Goal: Information Seeking & Learning: Learn about a topic

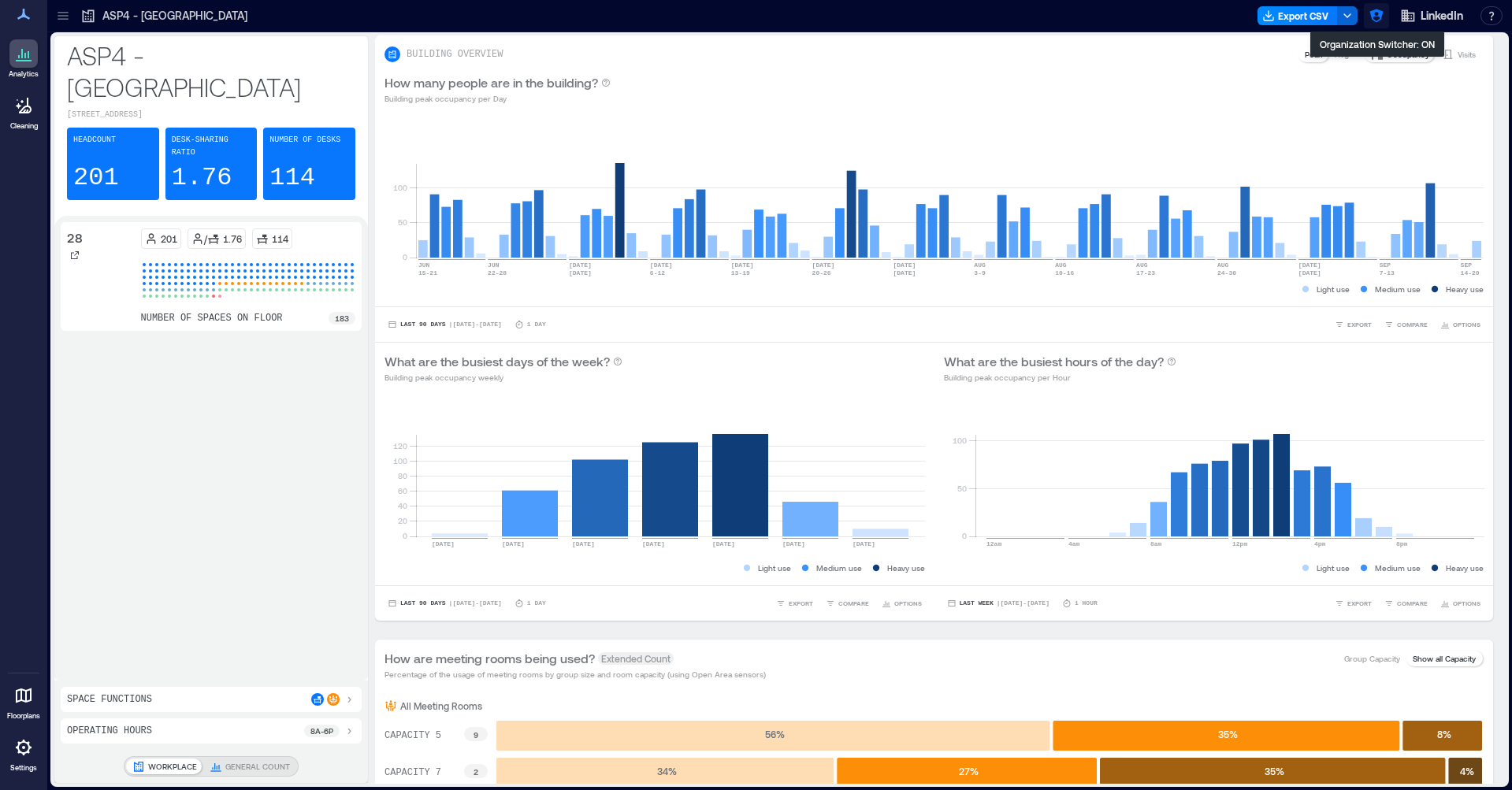
click at [1361, 18] on icon "button" at bounding box center [1376, 15] width 16 height 16
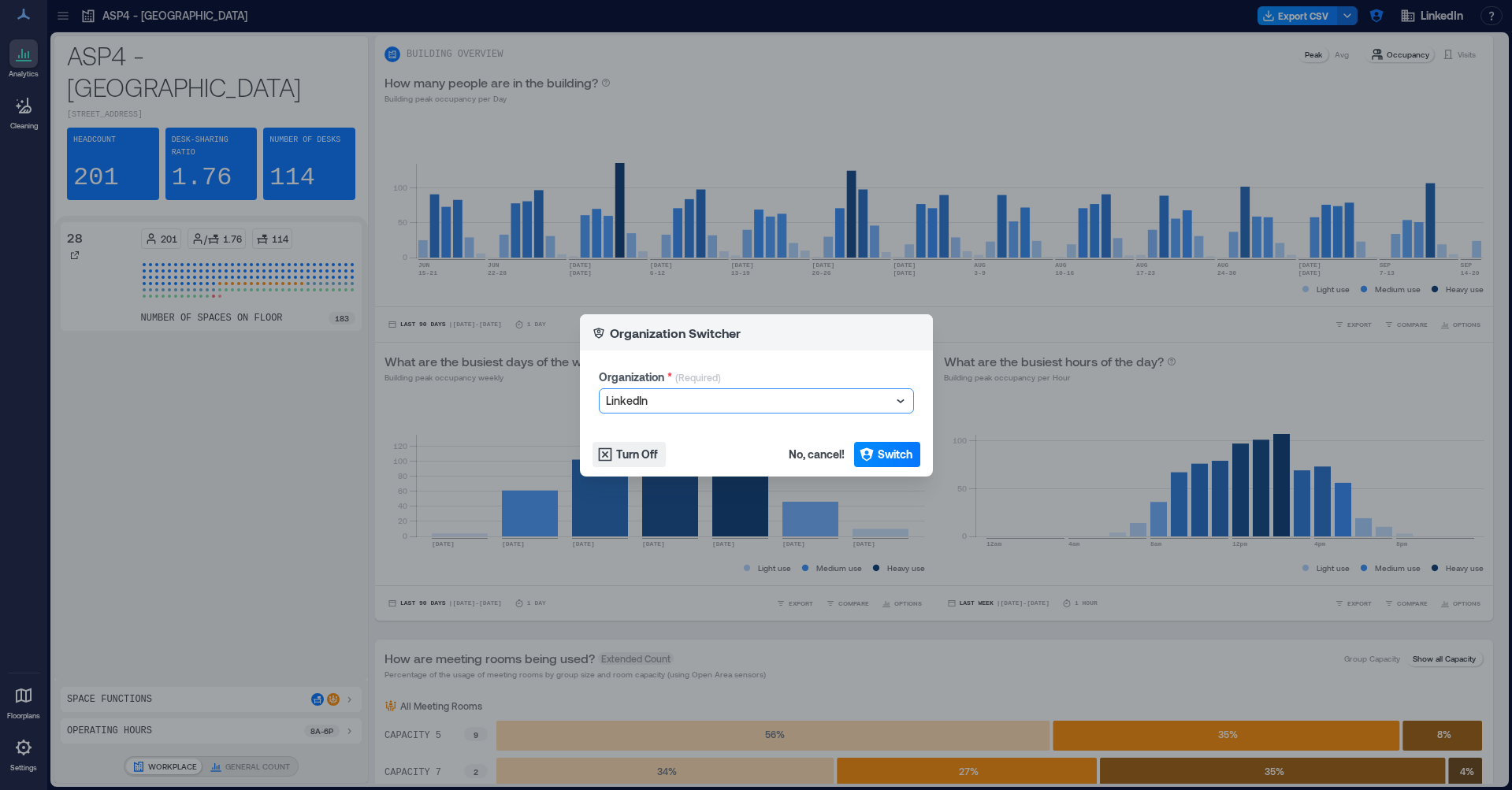
click at [685, 402] on div at bounding box center [748, 400] width 285 height 19
type input "*****"
click at [886, 455] on span "Switch" at bounding box center [894, 454] width 34 height 16
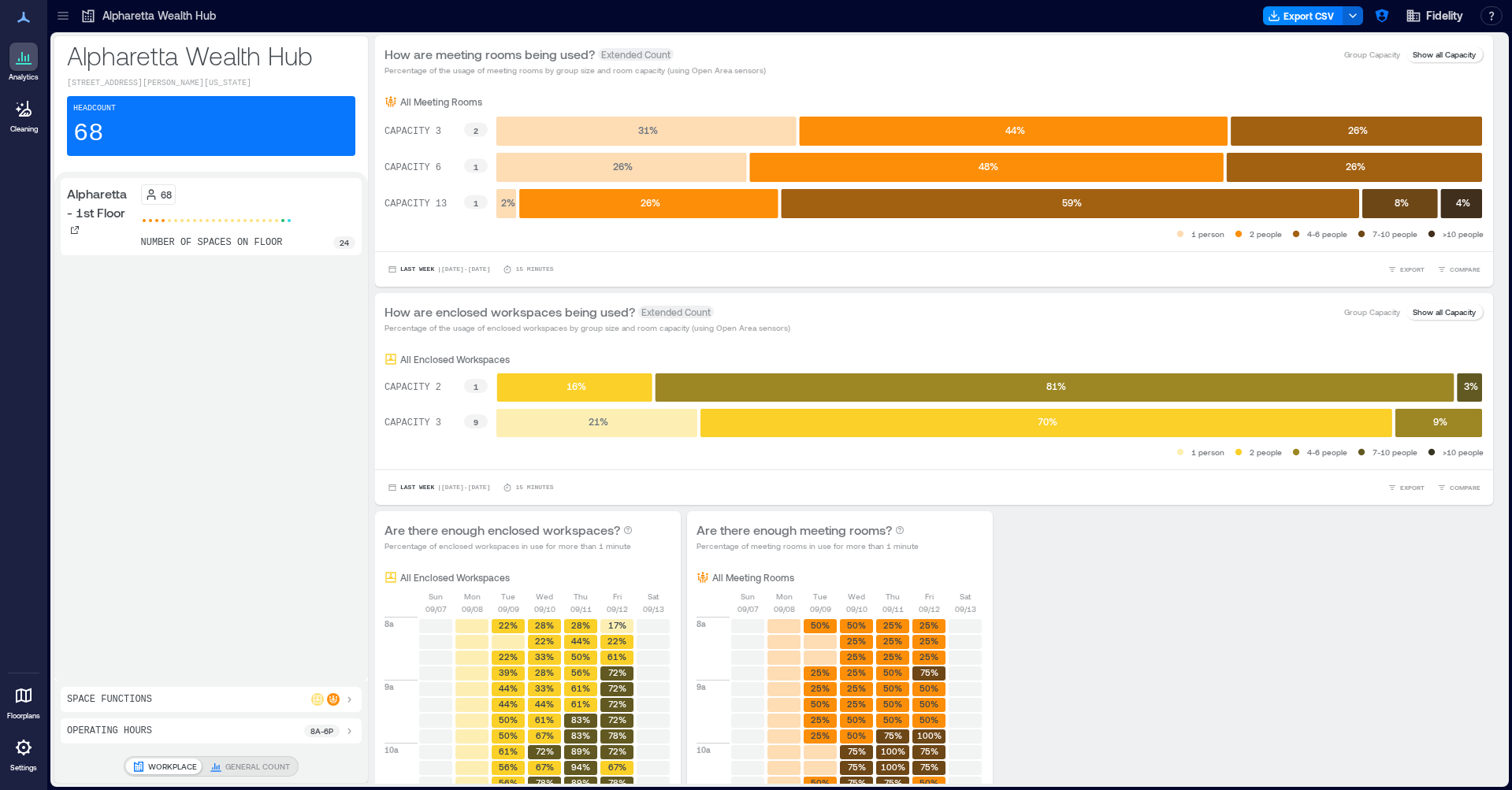
click at [70, 21] on icon at bounding box center [63, 15] width 16 height 16
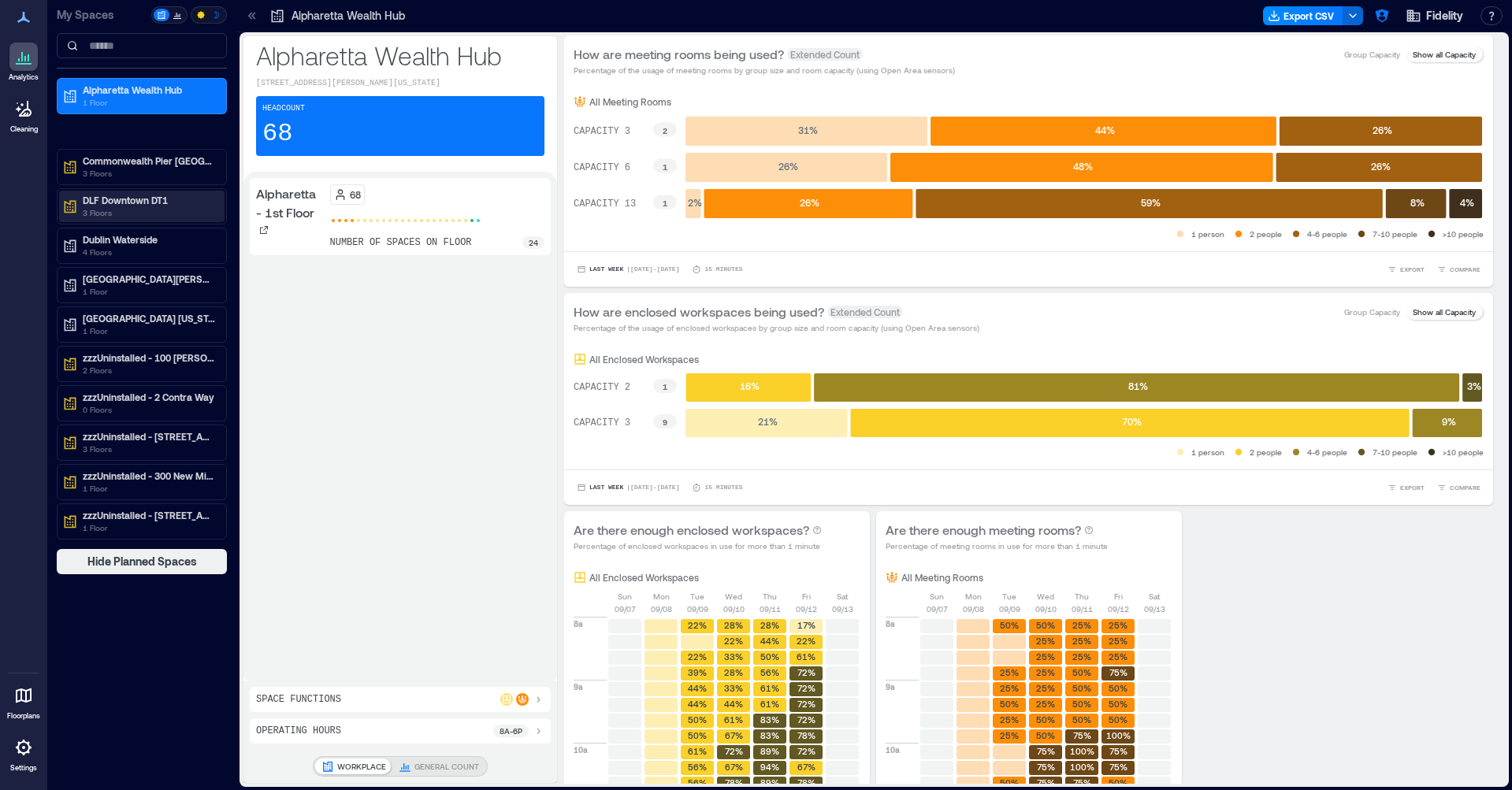
click at [160, 206] on p "3 Floors" at bounding box center [149, 212] width 132 height 13
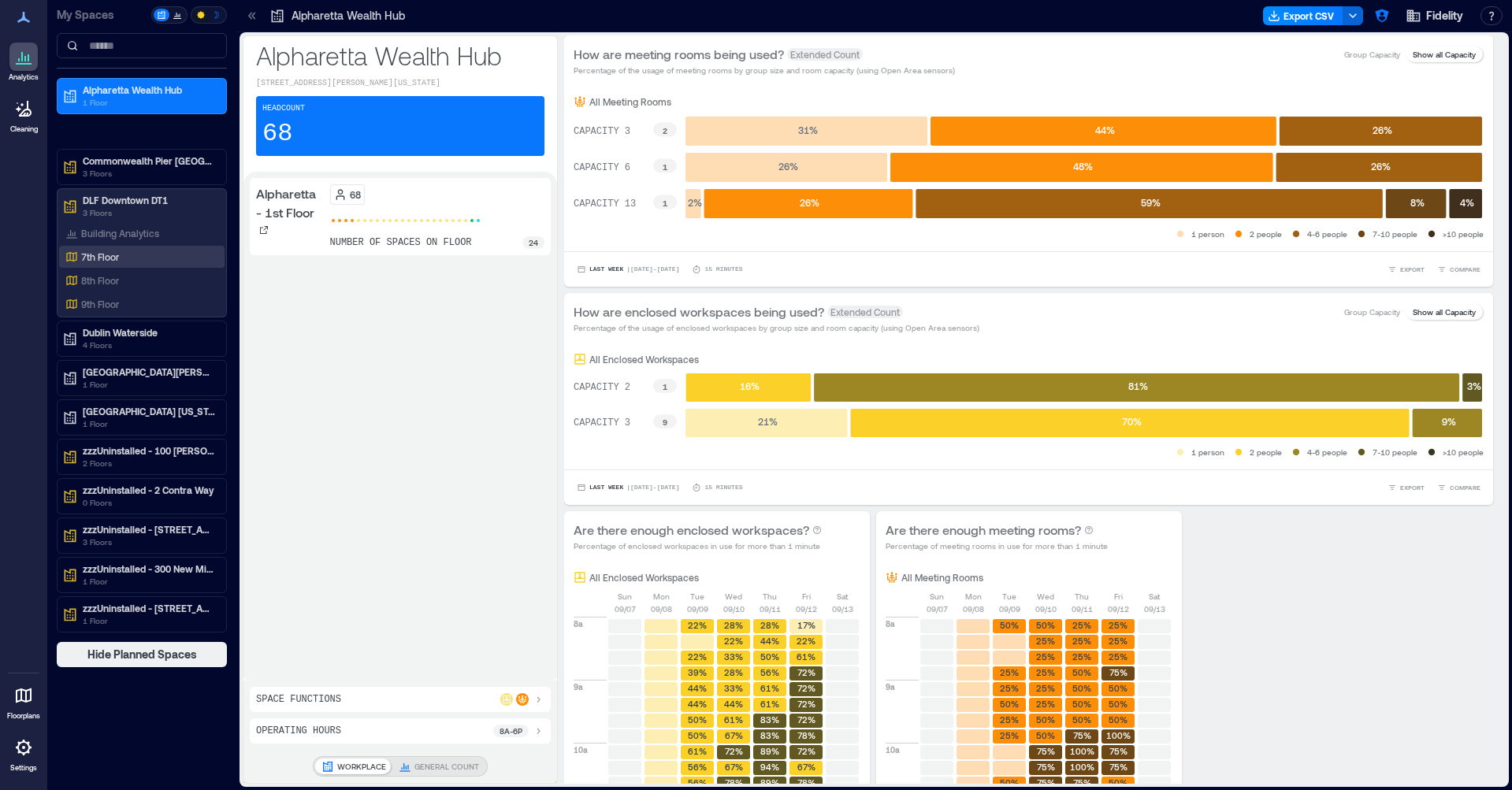
click at [131, 254] on div "7th Floor" at bounding box center [138, 257] width 153 height 16
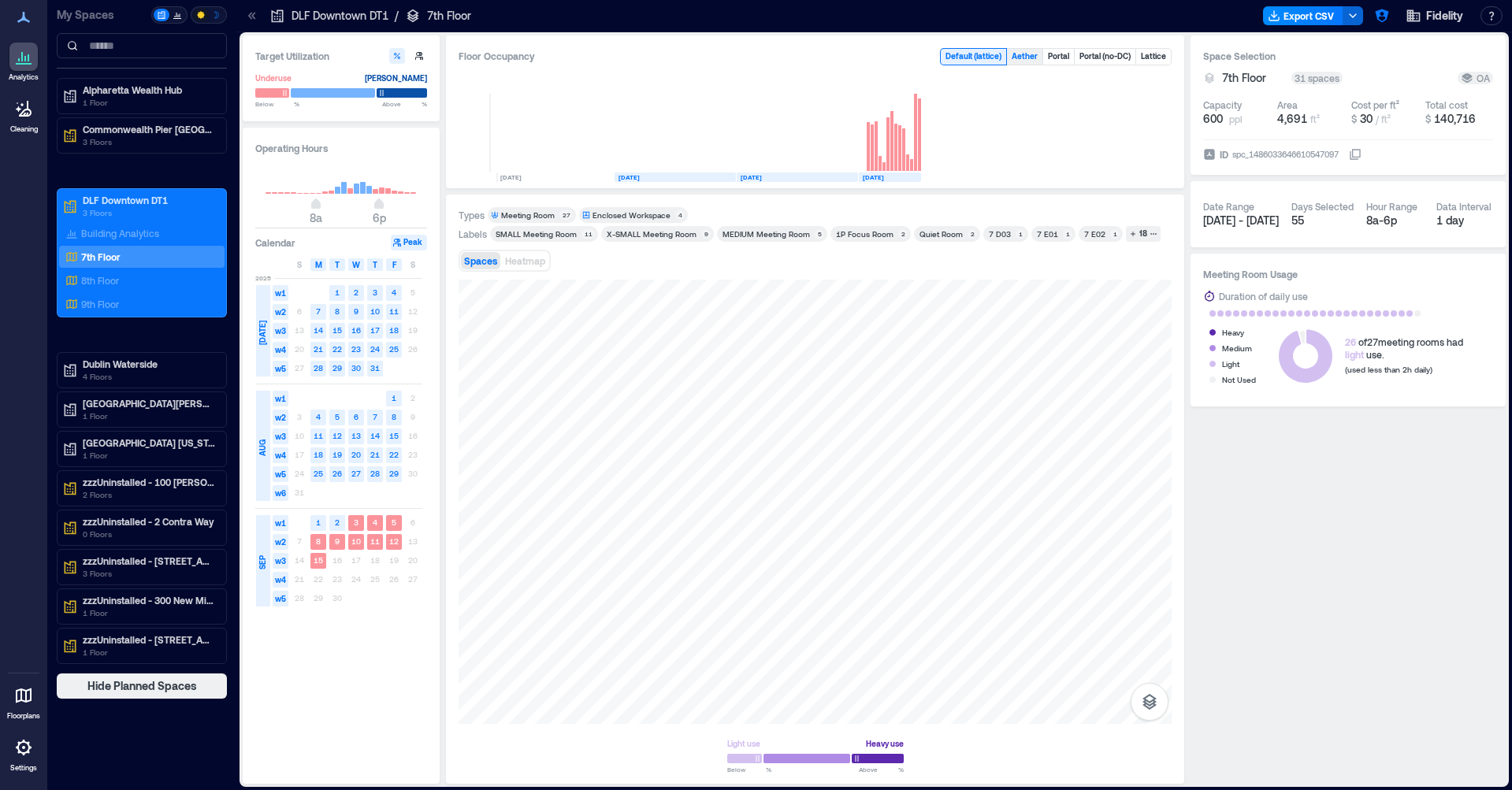
click at [1026, 58] on button "Aether" at bounding box center [1025, 56] width 35 height 16
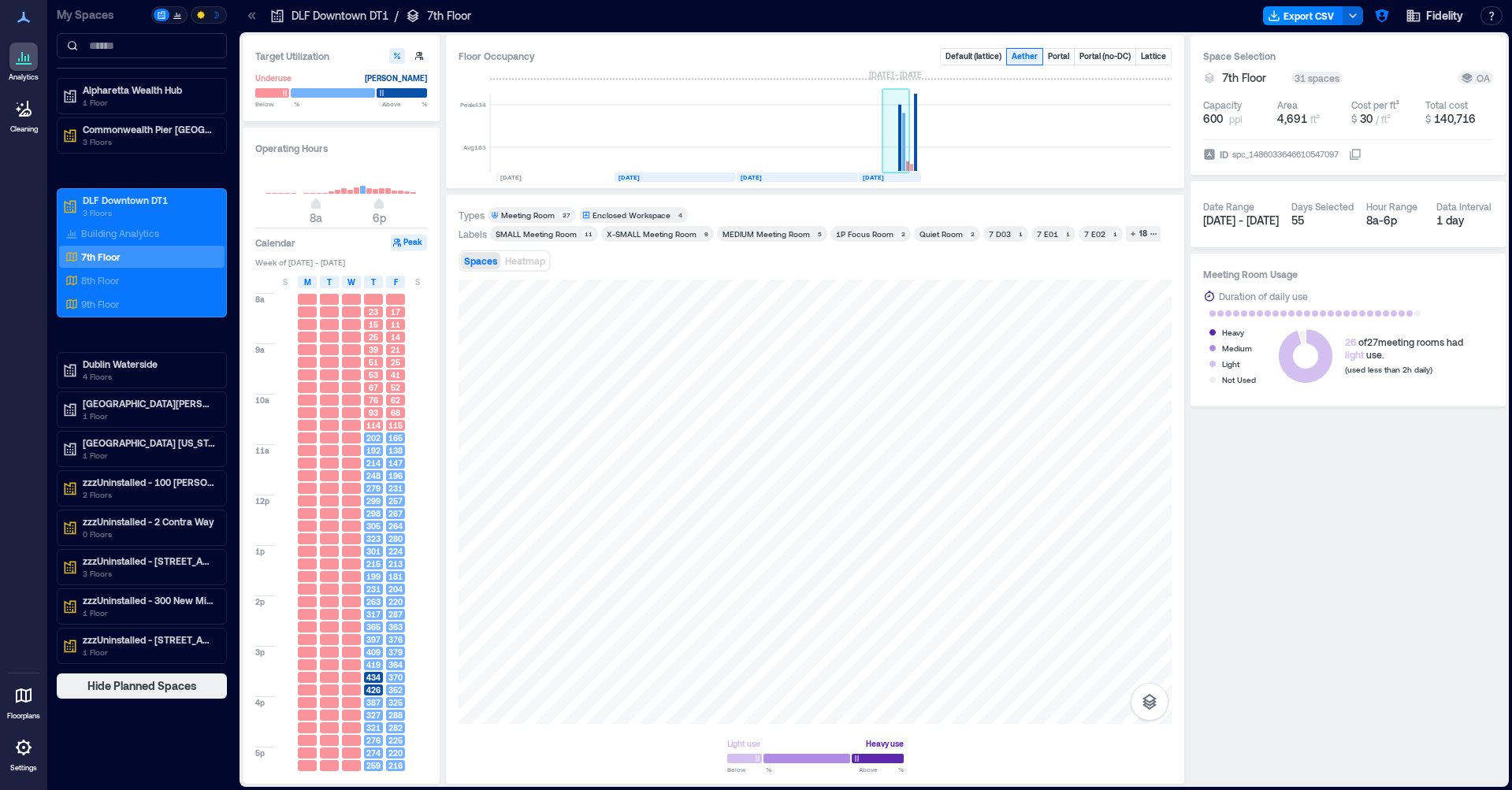
click at [898, 123] on rect at bounding box center [896, 133] width 28 height 79
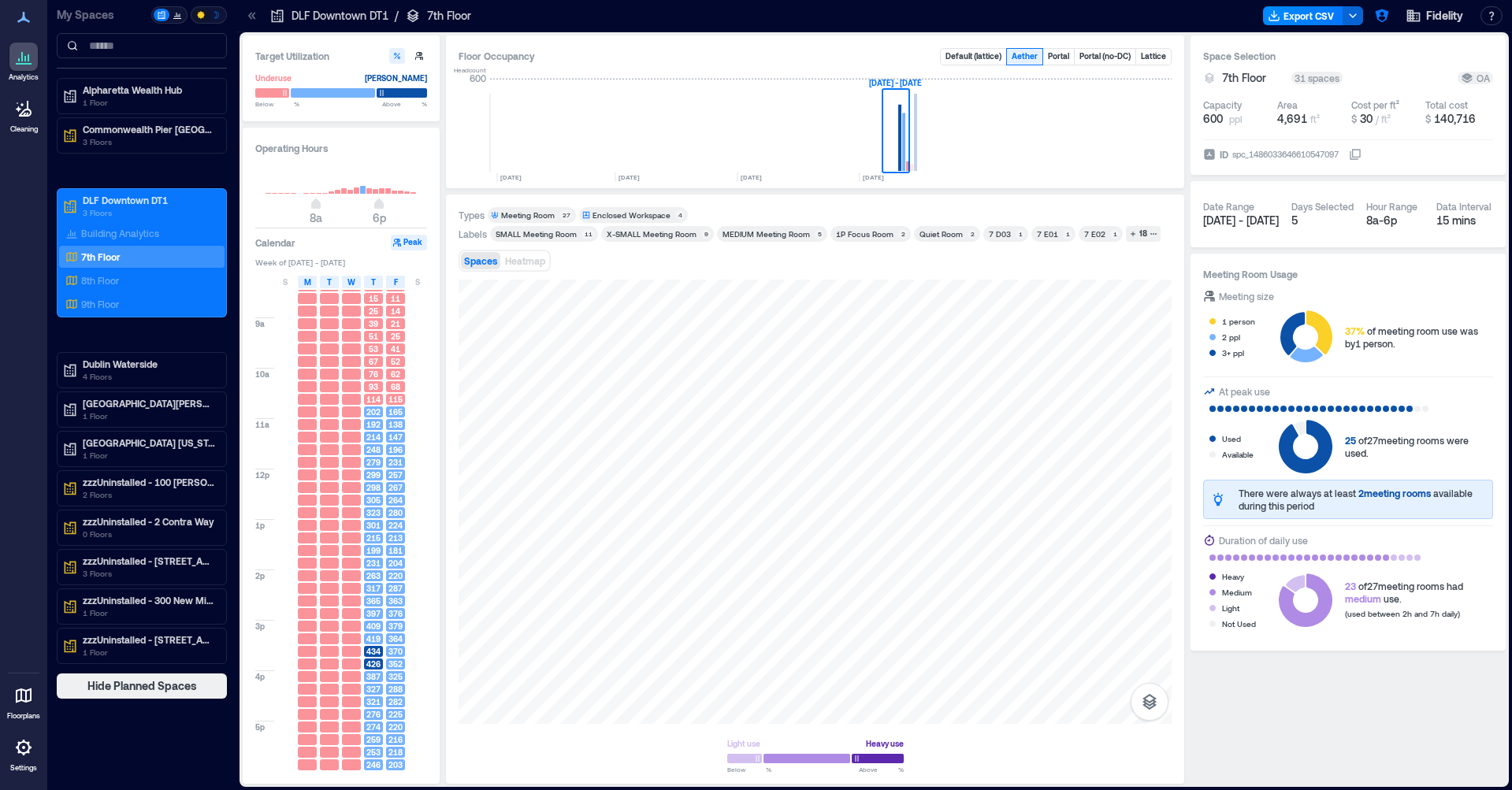
scroll to position [27, 0]
type input "**"
drag, startPoint x: 378, startPoint y: 205, endPoint x: 414, endPoint y: 205, distance: 36.0
click at [414, 205] on span "12a" at bounding box center [416, 206] width 9 height 7
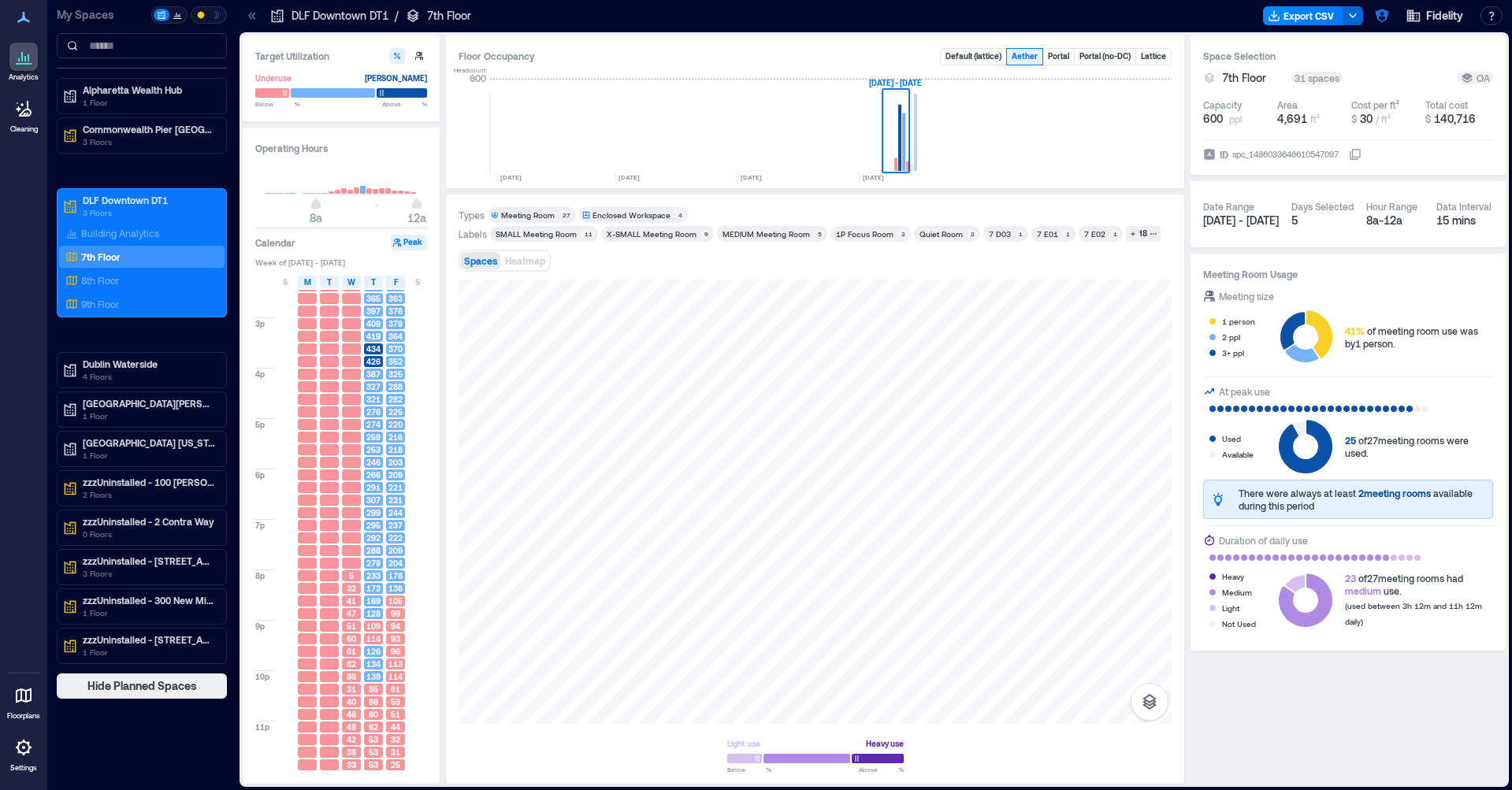
scroll to position [329, 0]
click at [545, 257] on span "Heatmap" at bounding box center [525, 260] width 40 height 11
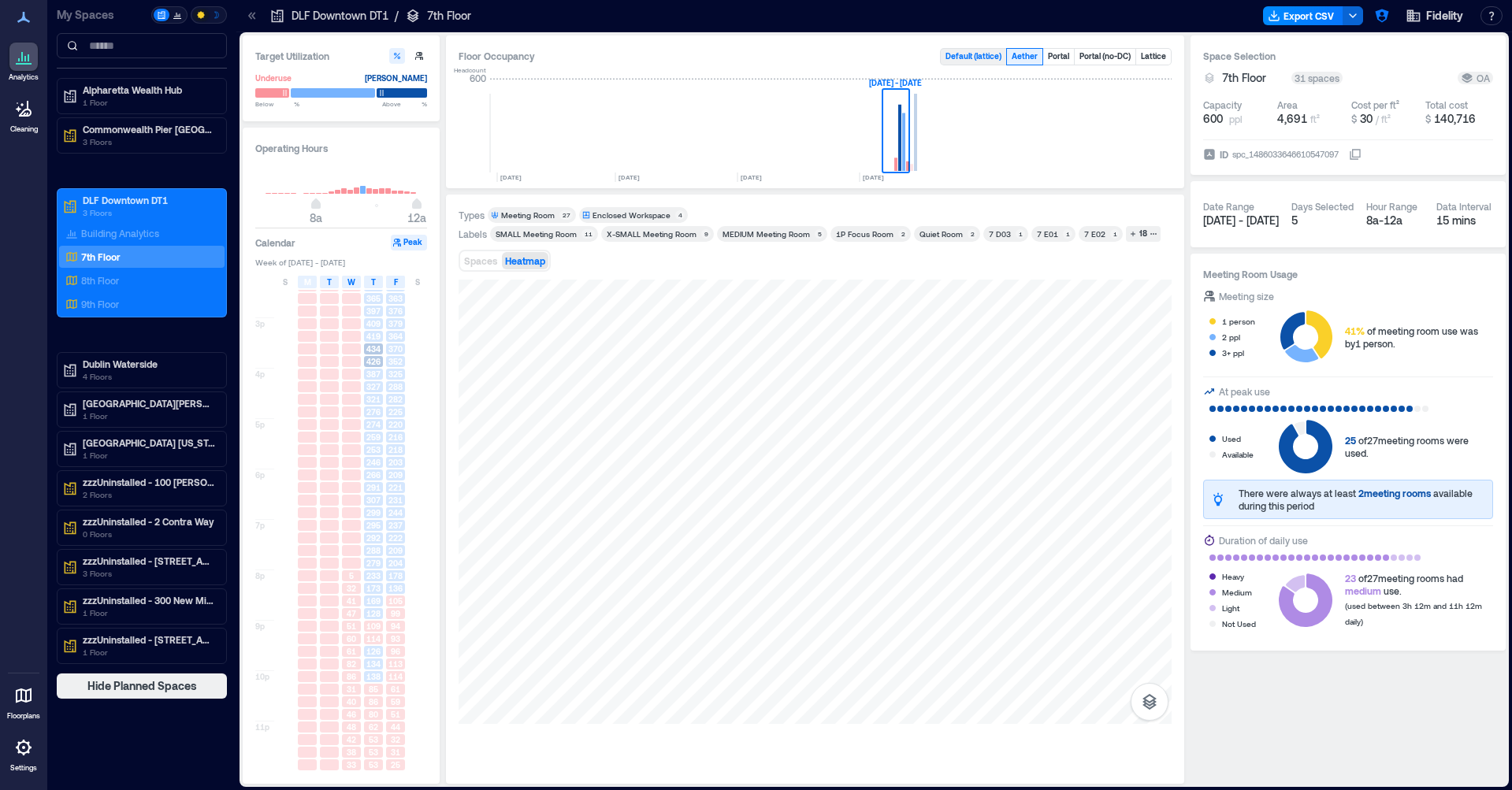
click at [960, 59] on button "Default ( lattice )" at bounding box center [973, 56] width 65 height 16
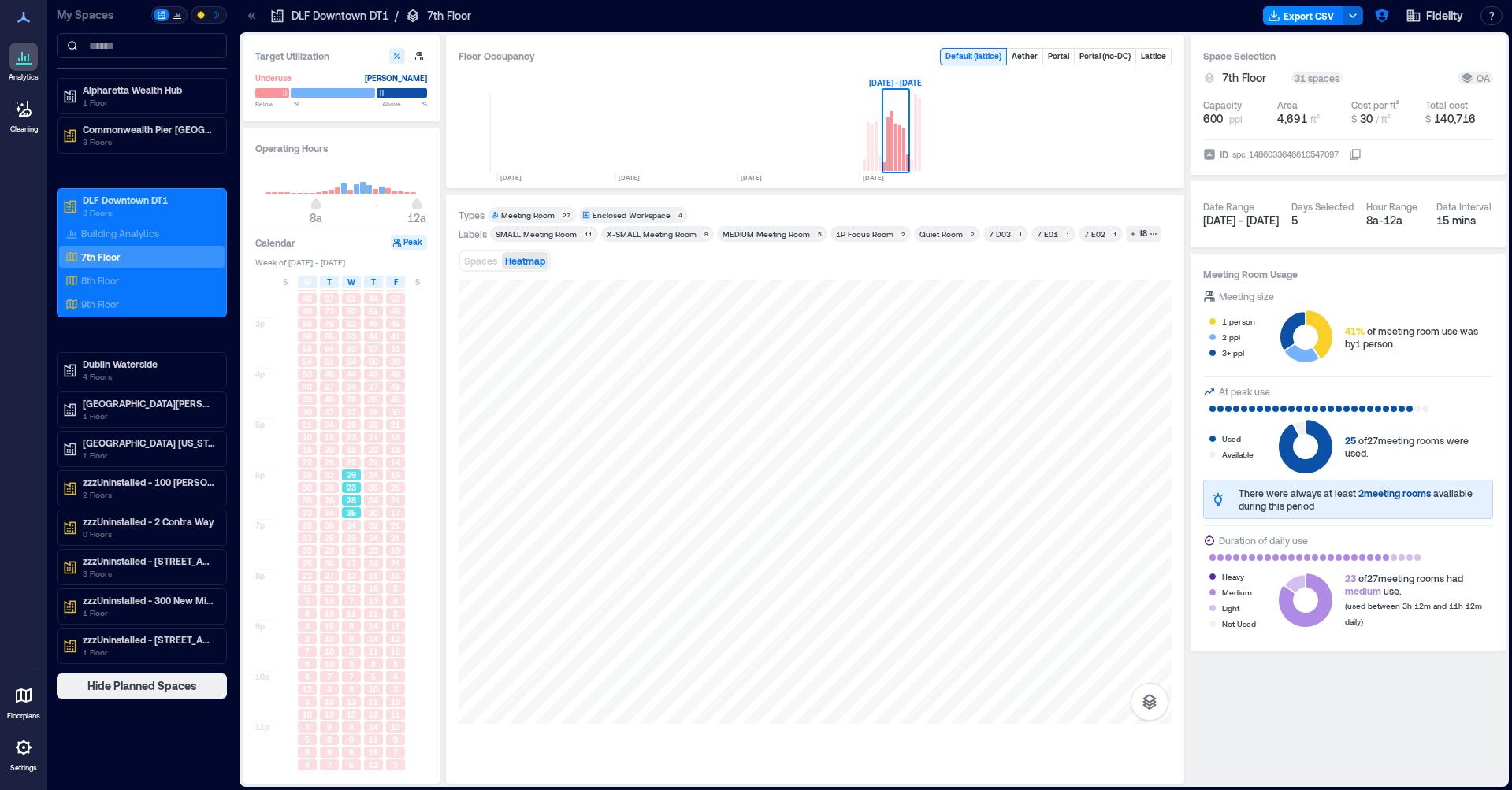
click at [354, 489] on span "23" at bounding box center [351, 487] width 9 height 11
click at [342, 535] on div "29" at bounding box center [351, 538] width 19 height 11
click at [318, 558] on div "30" at bounding box center [329, 563] width 22 height 13
click at [335, 601] on div "19" at bounding box center [329, 601] width 19 height 11
click at [366, 602] on div "13" at bounding box center [373, 601] width 19 height 11
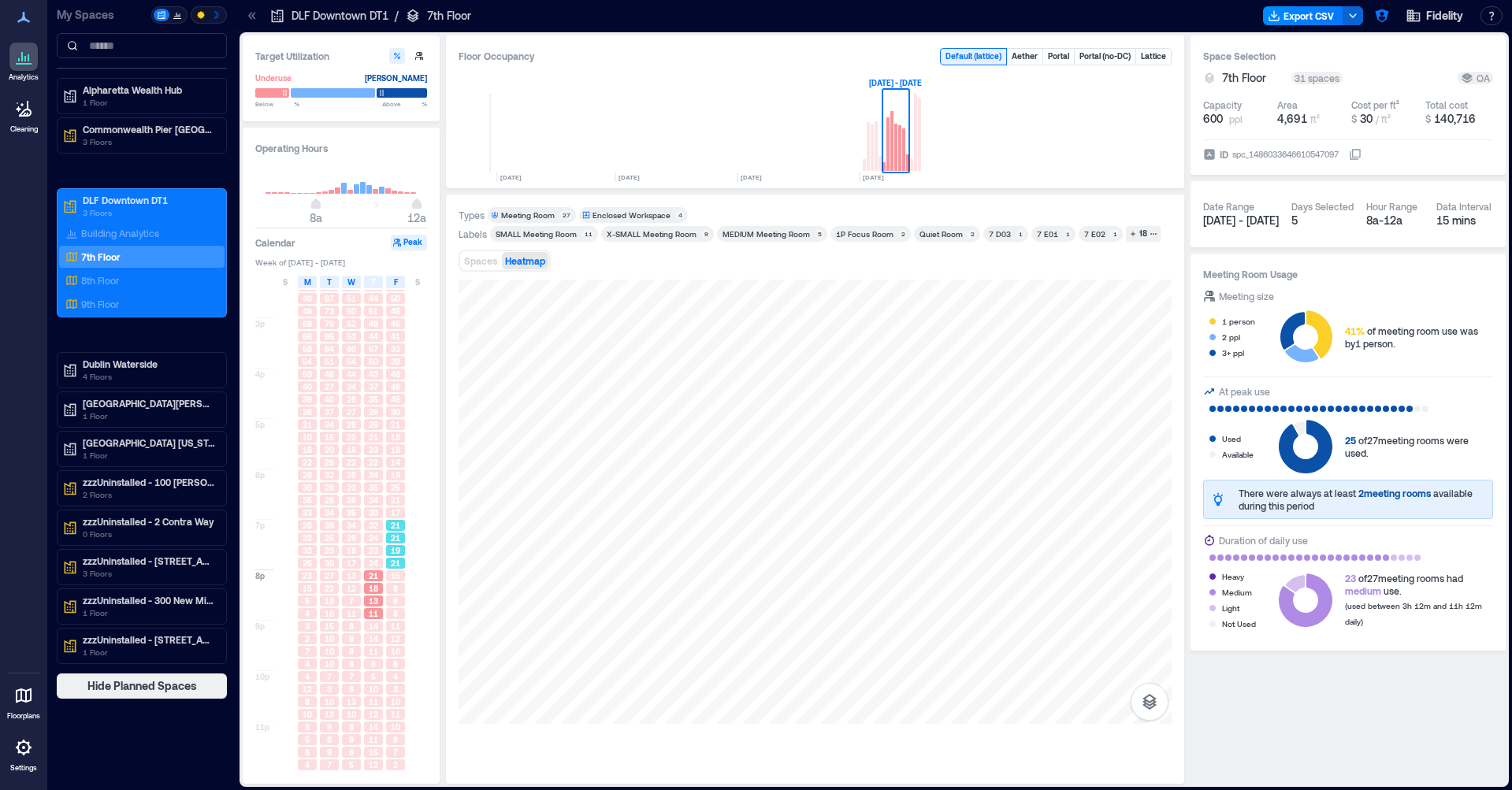
drag, startPoint x: 387, startPoint y: 558, endPoint x: 386, endPoint y: 538, distance: 20.0
click at [387, 558] on div "21" at bounding box center [395, 563] width 19 height 11
click at [379, 505] on div "34" at bounding box center [374, 500] width 22 height 13
click at [381, 459] on div "22" at bounding box center [373, 462] width 19 height 11
click at [355, 435] on div "23" at bounding box center [351, 436] width 19 height 11
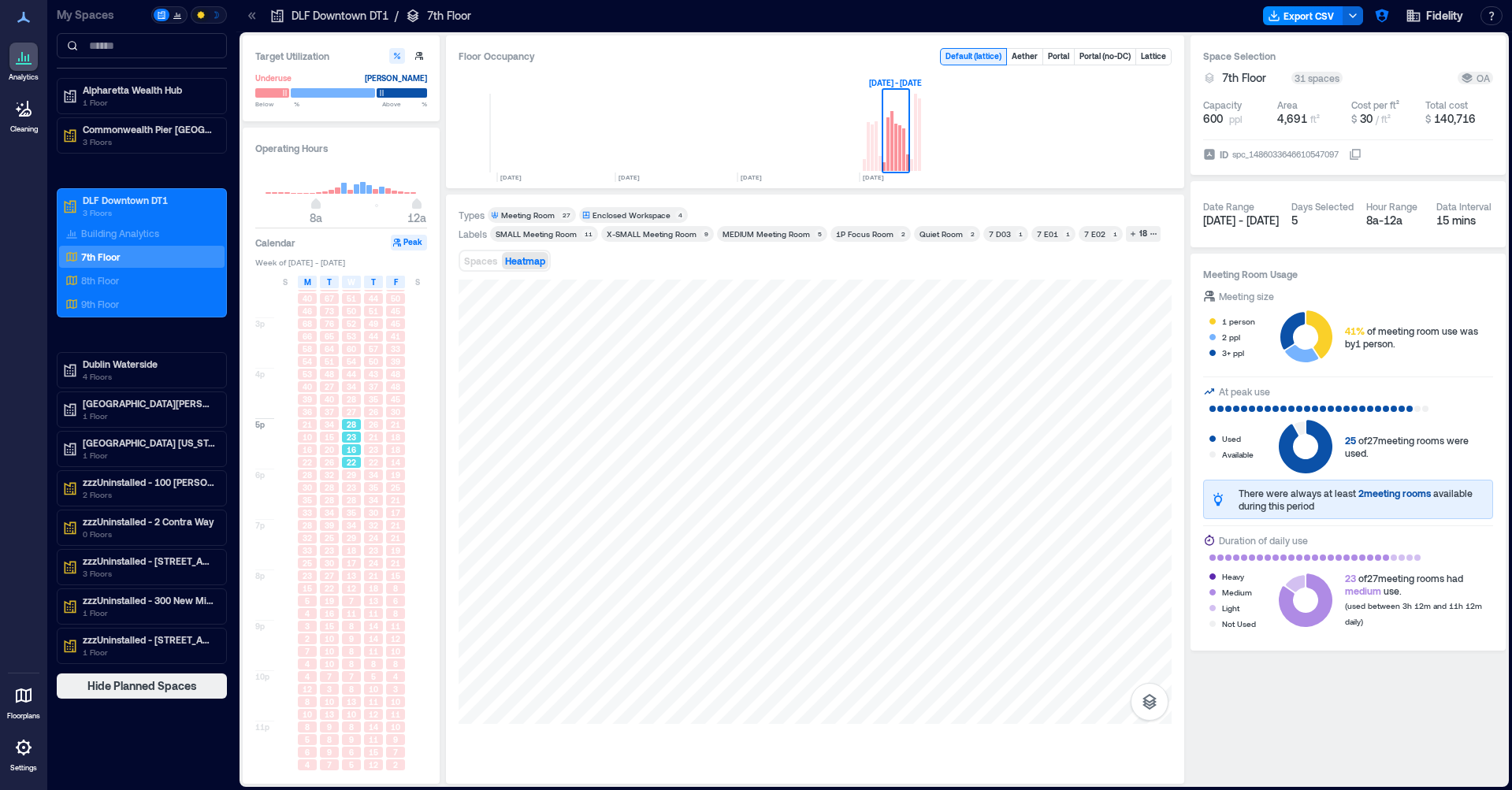
drag, startPoint x: 329, startPoint y: 436, endPoint x: 329, endPoint y: 458, distance: 22.0
click at [330, 449] on div "2 4 4 3 5 5 11 11 14 19 22 28 35 34 45 50 60 60 54 50 41 16 14 25 42 46 67 73 7…" at bounding box center [329, 368] width 22 height 807
drag, startPoint x: 329, startPoint y: 512, endPoint x: 328, endPoint y: 538, distance: 26.0
click at [329, 512] on span "34" at bounding box center [328, 512] width 9 height 11
drag, startPoint x: 335, startPoint y: 559, endPoint x: 350, endPoint y: 564, distance: 15.8
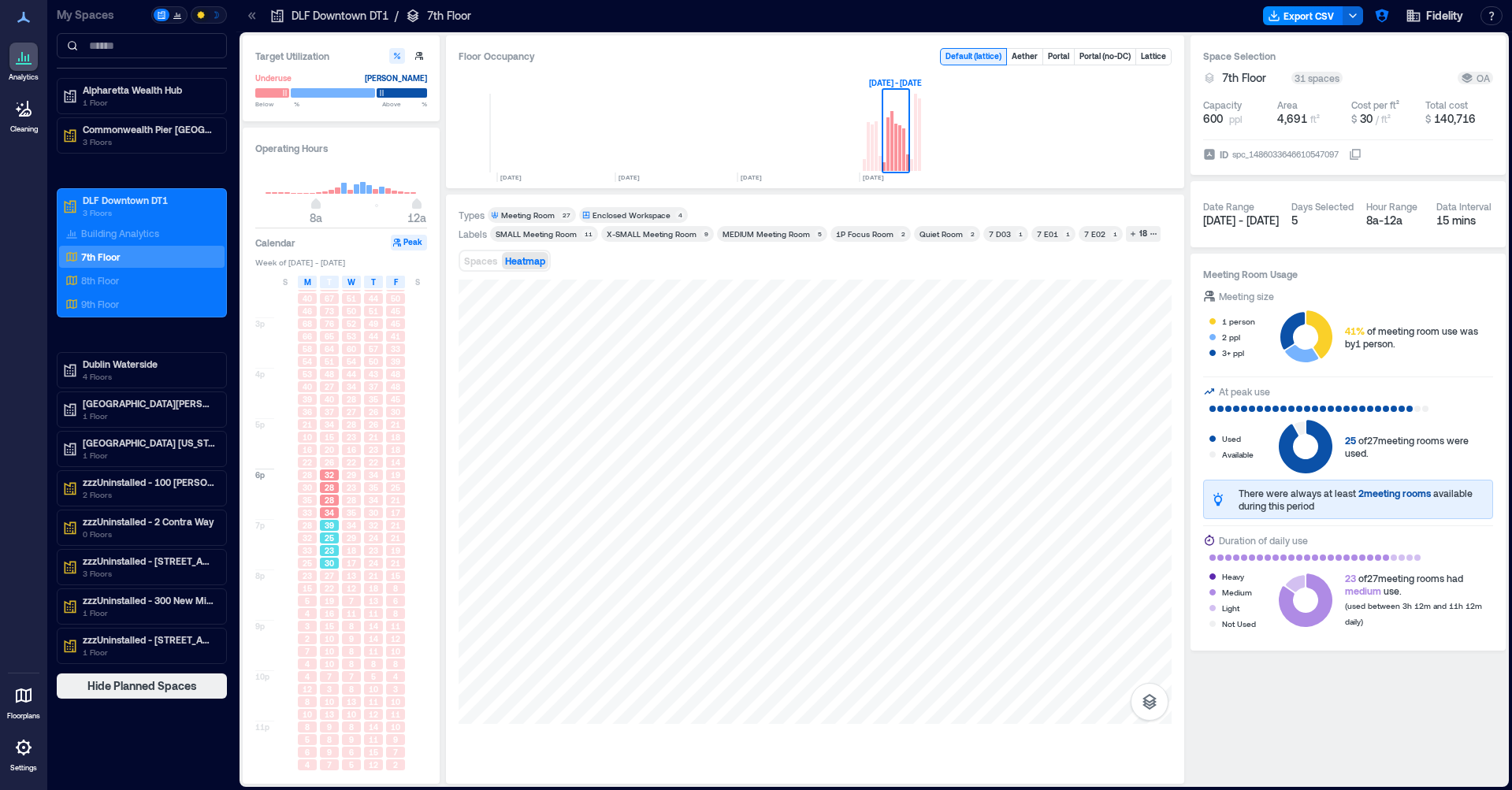
click at [335, 559] on div "30" at bounding box center [329, 563] width 19 height 11
drag, startPoint x: 361, startPoint y: 573, endPoint x: 370, endPoint y: 593, distance: 21.9
click at [364, 578] on div "8a 9a 10a 11a 12p 1p 2p 3p 4p 5p 6p 7p 8p 9p 10p 11p 4 5 4 4 5 10 16 11 9 17 18…" at bounding box center [341, 366] width 173 height 810
click at [368, 594] on div "18" at bounding box center [374, 589] width 22 height 13
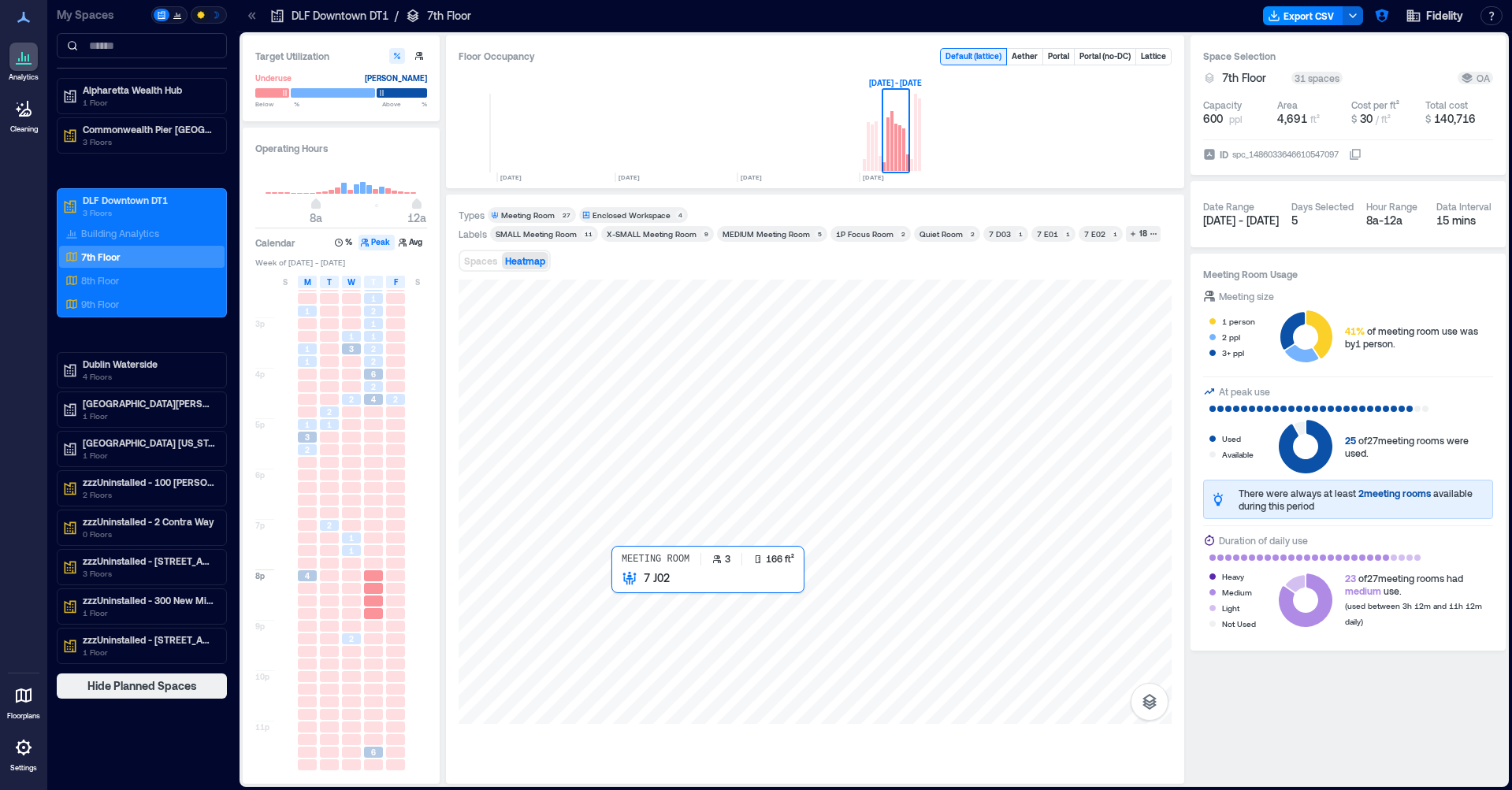
click at [624, 587] on div at bounding box center [815, 502] width 713 height 445
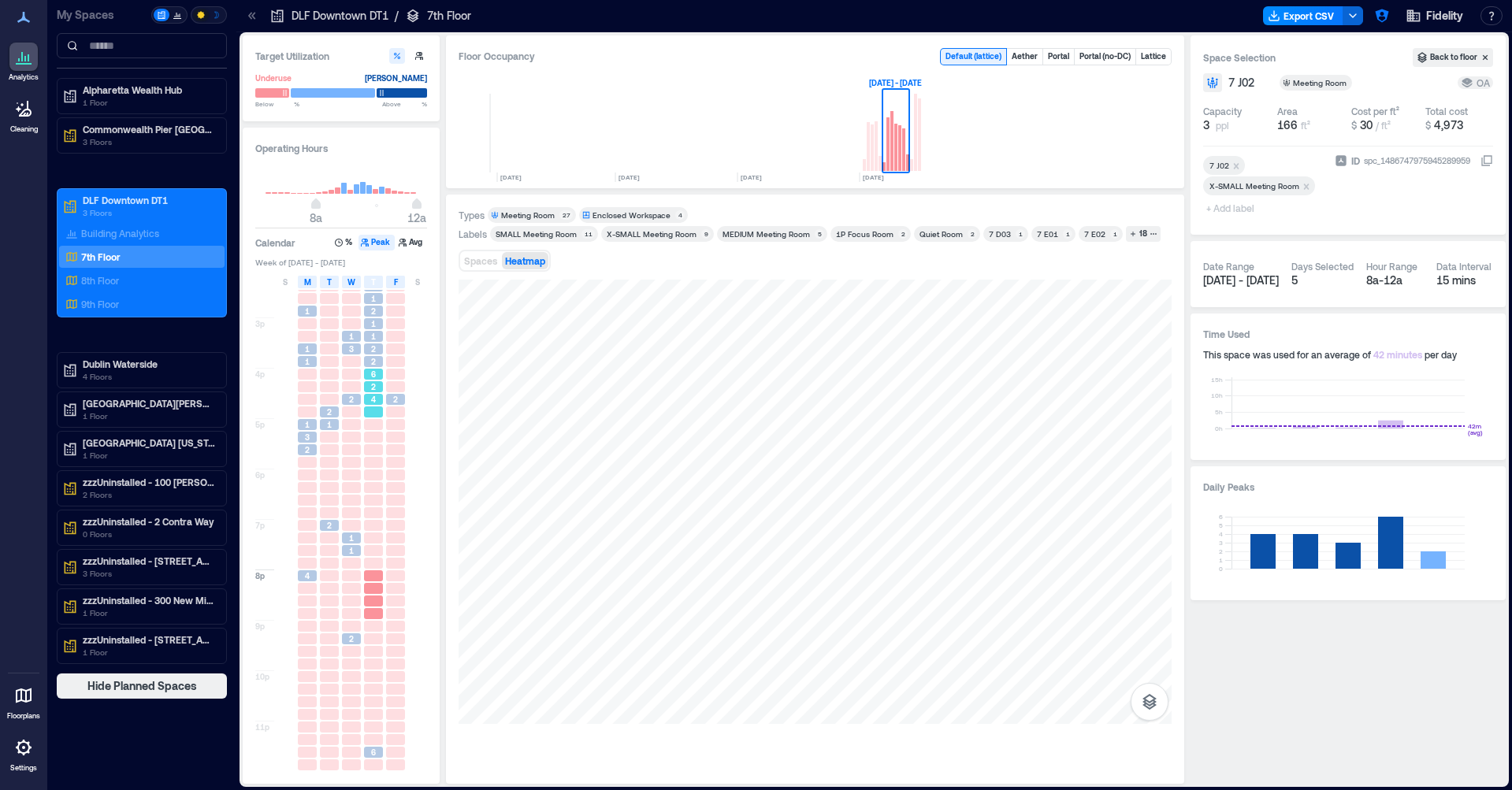
click at [378, 388] on div "2" at bounding box center [373, 386] width 19 height 11
click at [371, 358] on span "2" at bounding box center [374, 361] width 5 height 11
click at [371, 328] on span "1" at bounding box center [374, 324] width 5 height 11
drag, startPoint x: 339, startPoint y: 345, endPoint x: 323, endPoint y: 395, distance: 52.5
click at [339, 347] on div at bounding box center [329, 349] width 22 height 13
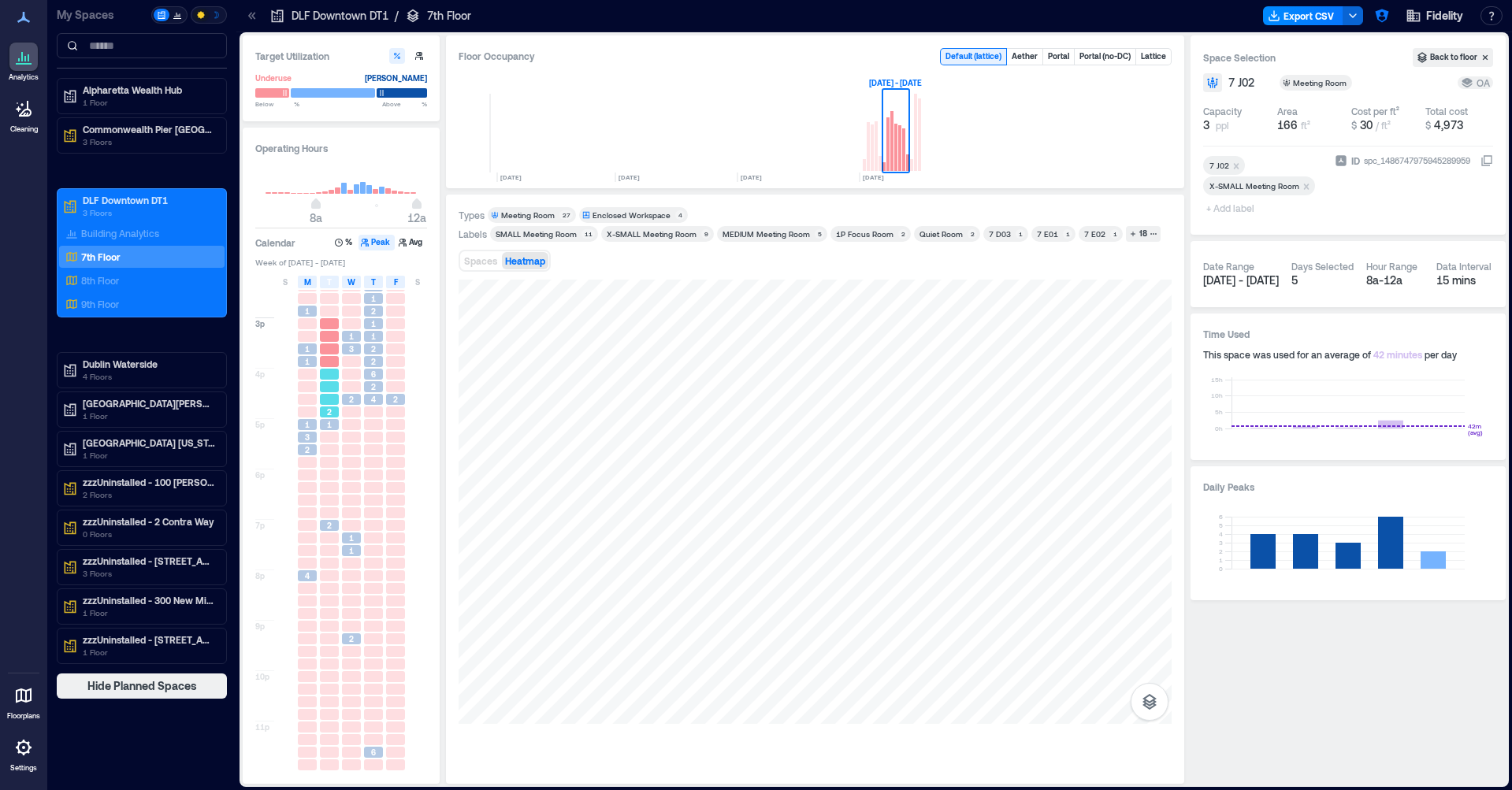
drag, startPoint x: 323, startPoint y: 395, endPoint x: 312, endPoint y: 418, distance: 25.5
click at [323, 395] on div at bounding box center [329, 399] width 19 height 11
drag, startPoint x: 308, startPoint y: 425, endPoint x: 313, endPoint y: 488, distance: 63.2
click at [308, 426] on span "1" at bounding box center [308, 424] width 5 height 11
click at [313, 494] on div at bounding box center [307, 500] width 22 height 13
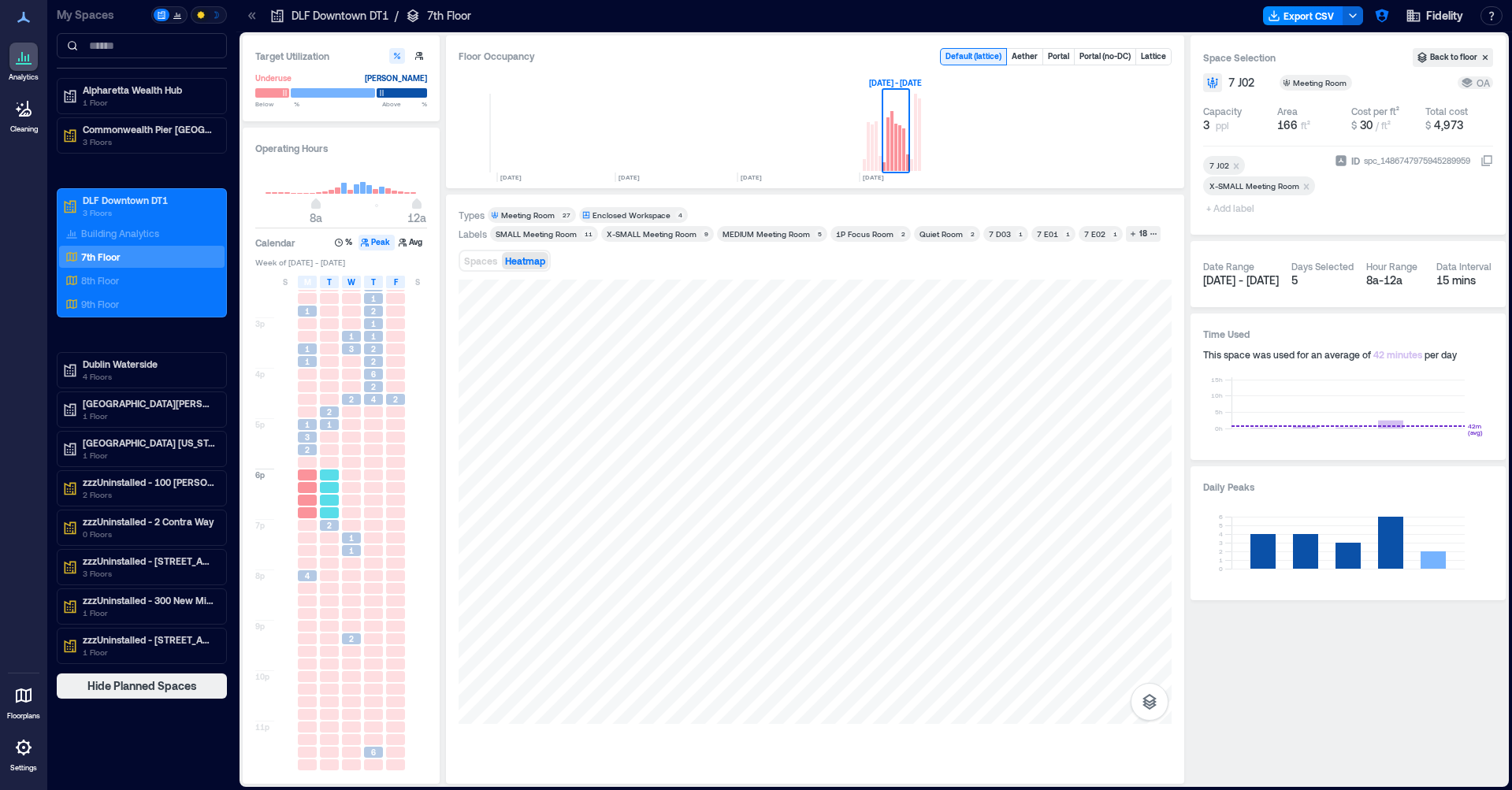
drag, startPoint x: 322, startPoint y: 510, endPoint x: 331, endPoint y: 574, distance: 64.6
click at [322, 510] on div at bounding box center [329, 512] width 19 height 11
click at [331, 575] on div at bounding box center [329, 575] width 19 height 11
click at [341, 613] on div at bounding box center [351, 614] width 22 height 13
click at [381, 629] on div at bounding box center [373, 626] width 19 height 11
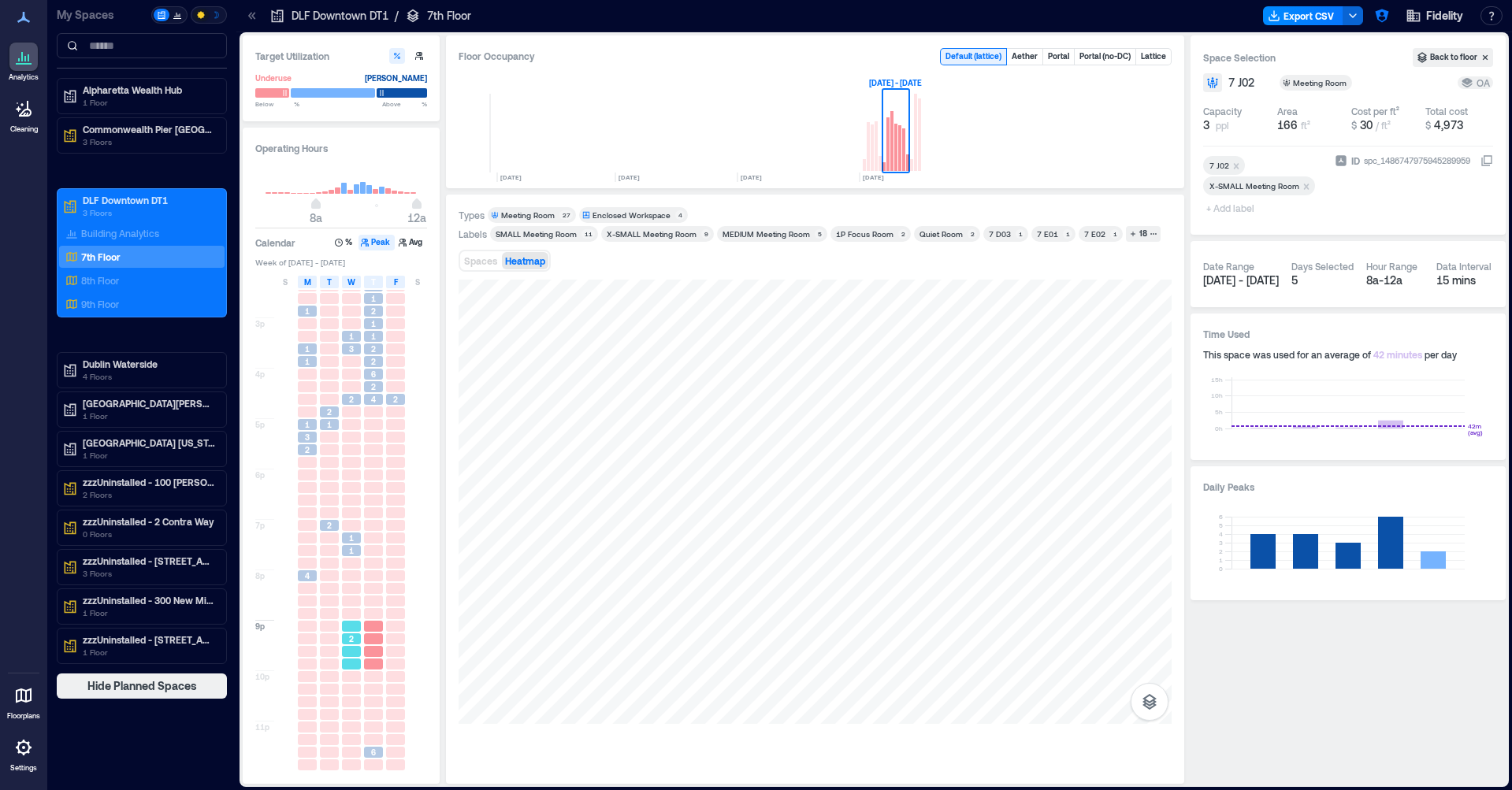
drag, startPoint x: 336, startPoint y: 638, endPoint x: 328, endPoint y: 637, distance: 8.1
click at [336, 638] on div at bounding box center [329, 639] width 19 height 11
click at [317, 632] on div at bounding box center [307, 626] width 22 height 13
drag, startPoint x: 318, startPoint y: 555, endPoint x: 322, endPoint y: 510, distance: 45.2
click at [318, 555] on div at bounding box center [329, 550] width 22 height 13
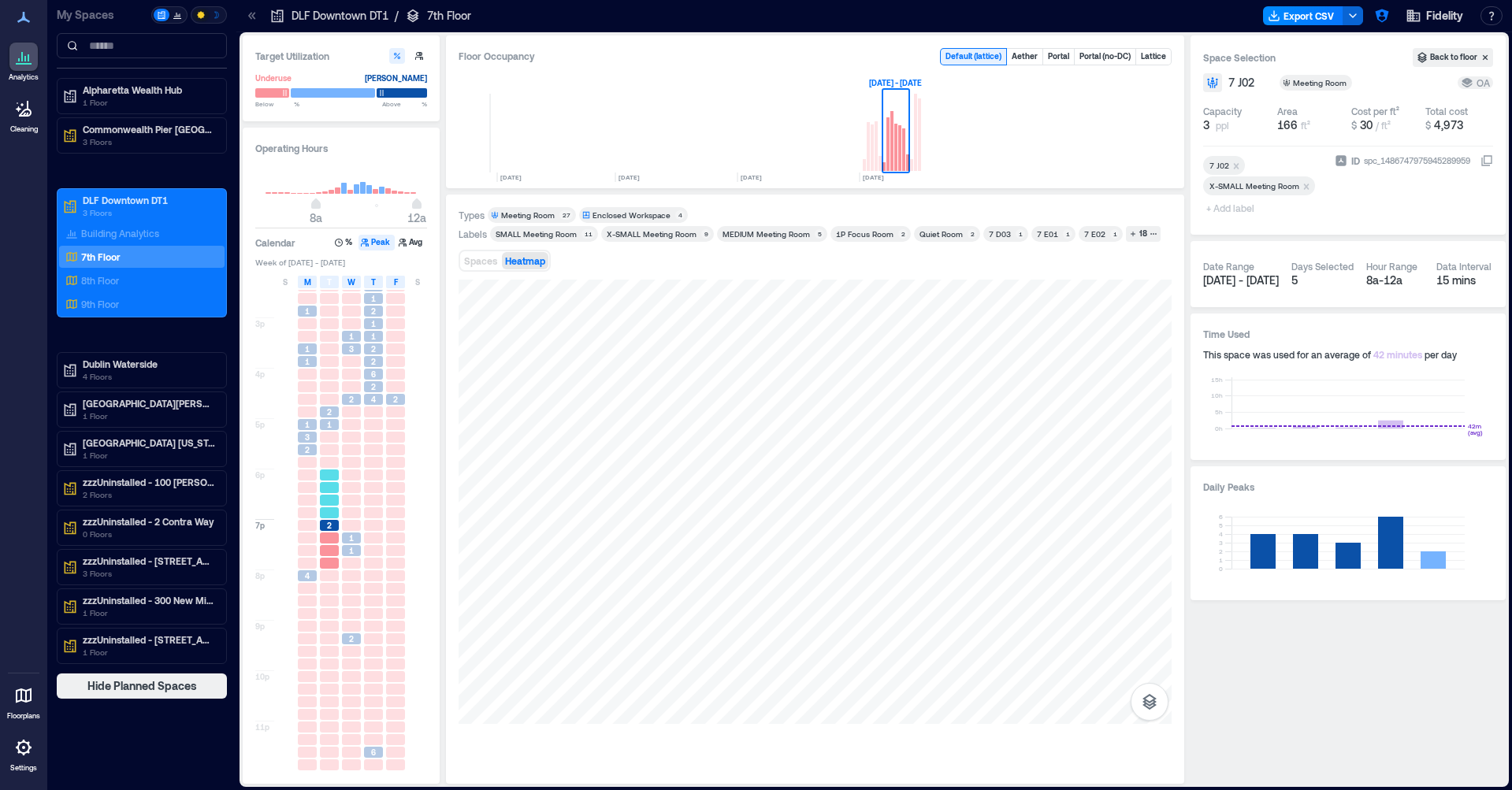
drag, startPoint x: 323, startPoint y: 493, endPoint x: 339, endPoint y: 466, distance: 31.4
click at [325, 493] on div at bounding box center [329, 487] width 22 height 13
click at [339, 452] on div at bounding box center [329, 450] width 22 height 13
click at [334, 529] on div "2" at bounding box center [329, 525] width 19 height 11
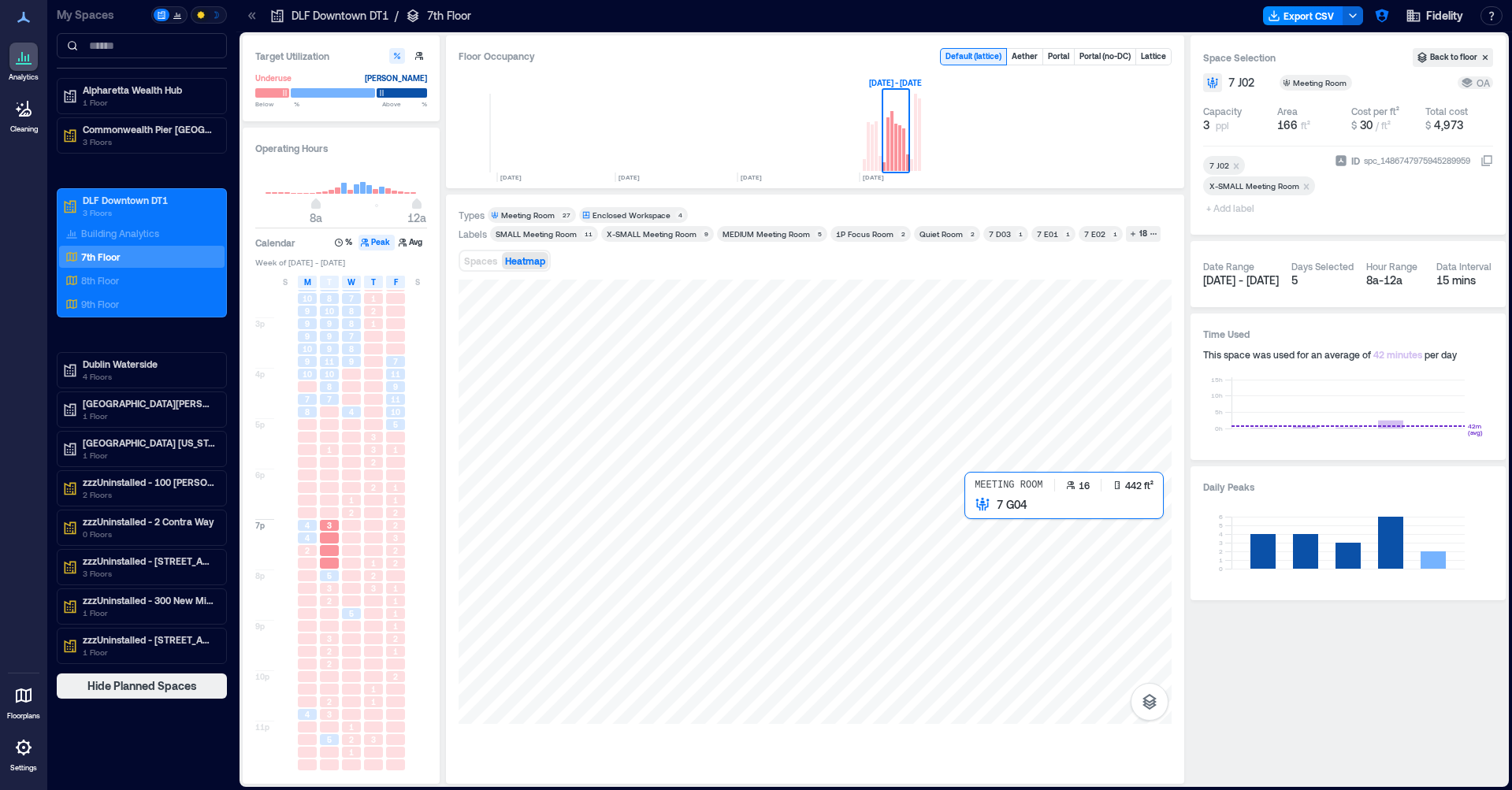
click at [990, 512] on div at bounding box center [815, 502] width 713 height 445
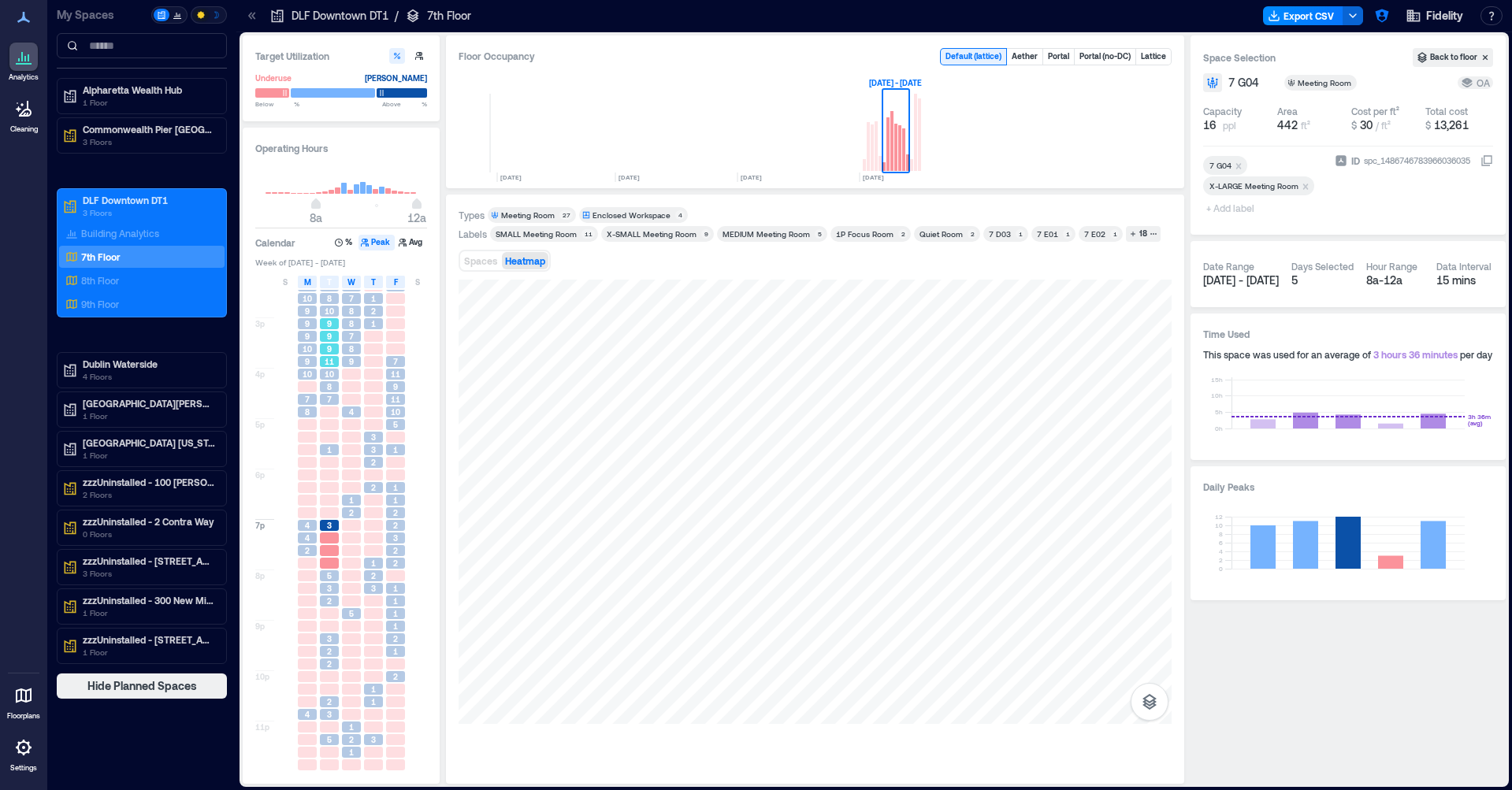
click at [333, 335] on div "9" at bounding box center [329, 336] width 19 height 11
click at [328, 309] on span "10" at bounding box center [328, 311] width 9 height 11
click at [308, 318] on div "9" at bounding box center [307, 324] width 22 height 13
click at [321, 327] on div "9" at bounding box center [329, 324] width 19 height 11
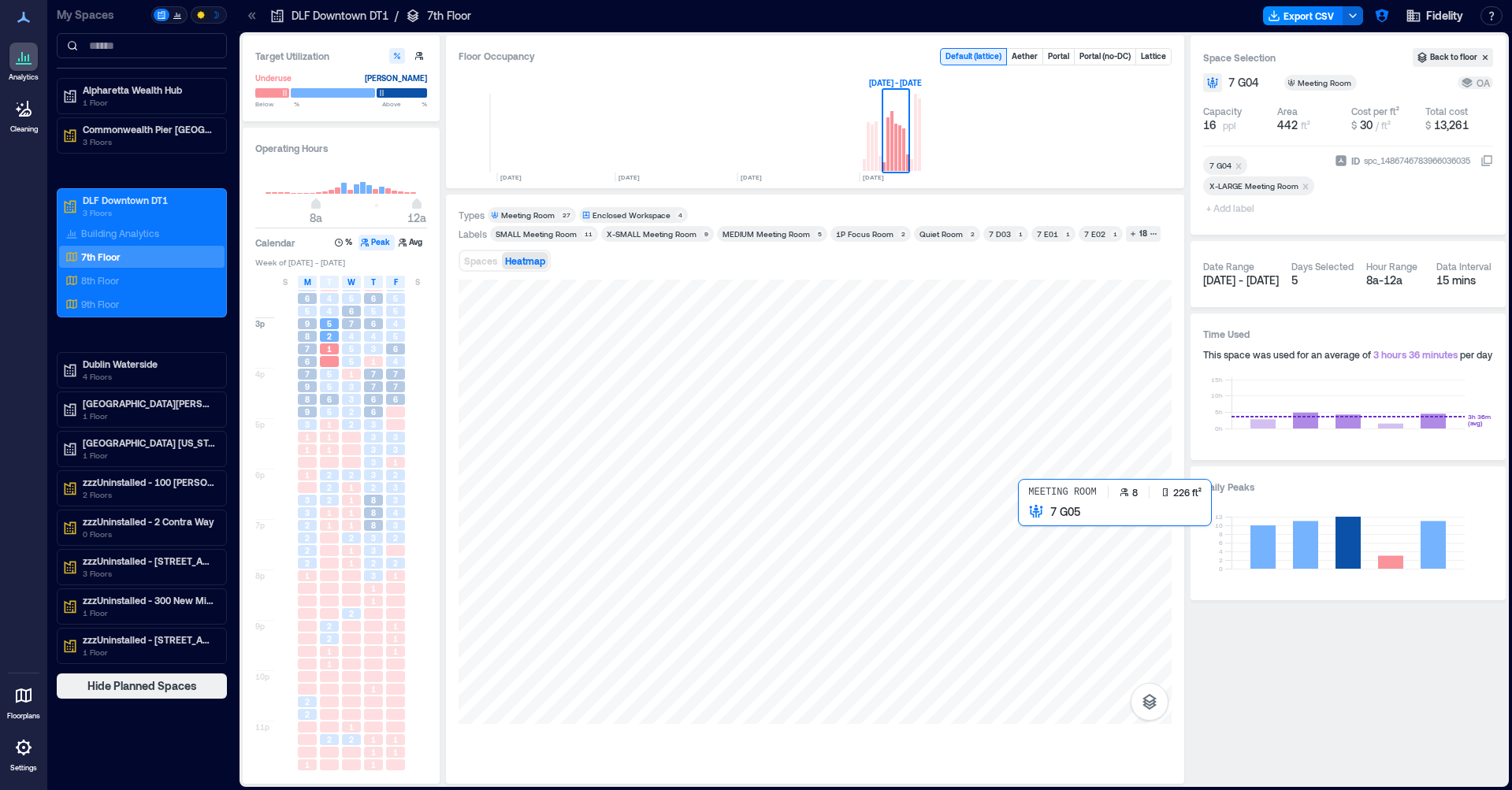
click at [1040, 522] on div at bounding box center [815, 502] width 713 height 445
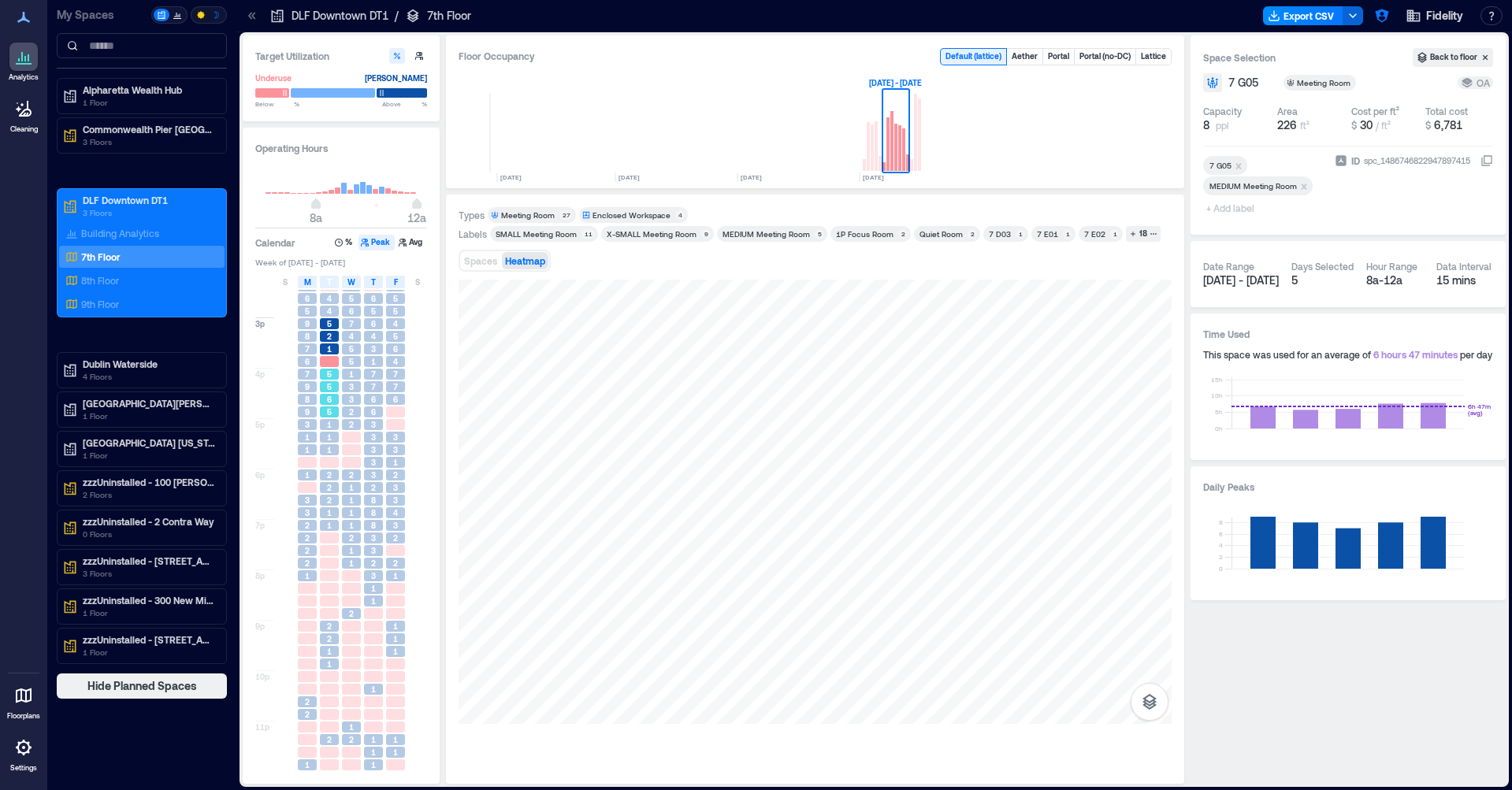
click at [335, 400] on div "6" at bounding box center [329, 399] width 19 height 11
click at [328, 424] on span "1" at bounding box center [329, 424] width 5 height 11
click at [316, 454] on div "1" at bounding box center [307, 450] width 19 height 11
click at [363, 497] on div "8" at bounding box center [374, 500] width 22 height 13
click at [376, 534] on span "3" at bounding box center [374, 538] width 5 height 11
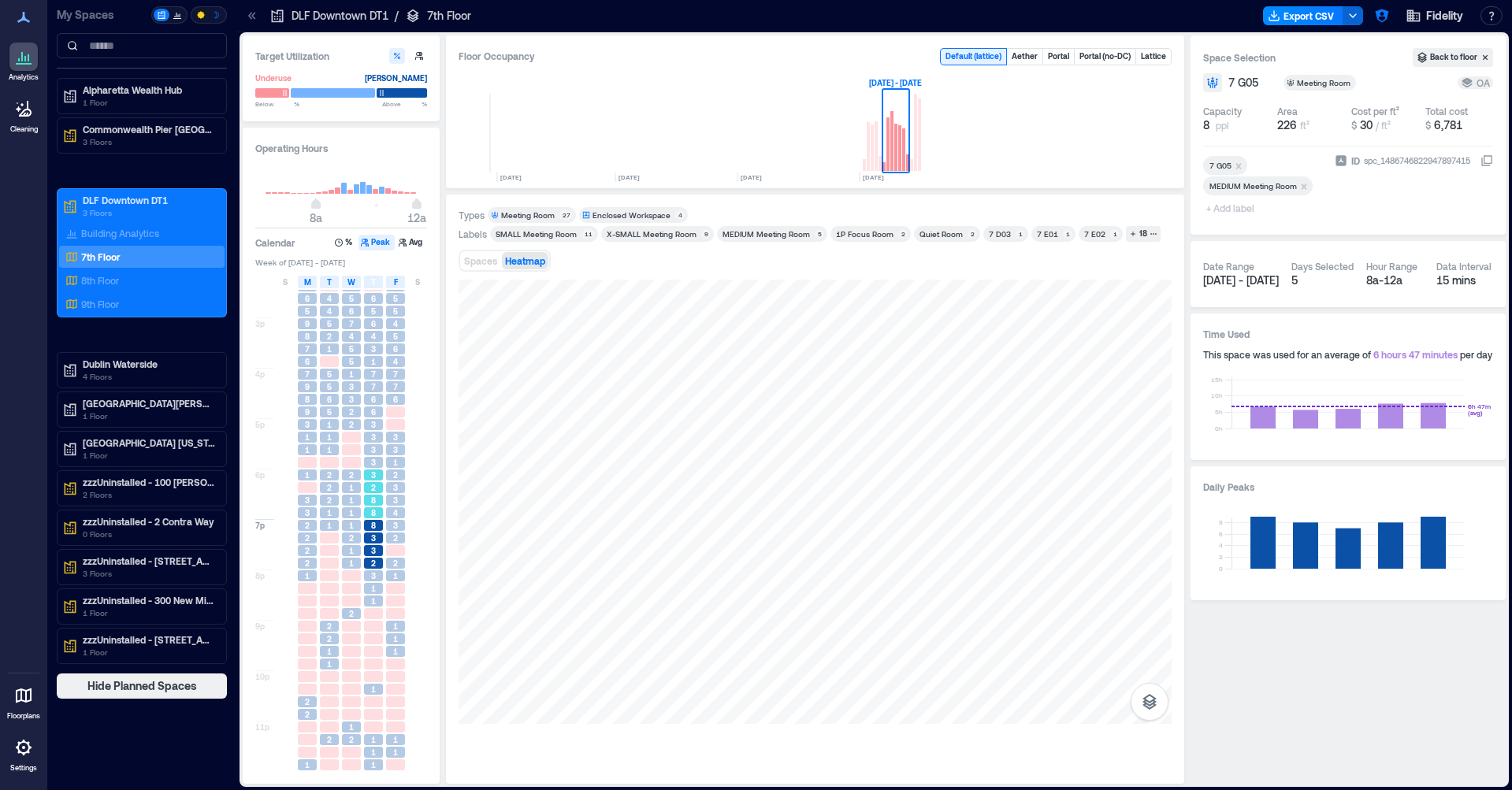
click at [376, 471] on span "3" at bounding box center [374, 475] width 5 height 11
click at [367, 547] on div "3" at bounding box center [373, 550] width 19 height 11
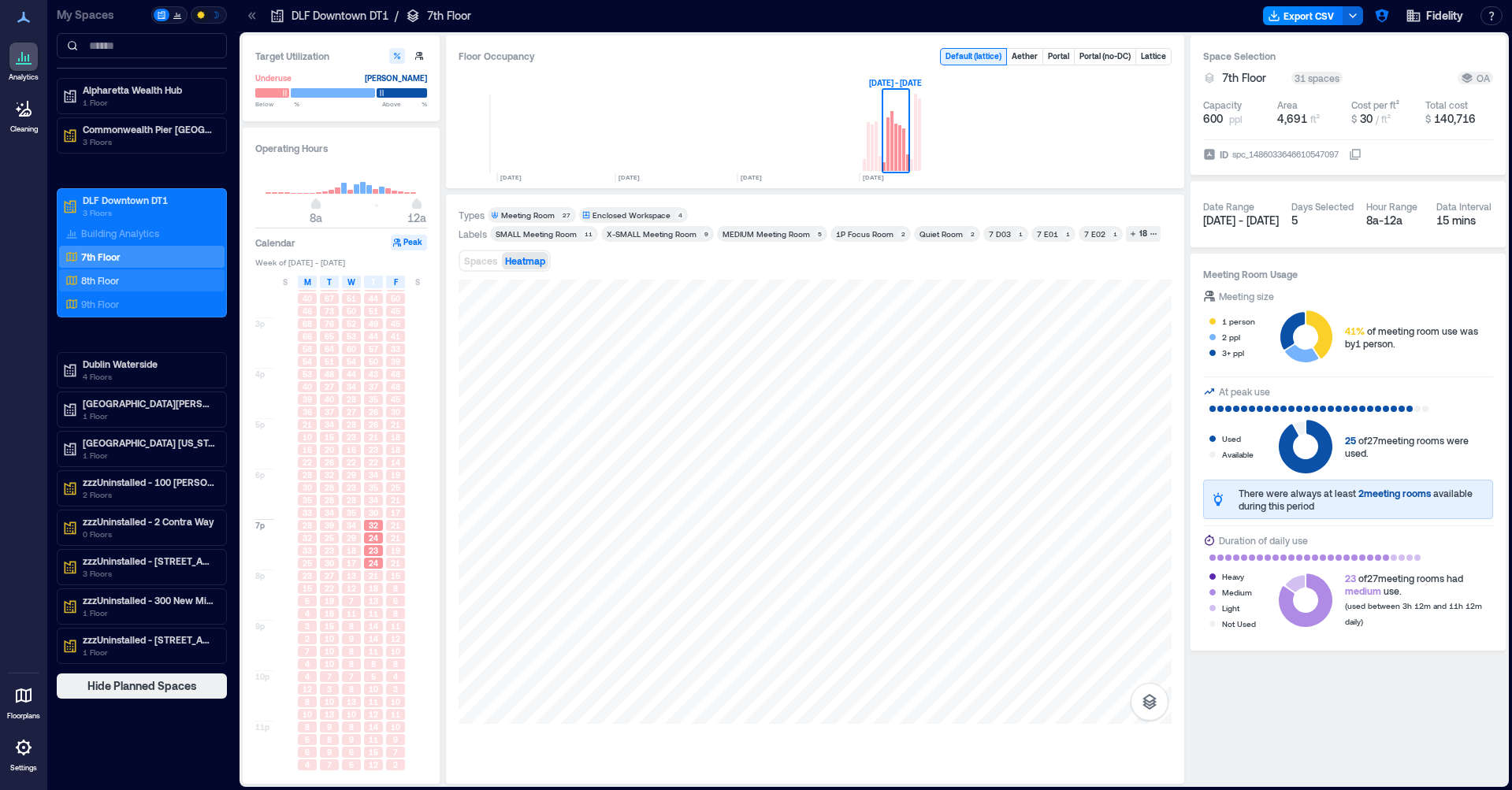
click at [144, 279] on div "8th Floor" at bounding box center [138, 280] width 153 height 16
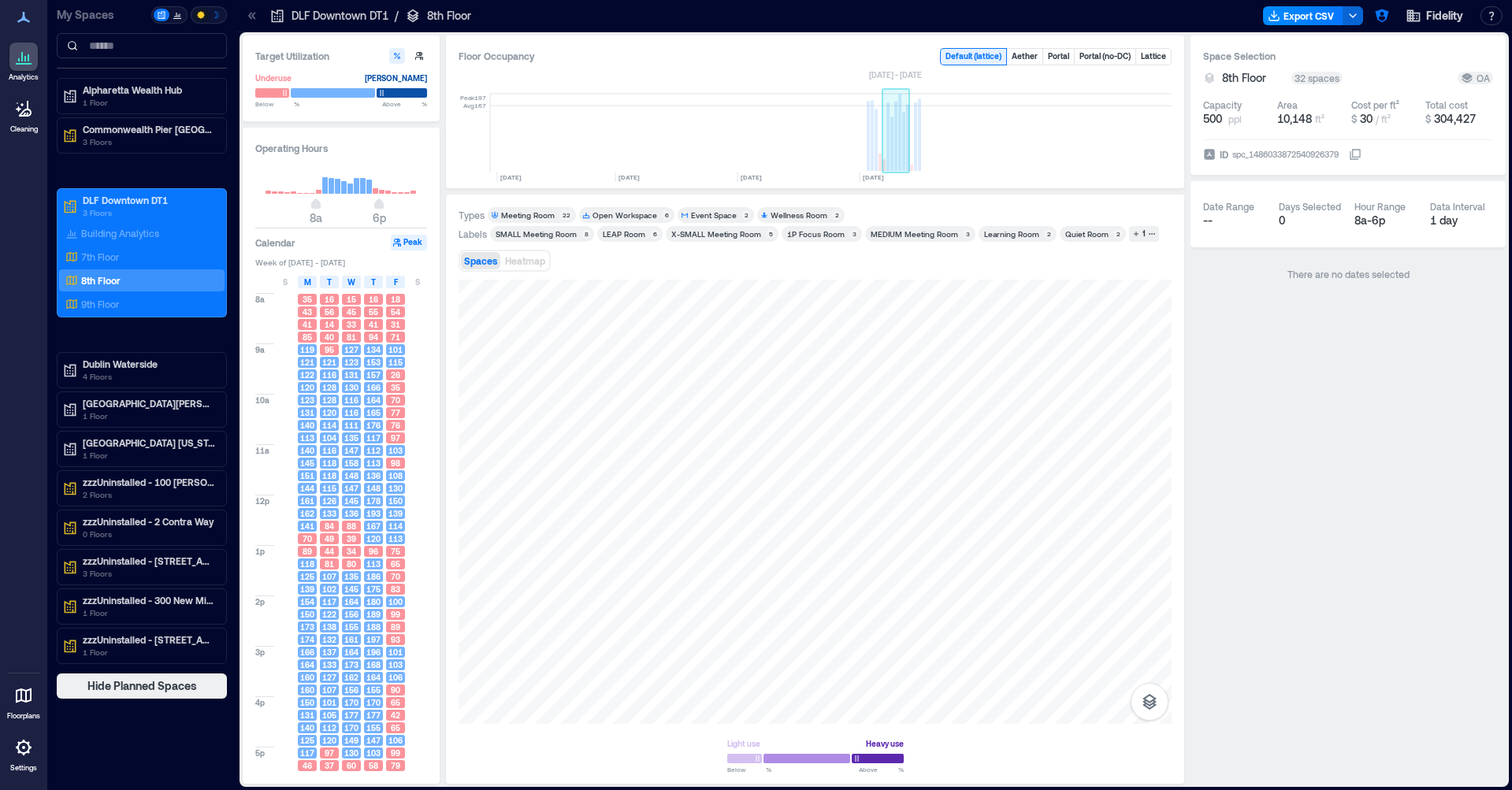
click at [905, 142] on rect at bounding box center [904, 141] width 3 height 59
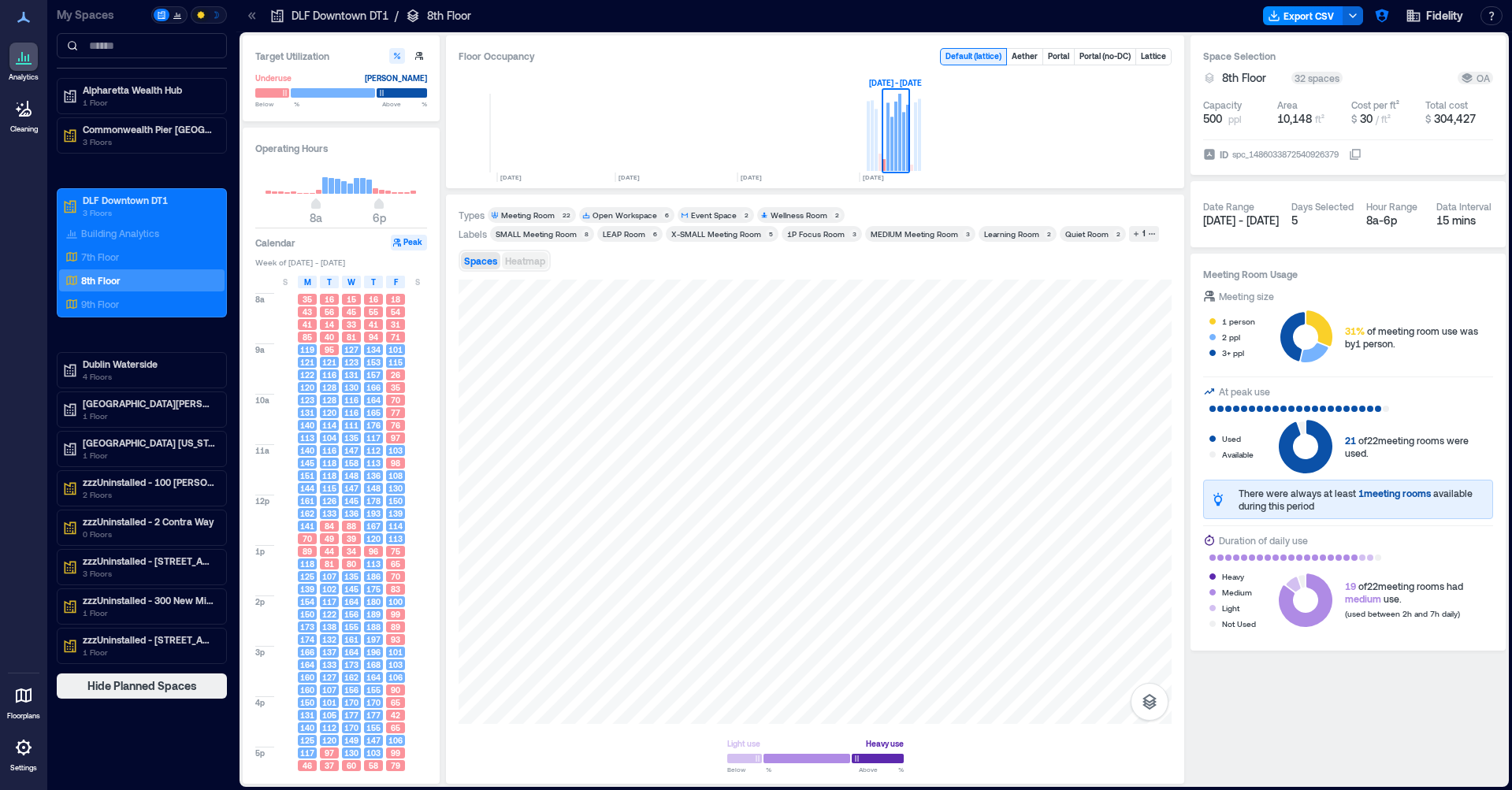
click at [545, 262] on span "Heatmap" at bounding box center [525, 260] width 40 height 11
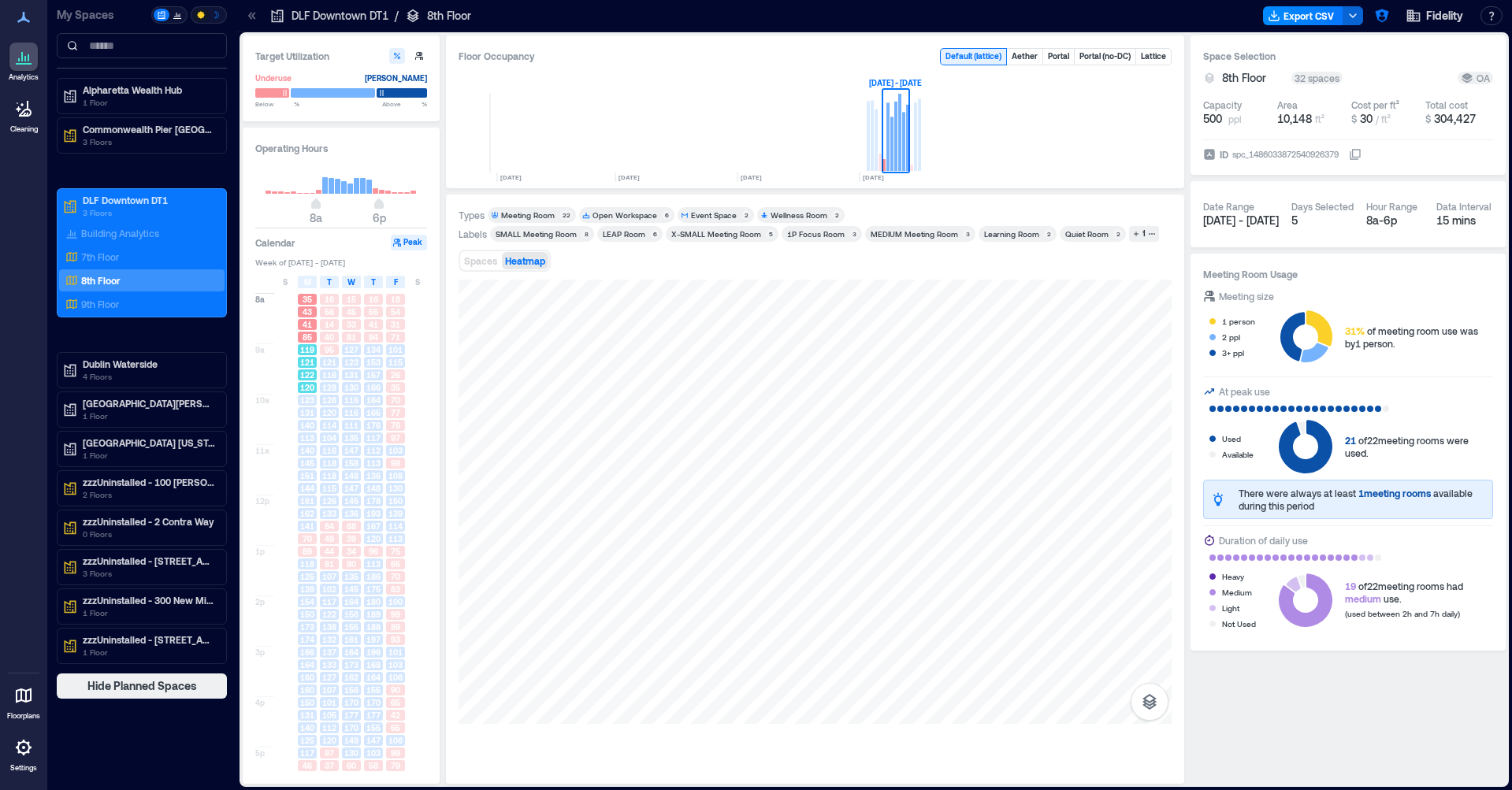
click at [312, 390] on span "120" at bounding box center [307, 387] width 14 height 11
click at [305, 428] on span "140" at bounding box center [307, 425] width 14 height 11
click at [303, 476] on span "151" at bounding box center [307, 476] width 14 height 11
click at [318, 485] on div "8a 9a 10a 11a 12p 1p 2p 3p 4p 5p 35 43 41 85 119 121 122 120 123 131 140 113 14…" at bounding box center [341, 543] width 173 height 507
drag, startPoint x: 343, startPoint y: 467, endPoint x: 343, endPoint y: 427, distance: 40.0
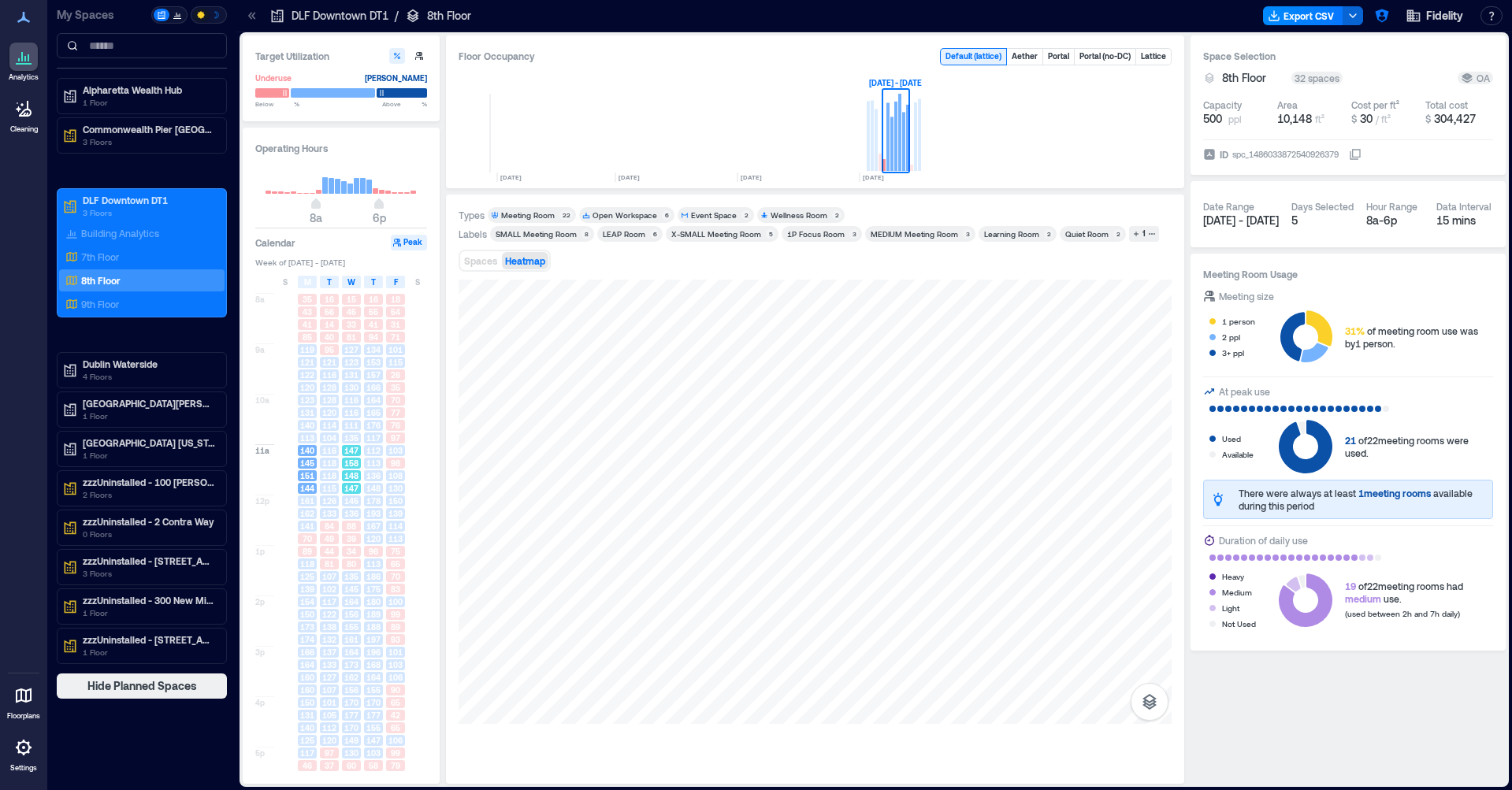
click at [343, 467] on div "158" at bounding box center [351, 463] width 19 height 11
click at [343, 426] on div "111" at bounding box center [351, 425] width 19 height 11
click at [372, 421] on span "176" at bounding box center [373, 425] width 14 height 11
drag, startPoint x: 369, startPoint y: 472, endPoint x: 349, endPoint y: 514, distance: 46.5
click at [369, 472] on span "136" at bounding box center [373, 476] width 14 height 11
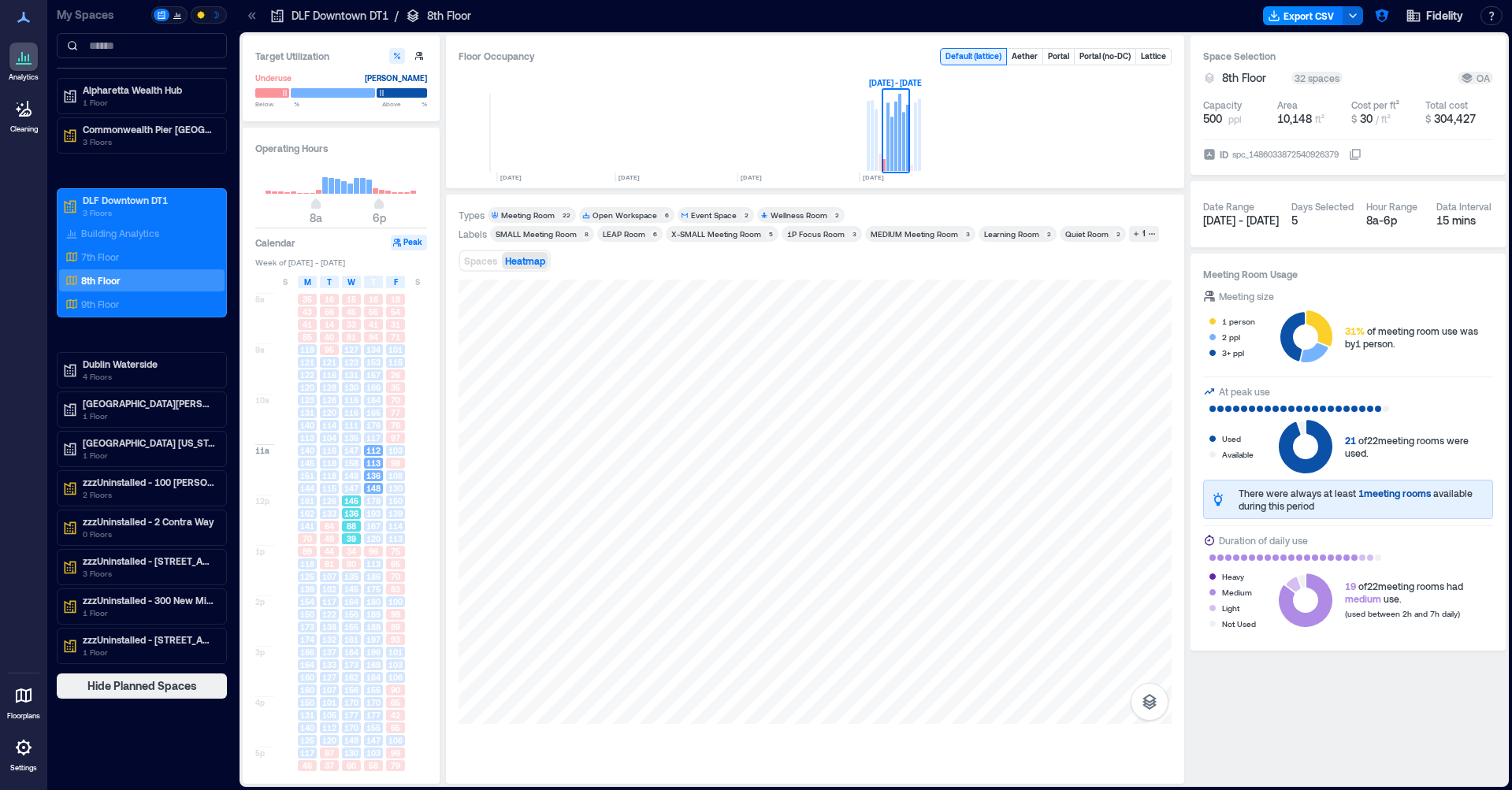
drag, startPoint x: 342, startPoint y: 521, endPoint x: 332, endPoint y: 514, distance: 12.2
click at [342, 521] on div "88" at bounding box center [351, 526] width 22 height 13
click at [314, 495] on div "144" at bounding box center [307, 488] width 22 height 13
drag, startPoint x: 328, startPoint y: 461, endPoint x: 340, endPoint y: 454, distance: 13.9
click at [328, 461] on span "118" at bounding box center [328, 463] width 14 height 11
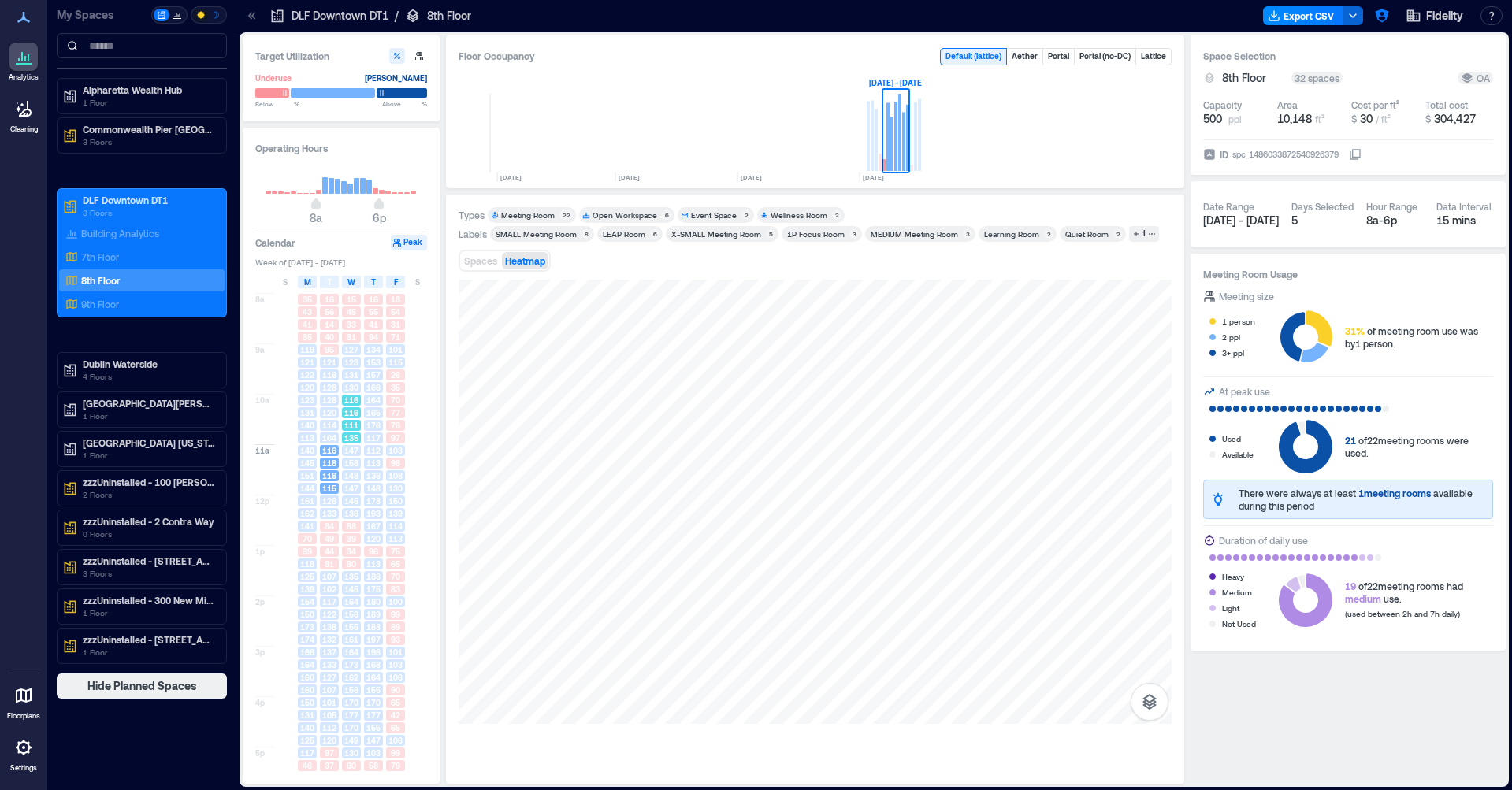
drag, startPoint x: 362, startPoint y: 433, endPoint x: 384, endPoint y: 509, distance: 79.1
click at [362, 433] on div "135" at bounding box center [351, 437] width 22 height 13
click at [384, 509] on div "139" at bounding box center [395, 513] width 22 height 13
click at [401, 455] on span "103" at bounding box center [395, 451] width 14 height 11
click at [396, 417] on span "77" at bounding box center [395, 412] width 9 height 11
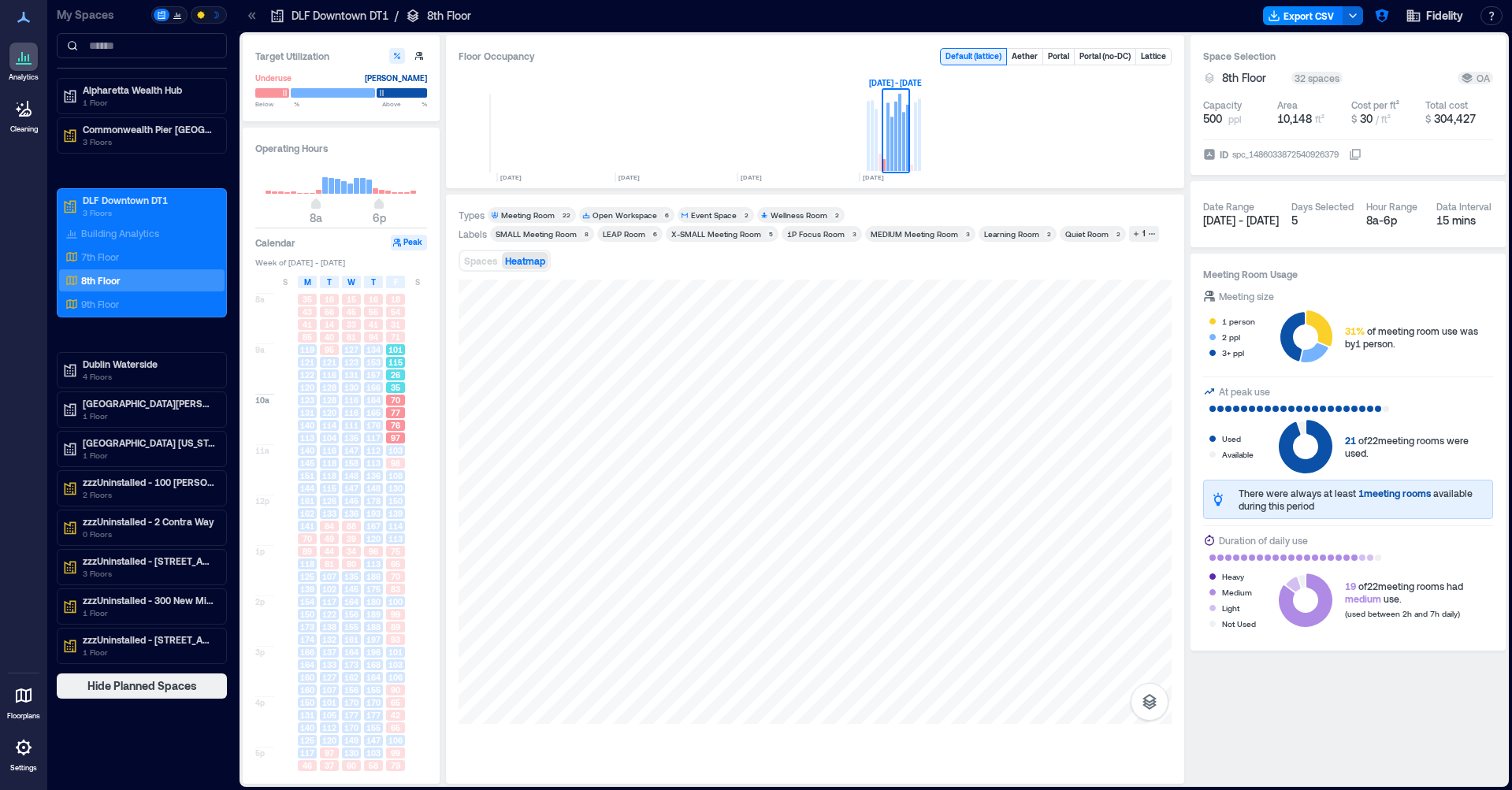
click at [392, 369] on div "115" at bounding box center [395, 362] width 22 height 13
drag, startPoint x: 359, startPoint y: 369, endPoint x: 363, endPoint y: 377, distance: 8.9
click at [362, 373] on div "15 45 33 81 127 123 131 130 116 116 111 135 147 158 148 147 145 136 88 39 34 80…" at bounding box center [351, 545] width 22 height 504
drag, startPoint x: 367, startPoint y: 422, endPoint x: 358, endPoint y: 486, distance: 64.6
click at [367, 422] on span "176" at bounding box center [373, 425] width 14 height 11
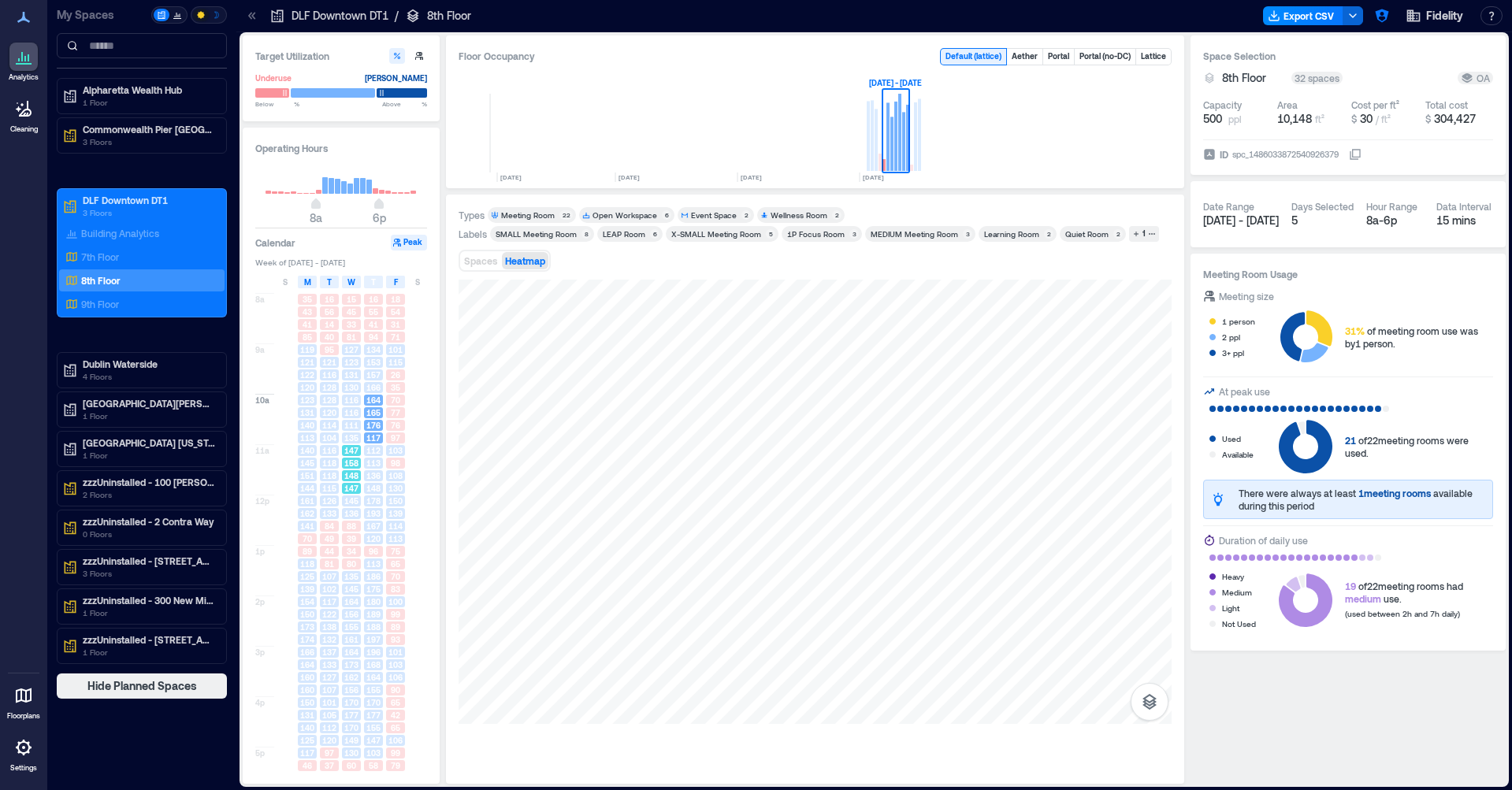
drag, startPoint x: 358, startPoint y: 487, endPoint x: 358, endPoint y: 523, distance: 36.0
click at [357, 487] on span "147" at bounding box center [351, 488] width 14 height 11
drag, startPoint x: 356, startPoint y: 543, endPoint x: 365, endPoint y: 562, distance: 21.0
click at [357, 543] on div "39" at bounding box center [351, 538] width 19 height 11
click at [362, 574] on div "135" at bounding box center [351, 576] width 22 height 13
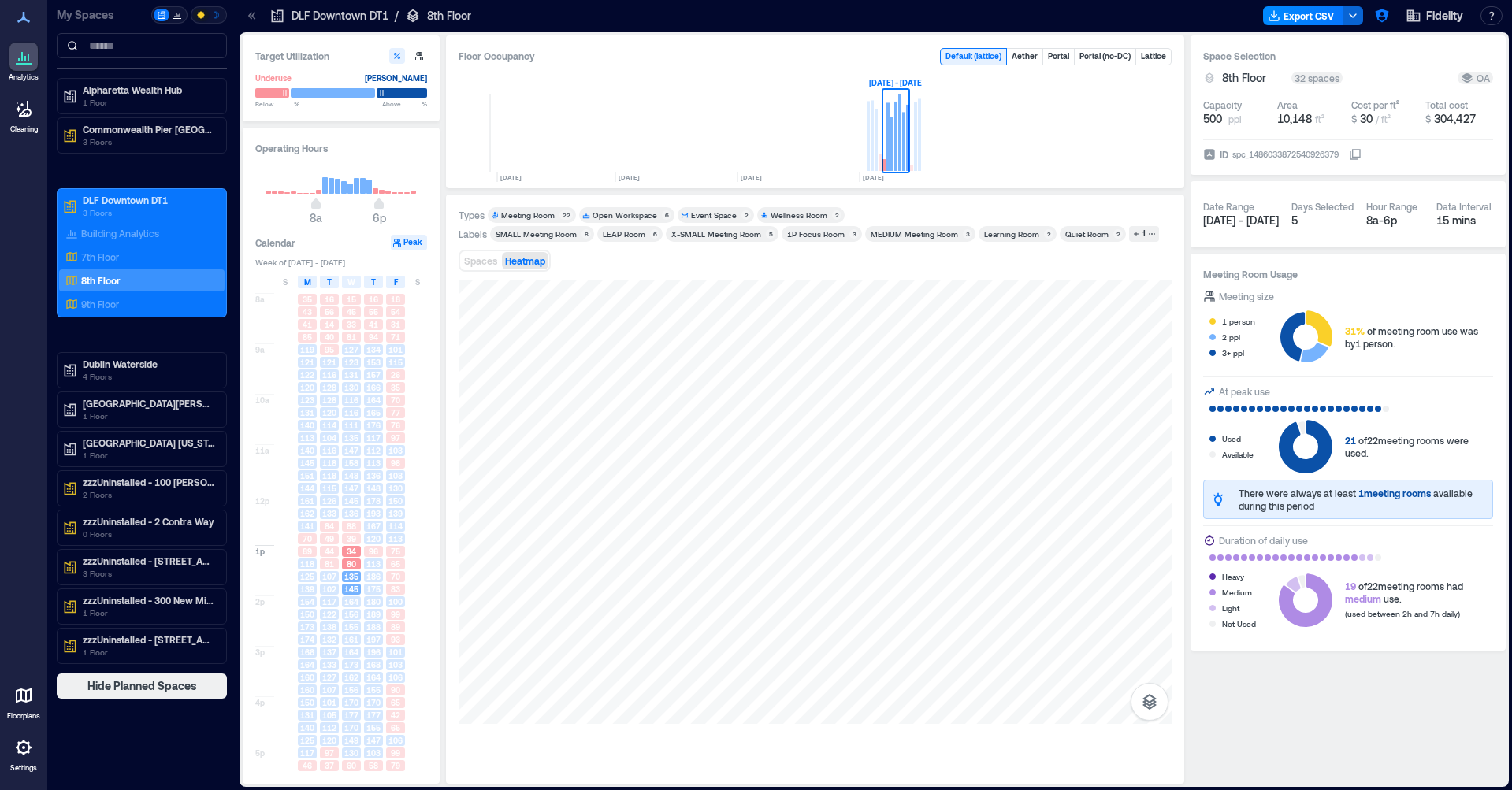
click at [923, 138] on div "Headcount 500 [DATE] [DATE] [DATE] SEP, [DATE] - [DATE]" at bounding box center [815, 124] width 713 height 104
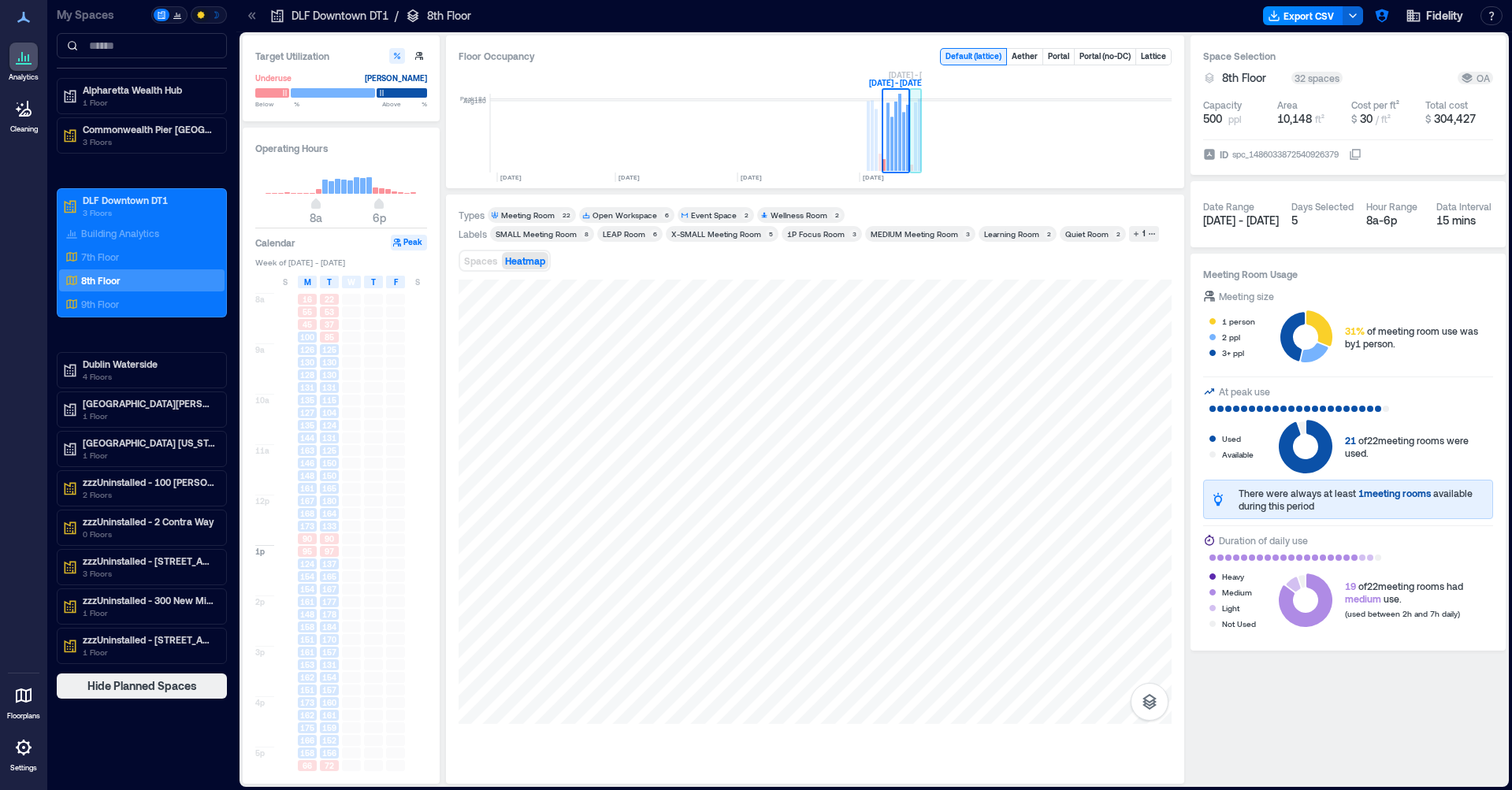
click at [919, 139] on rect at bounding box center [919, 135] width 3 height 73
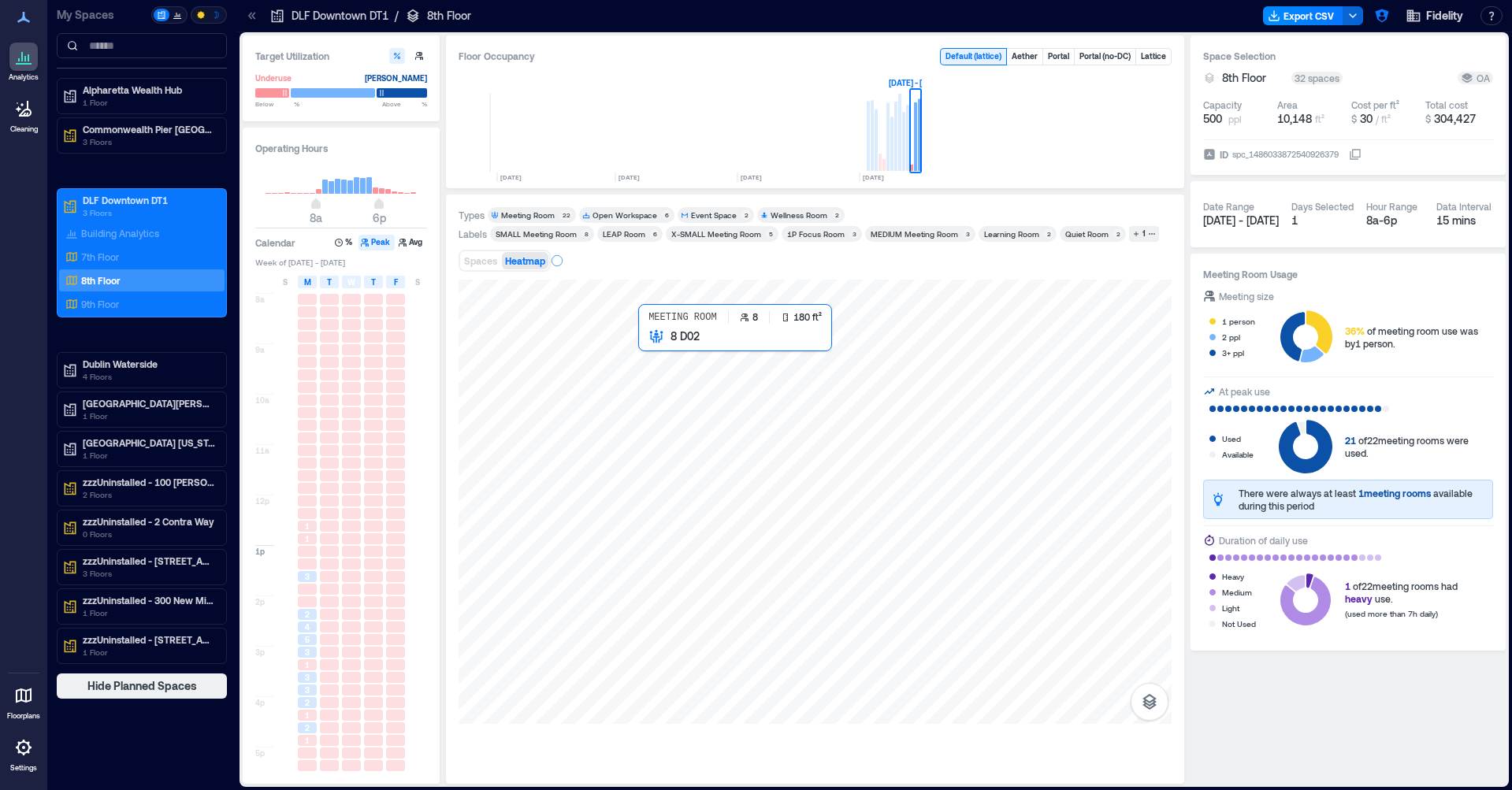
click at [646, 349] on div at bounding box center [815, 502] width 713 height 445
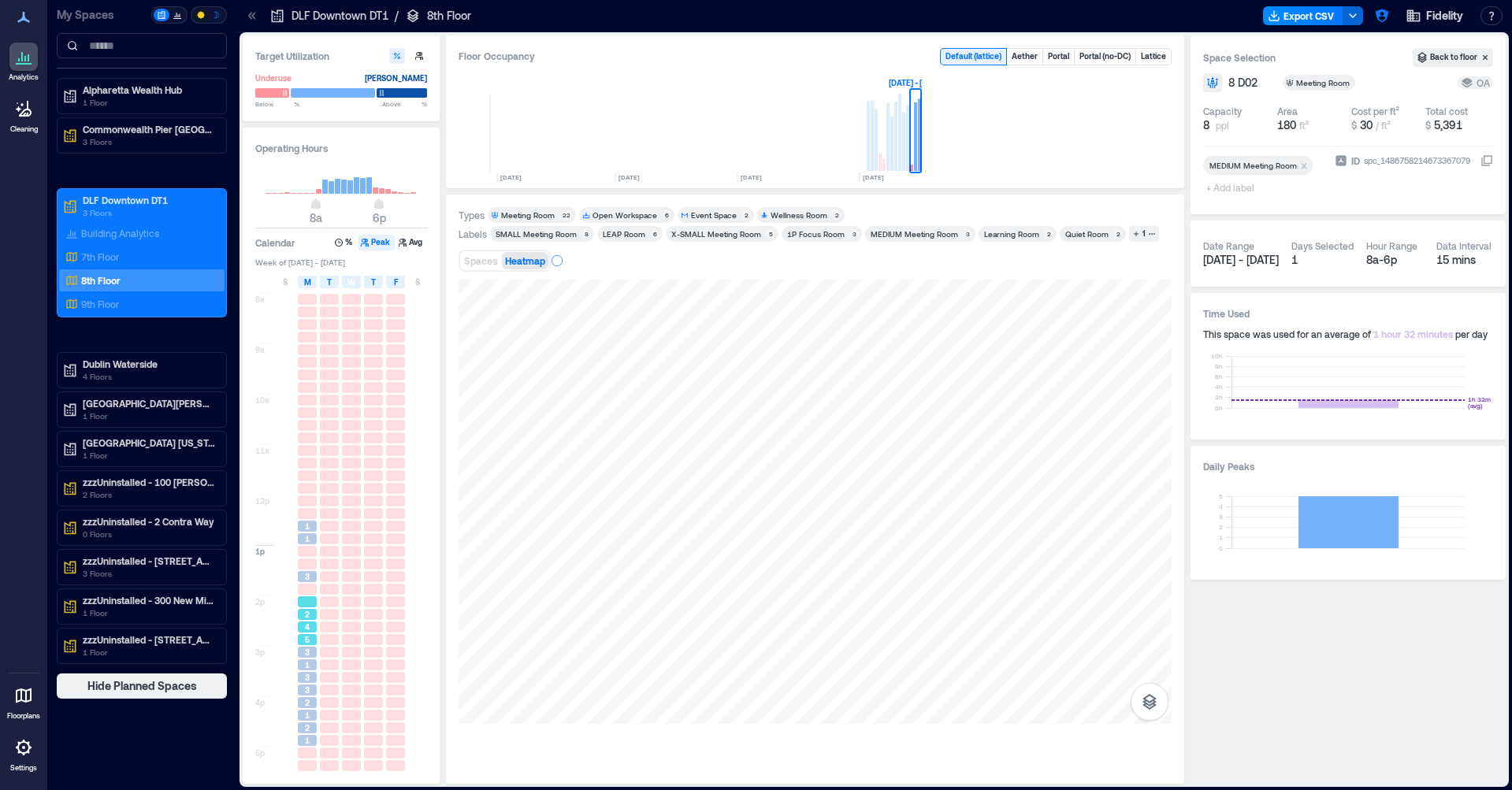
click at [308, 635] on div "5" at bounding box center [307, 640] width 22 height 13
click at [307, 662] on span "1" at bounding box center [308, 665] width 5 height 11
click at [303, 692] on div "3" at bounding box center [307, 690] width 19 height 11
click at [300, 716] on div "1" at bounding box center [307, 715] width 19 height 11
click at [310, 684] on div "3" at bounding box center [307, 677] width 22 height 13
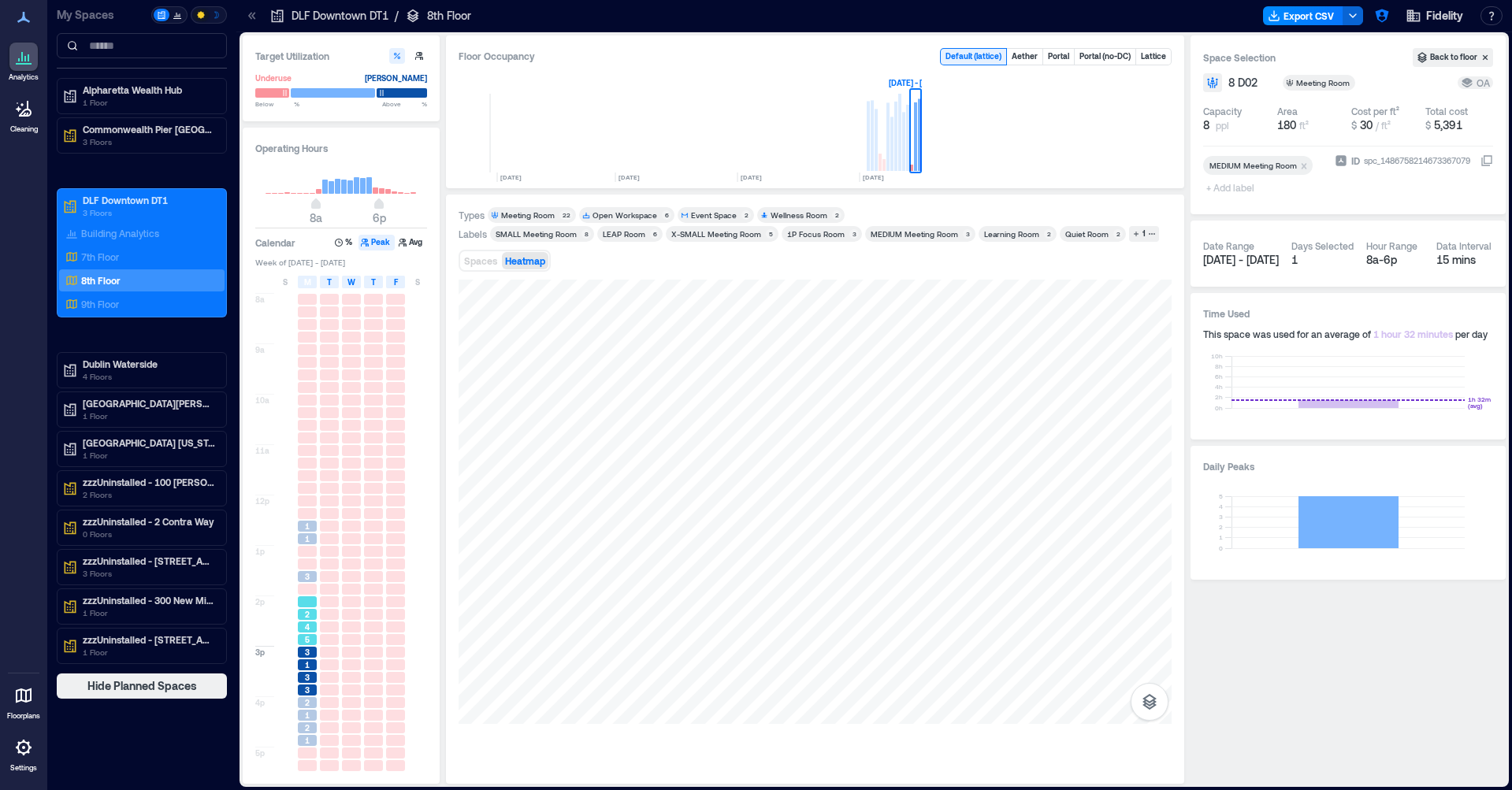
click at [310, 627] on div "4" at bounding box center [307, 627] width 19 height 11
drag, startPoint x: 345, startPoint y: 578, endPoint x: 355, endPoint y: 573, distance: 11.2
click at [346, 578] on div at bounding box center [351, 576] width 19 height 11
click at [377, 568] on div at bounding box center [373, 563] width 19 height 11
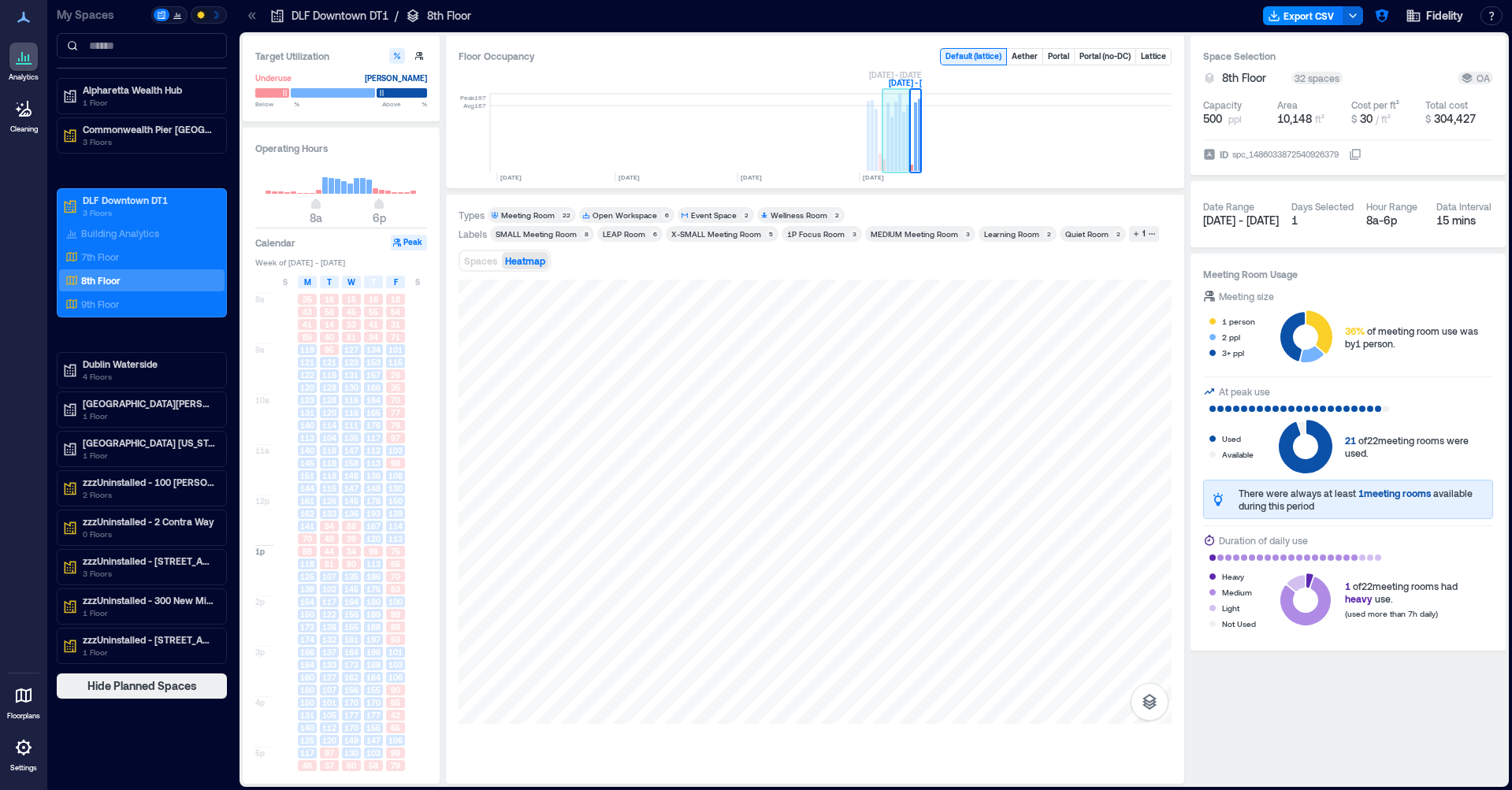
click at [899, 143] on rect at bounding box center [899, 132] width 3 height 77
click at [383, 465] on div "113" at bounding box center [374, 463] width 22 height 13
click at [391, 473] on span "108" at bounding box center [395, 476] width 14 height 11
click at [383, 520] on div "193" at bounding box center [374, 513] width 22 height 13
drag, startPoint x: 375, startPoint y: 572, endPoint x: 385, endPoint y: 559, distance: 16.4
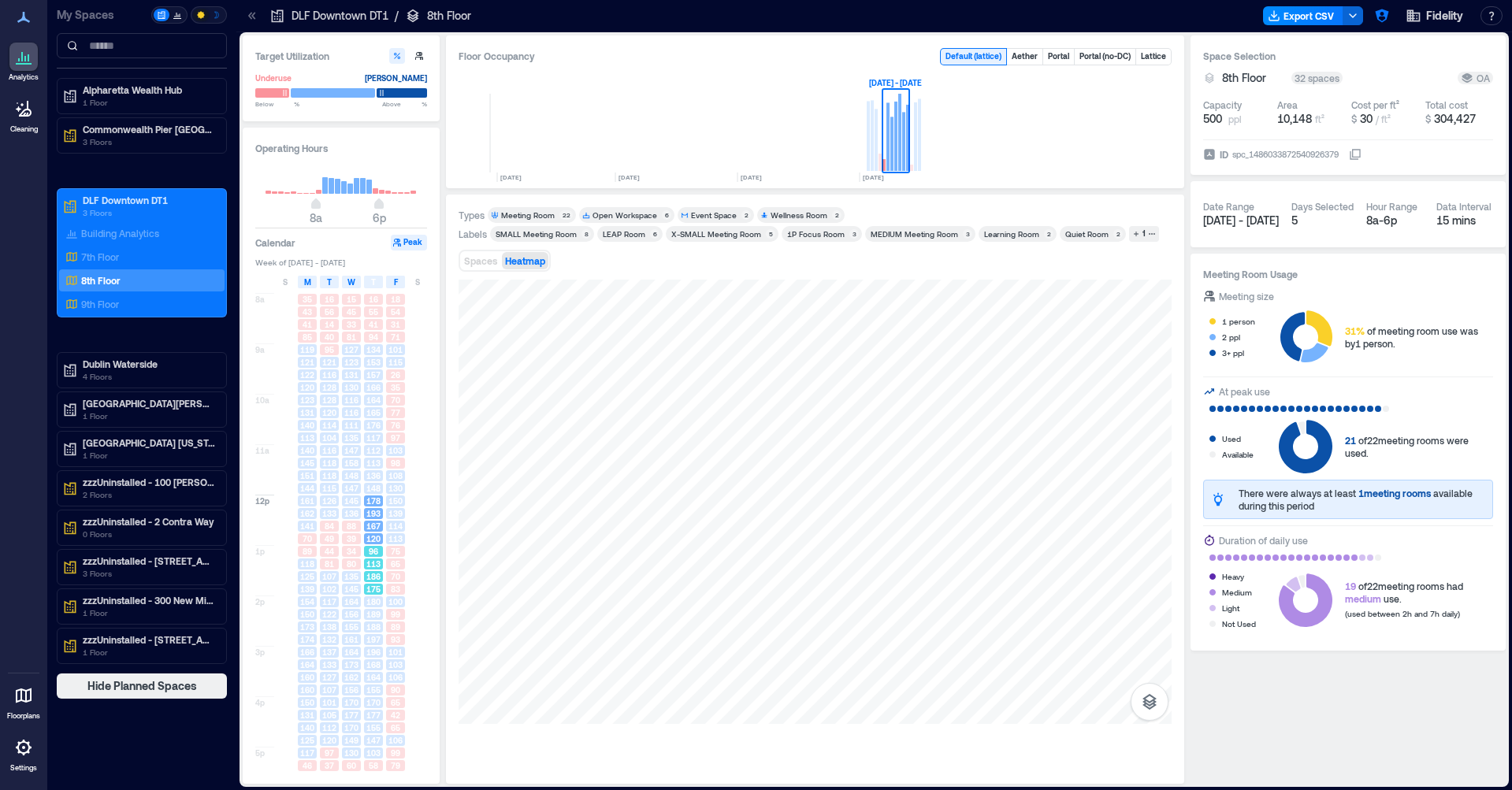
click at [377, 569] on div "16 55 41 94 134 153 157 166 164 165 176 117 112 113 136 148 178 193 167 120 96 …" at bounding box center [374, 545] width 22 height 504
click at [391, 541] on span "113" at bounding box center [395, 538] width 14 height 11
click at [389, 502] on span "150" at bounding box center [395, 501] width 14 height 11
drag, startPoint x: 371, startPoint y: 484, endPoint x: 364, endPoint y: 467, distance: 18.4
click at [371, 482] on div "16 55 41 94 134 153 157 166 164 165 176 117 112 113 136 148 178 193 167 120 96 …" at bounding box center [374, 545] width 22 height 504
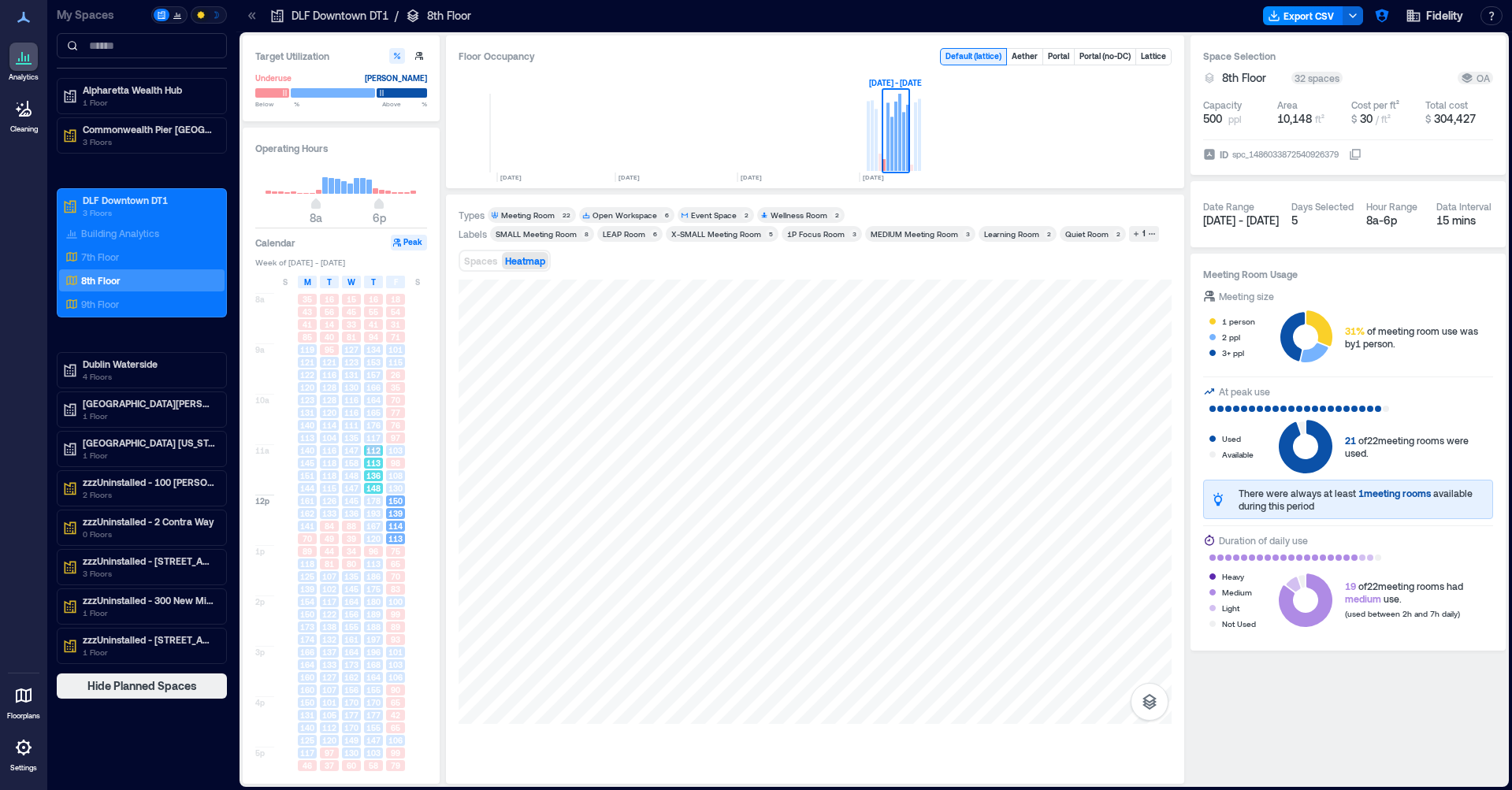
click at [366, 454] on div "112" at bounding box center [373, 451] width 19 height 11
click at [380, 446] on div "112" at bounding box center [374, 451] width 22 height 13
click at [389, 431] on div "76" at bounding box center [395, 425] width 19 height 11
click at [363, 408] on div "165" at bounding box center [374, 412] width 22 height 13
click at [379, 487] on span "148" at bounding box center [373, 488] width 14 height 11
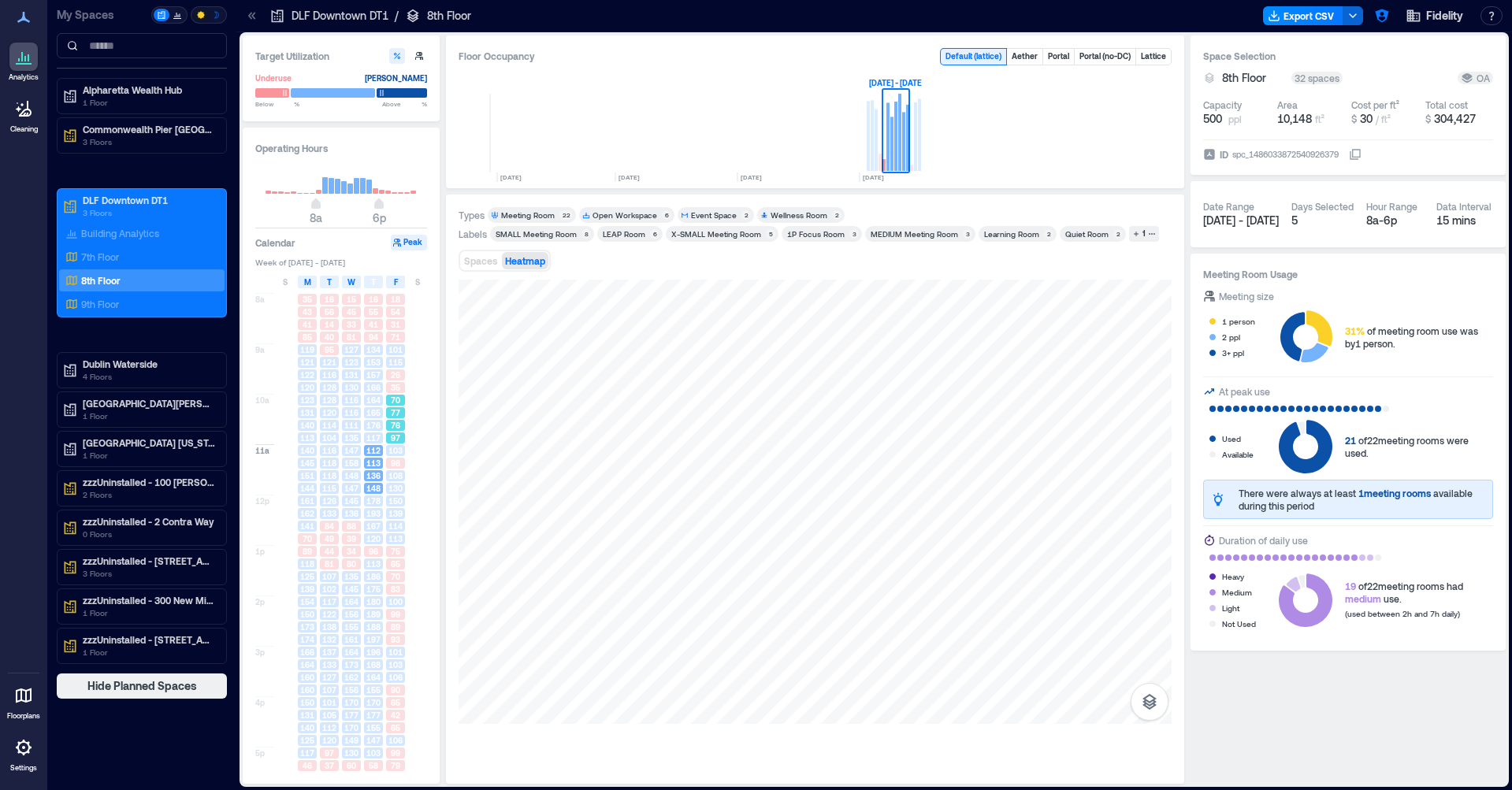
click at [384, 437] on div "97" at bounding box center [395, 437] width 22 height 13
click at [404, 377] on div "26" at bounding box center [395, 375] width 19 height 11
drag, startPoint x: 364, startPoint y: 377, endPoint x: 346, endPoint y: 397, distance: 26.9
click at [364, 377] on div "157" at bounding box center [373, 375] width 19 height 11
click at [347, 405] on span "116" at bounding box center [351, 400] width 14 height 11
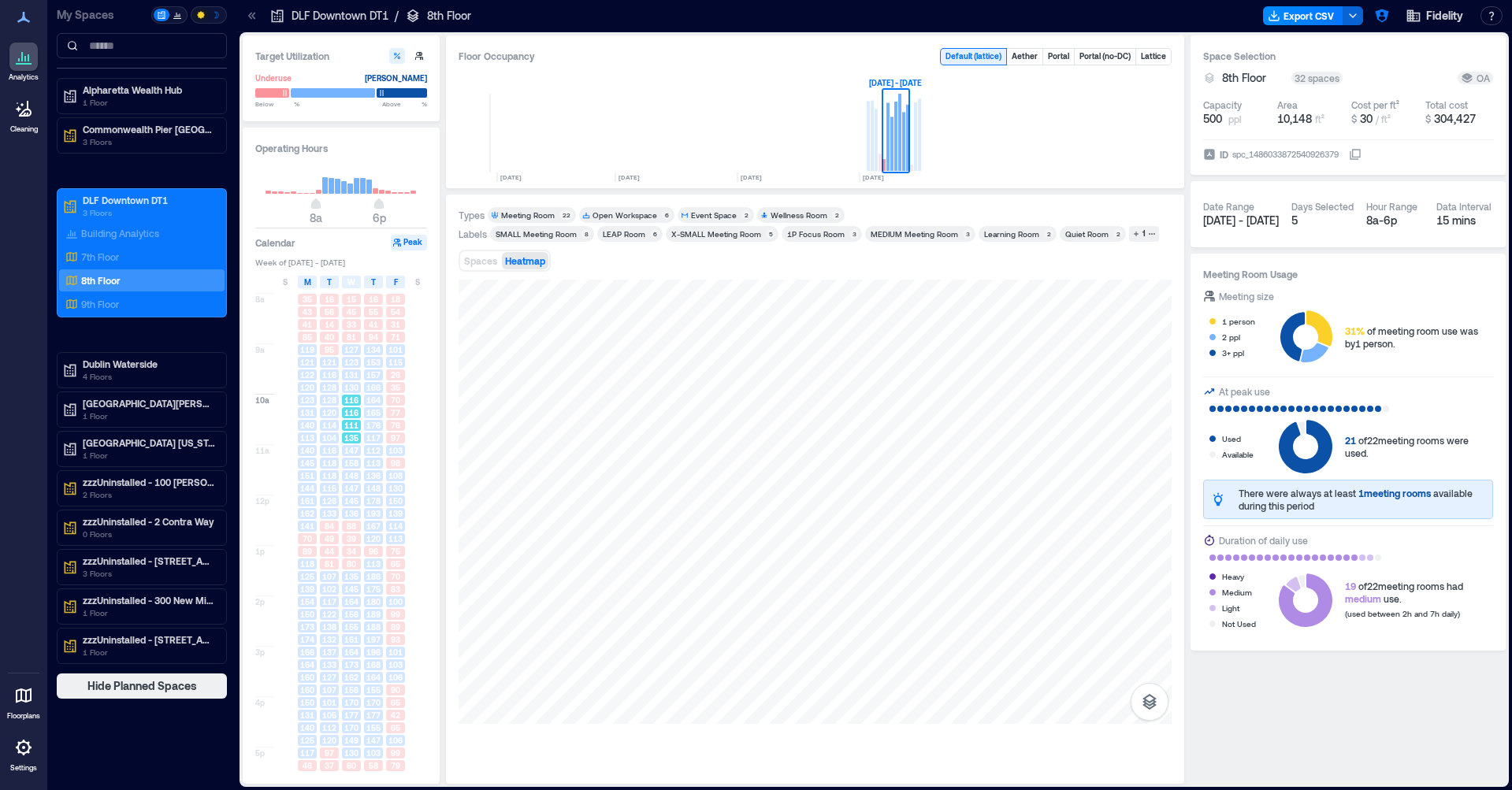
click at [354, 457] on div "15 45 33 81 127 123 131 130 116 116 111 135 147 158 148 147 145 136 88 39 34 80…" at bounding box center [351, 545] width 22 height 504
drag, startPoint x: 364, startPoint y: 503, endPoint x: 350, endPoint y: 519, distance: 21.3
click at [364, 503] on div "178" at bounding box center [373, 501] width 19 height 11
click at [349, 529] on span "88" at bounding box center [351, 526] width 9 height 11
click at [343, 542] on div "39" at bounding box center [351, 538] width 19 height 11
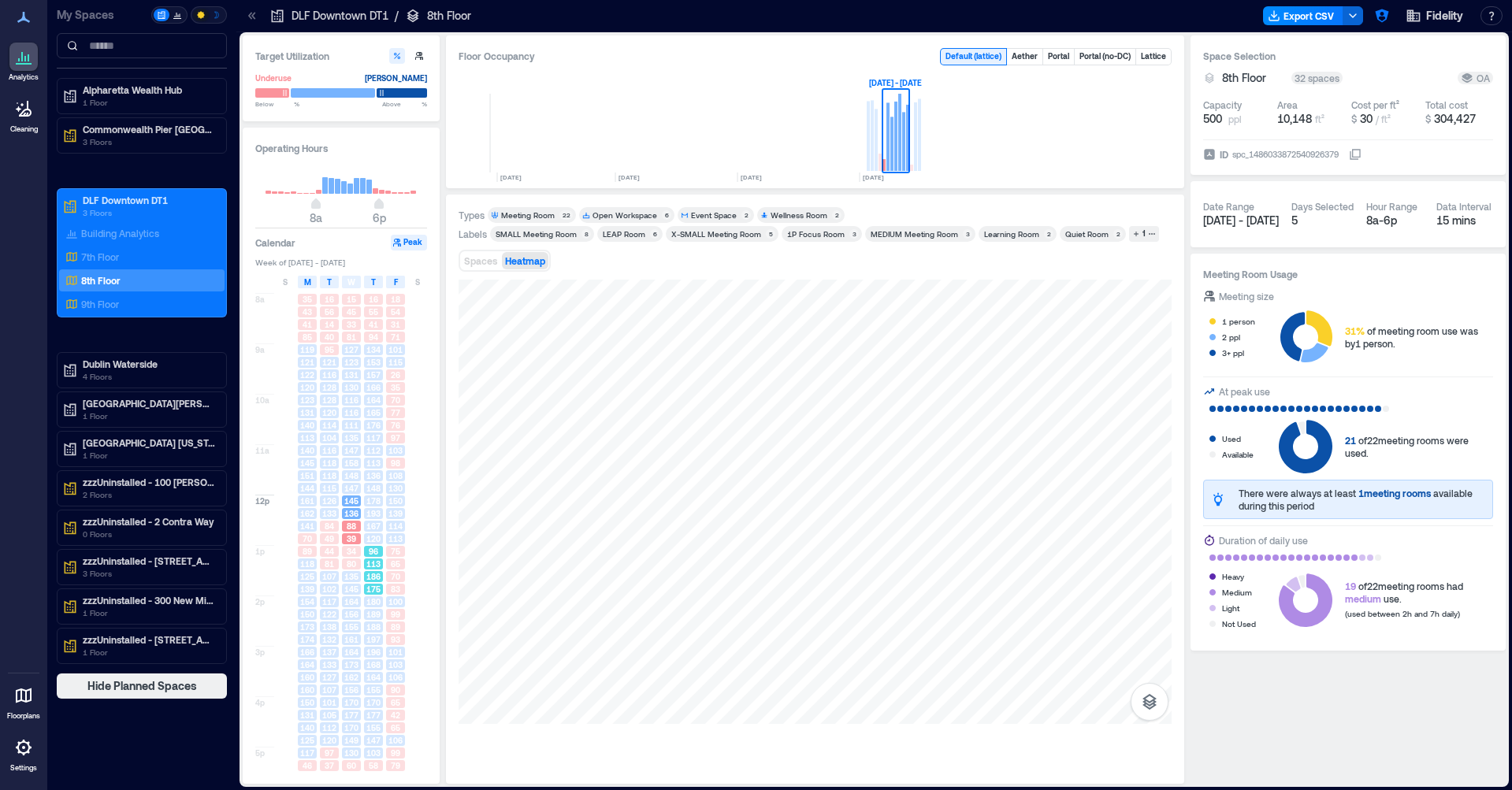
click at [382, 547] on div "96" at bounding box center [373, 551] width 19 height 11
click at [381, 596] on div "16 55 41 94 134 153 157 166 164 165 176 117 112 113 136 148 178 193 167 120 96 …" at bounding box center [374, 545] width 22 height 504
click at [329, 637] on span "132" at bounding box center [328, 640] width 14 height 11
click at [404, 645] on div "93" at bounding box center [395, 640] width 19 height 11
drag, startPoint x: 385, startPoint y: 694, endPoint x: 325, endPoint y: 711, distance: 62.4
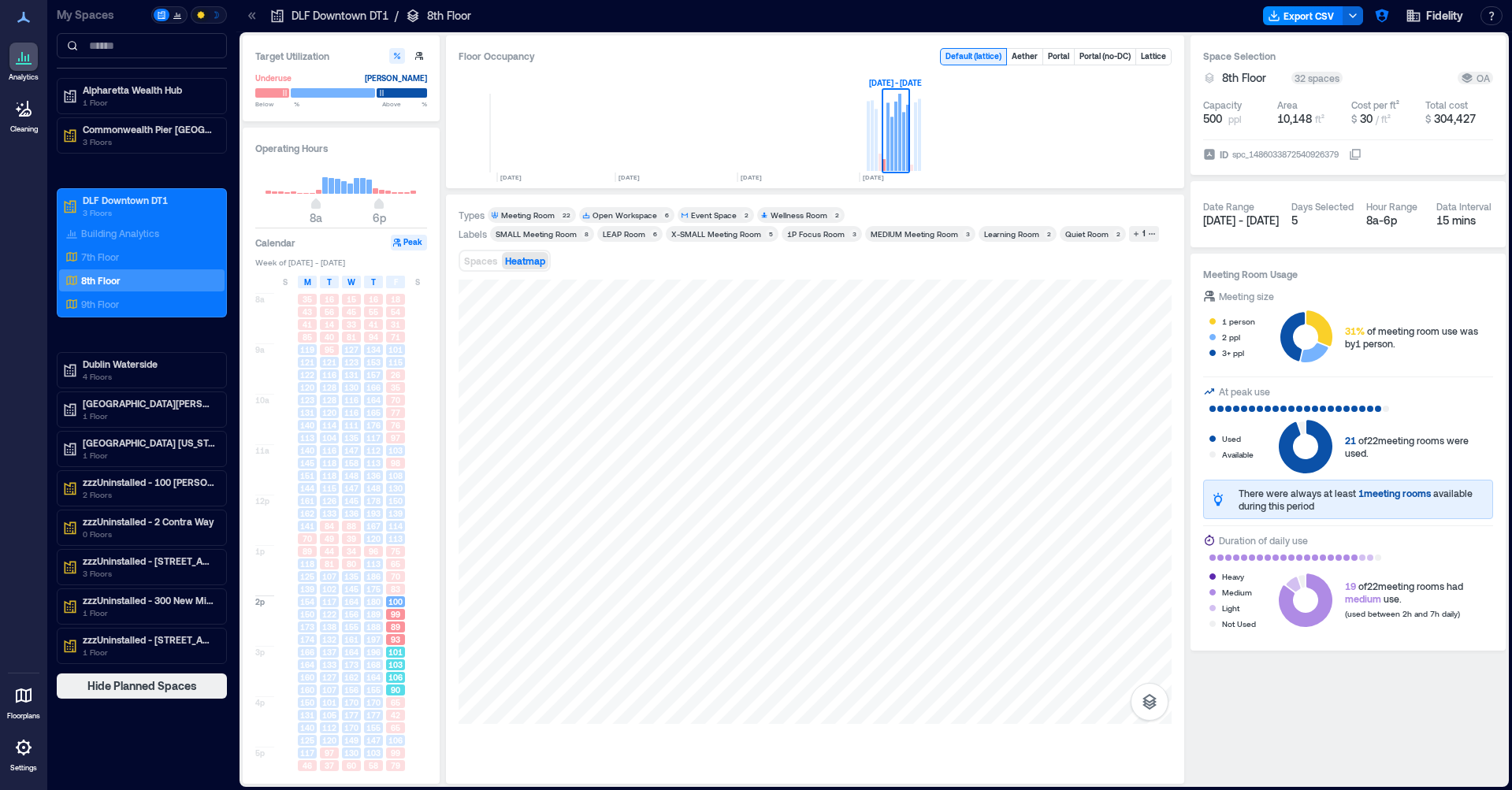
click at [384, 694] on div "90" at bounding box center [395, 690] width 22 height 13
click at [325, 711] on span "105" at bounding box center [328, 715] width 14 height 11
click at [382, 726] on div "155" at bounding box center [373, 727] width 19 height 11
drag, startPoint x: 382, startPoint y: 656, endPoint x: 383, endPoint y: 612, distance: 44.0
click at [384, 655] on div "8a 9a 10a 11a 12p 1p 2p 3p 4p 5p 35 43 41 85 119 121 122 120 123 131 140 113 14…" at bounding box center [341, 543] width 173 height 507
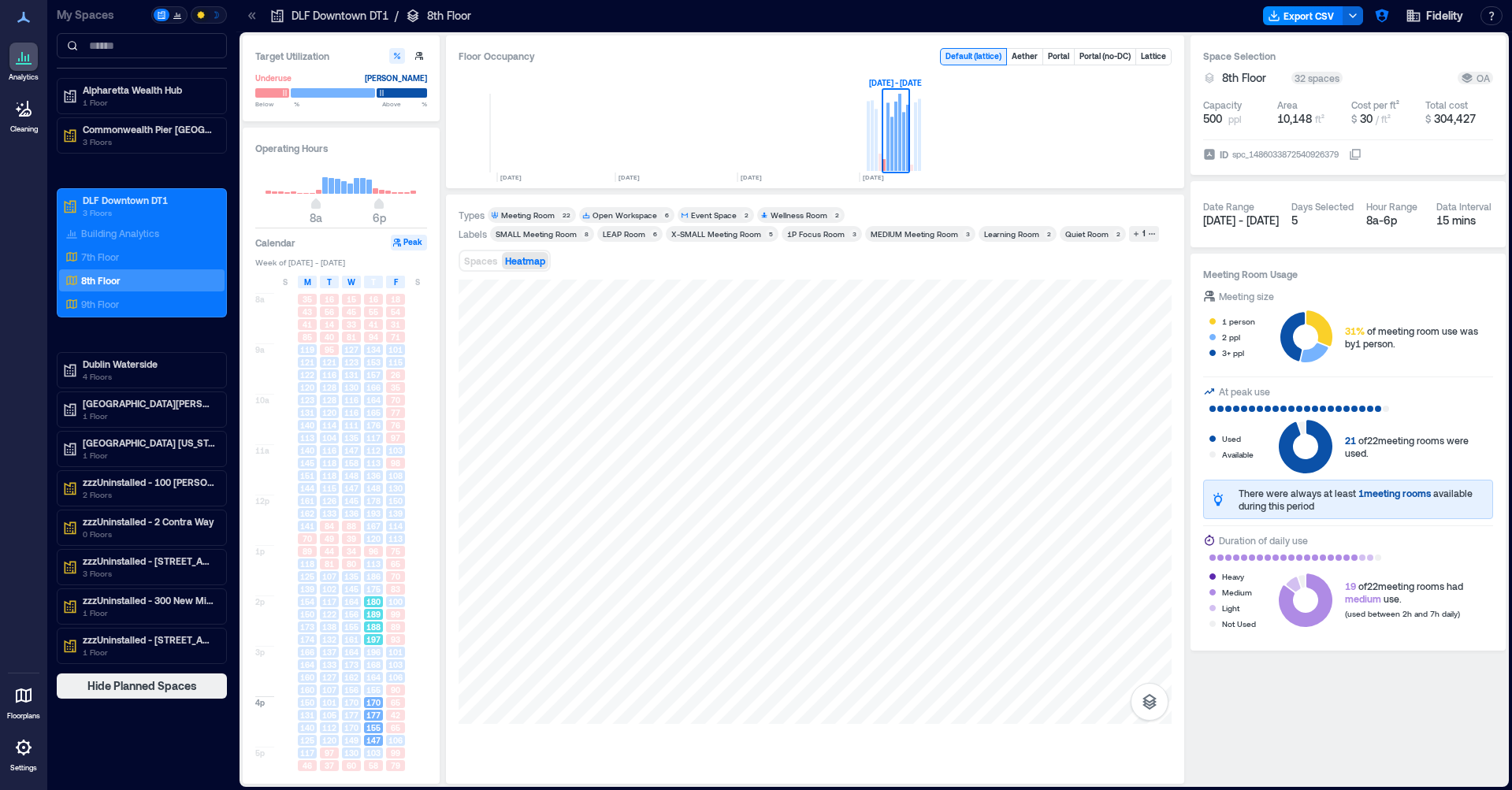
click at [379, 595] on span "175" at bounding box center [373, 589] width 14 height 11
click at [343, 581] on div "135" at bounding box center [351, 576] width 19 height 11
click at [373, 525] on span "167" at bounding box center [373, 526] width 14 height 11
drag, startPoint x: 390, startPoint y: 512, endPoint x: 389, endPoint y: 456, distance: 56.0
click at [390, 511] on span "139" at bounding box center [395, 513] width 14 height 11
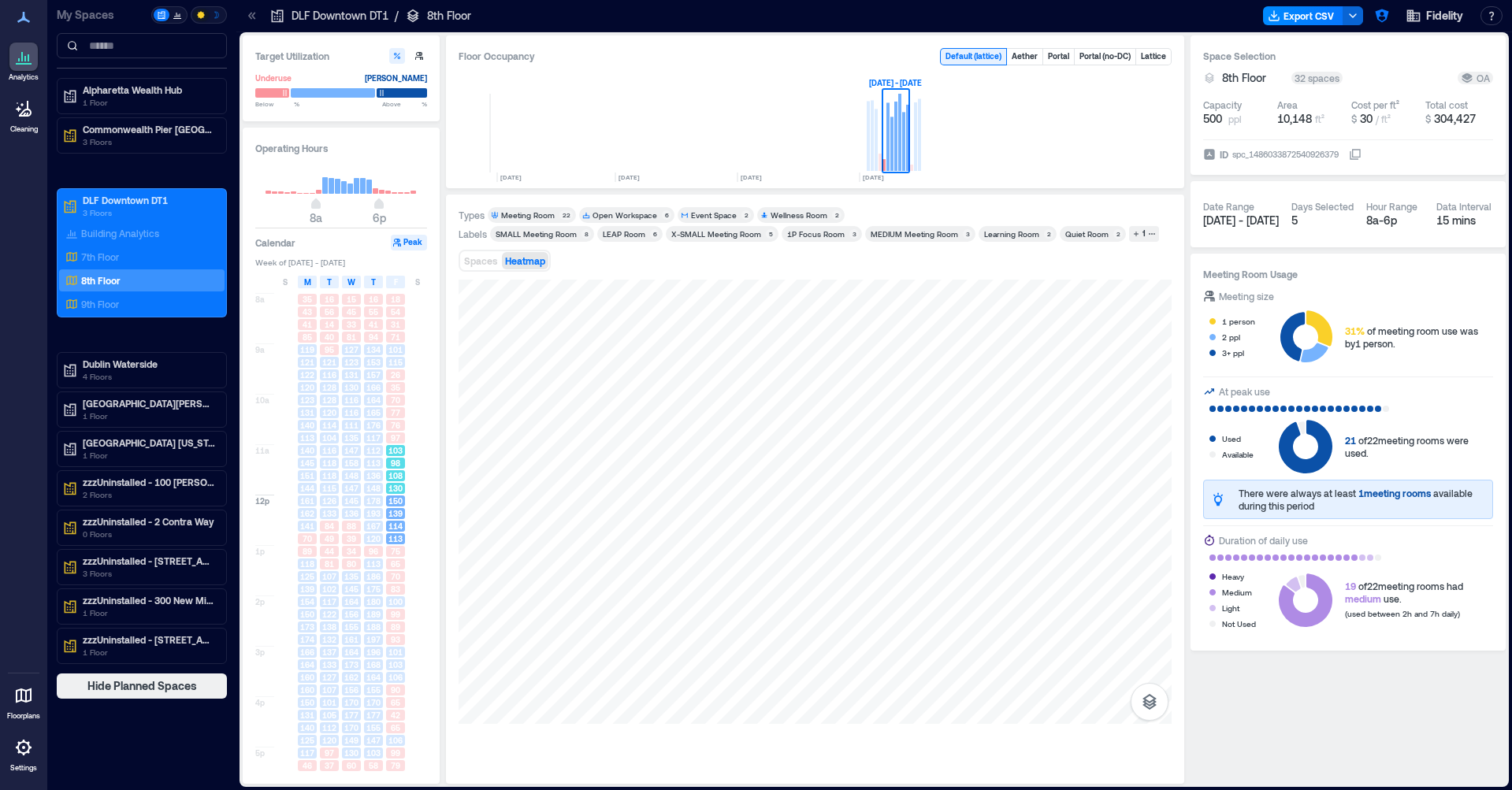
click at [385, 446] on div "103" at bounding box center [395, 451] width 22 height 13
click at [359, 441] on span "135" at bounding box center [351, 437] width 14 height 11
drag, startPoint x: 328, startPoint y: 487, endPoint x: 334, endPoint y: 494, distance: 9.2
click at [334, 494] on span "115" at bounding box center [328, 488] width 14 height 11
click at [341, 541] on div "39" at bounding box center [351, 538] width 22 height 13
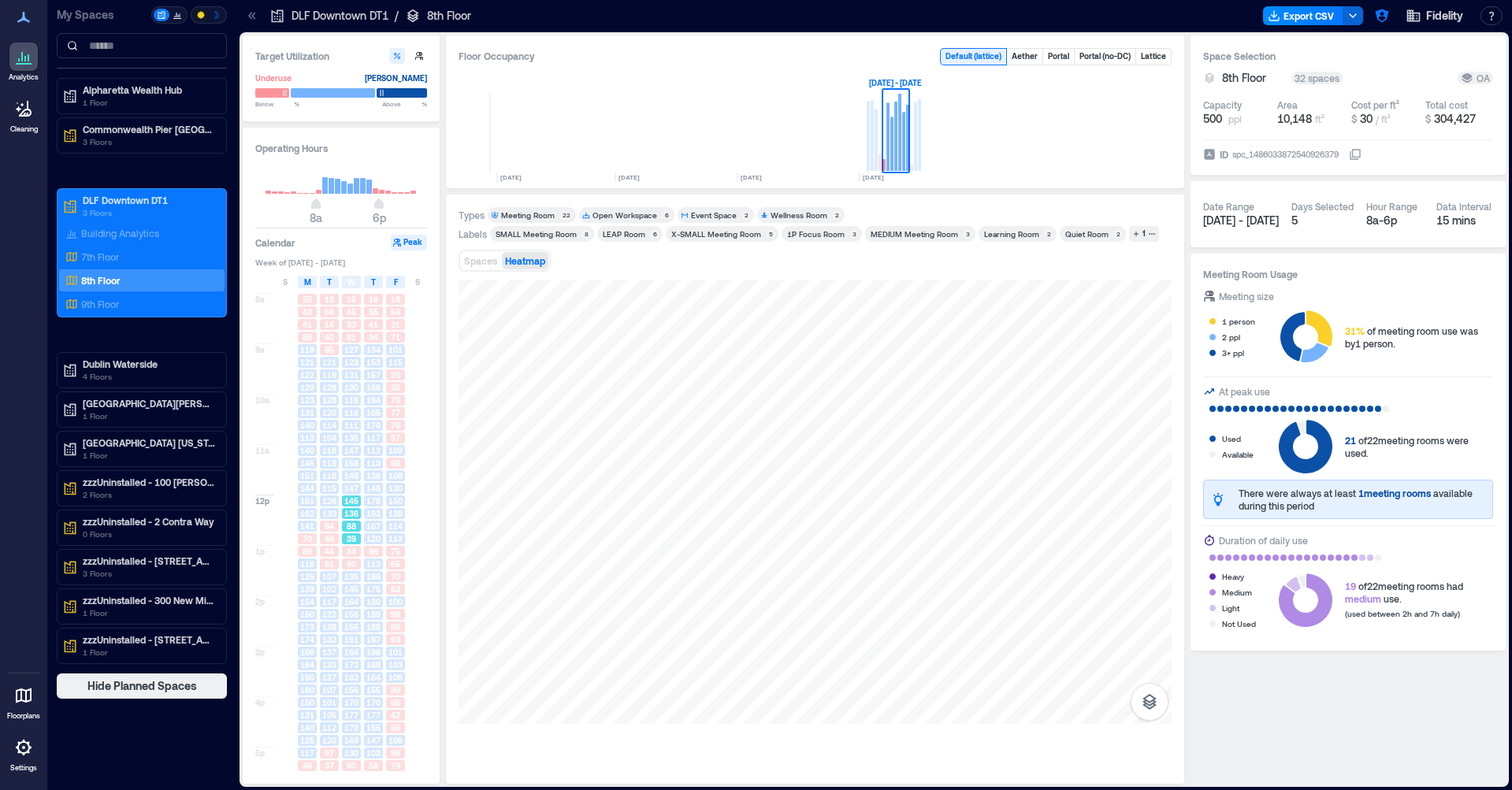
click at [349, 632] on span "155" at bounding box center [351, 627] width 14 height 11
click at [363, 670] on div "168" at bounding box center [374, 665] width 22 height 13
click at [339, 686] on div "107" at bounding box center [329, 690] width 22 height 13
click at [337, 691] on div "107" at bounding box center [329, 690] width 19 height 11
click at [150, 307] on div "9th Floor" at bounding box center [138, 303] width 153 height 16
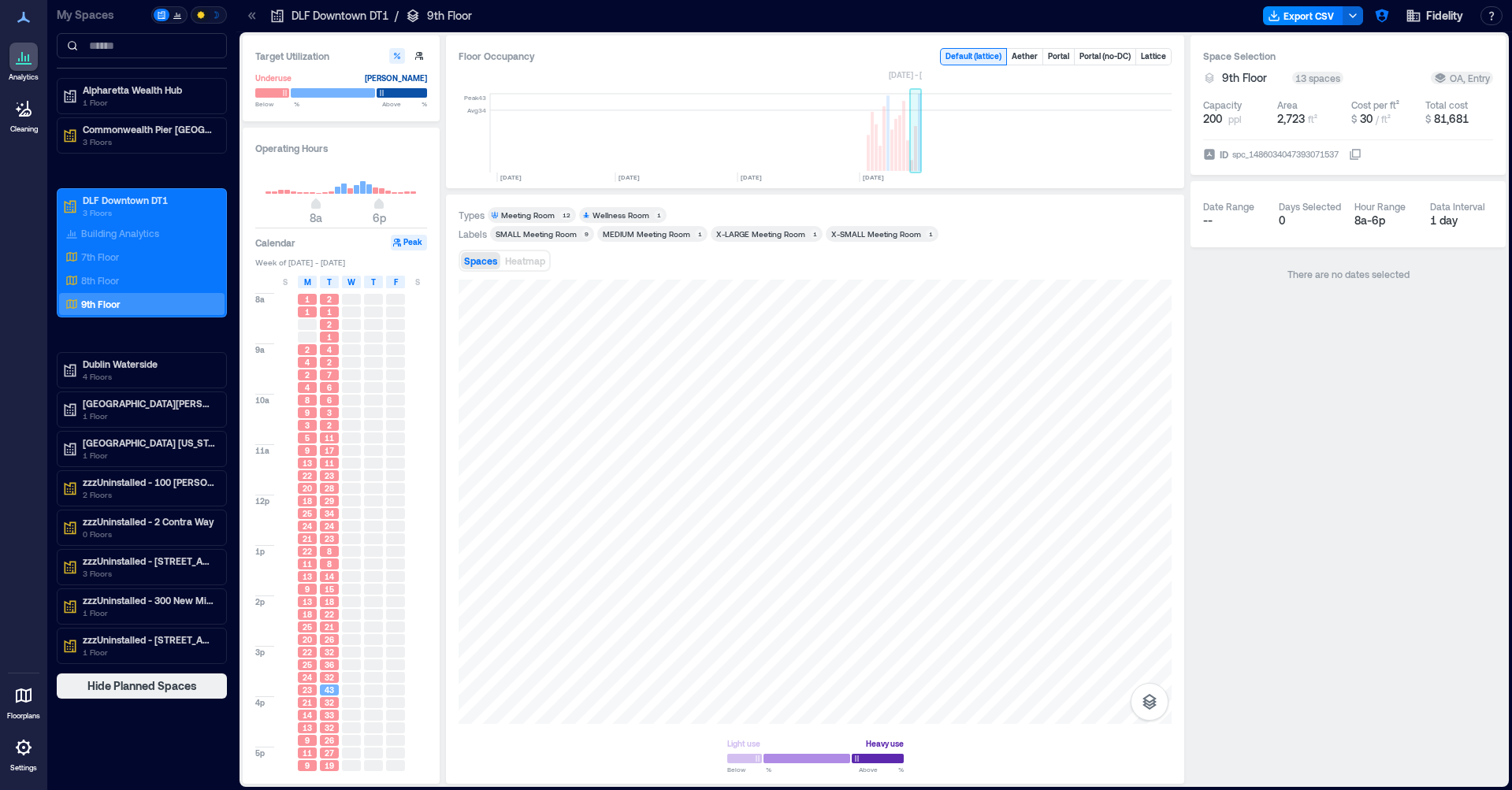
click at [918, 157] on rect at bounding box center [919, 132] width 3 height 77
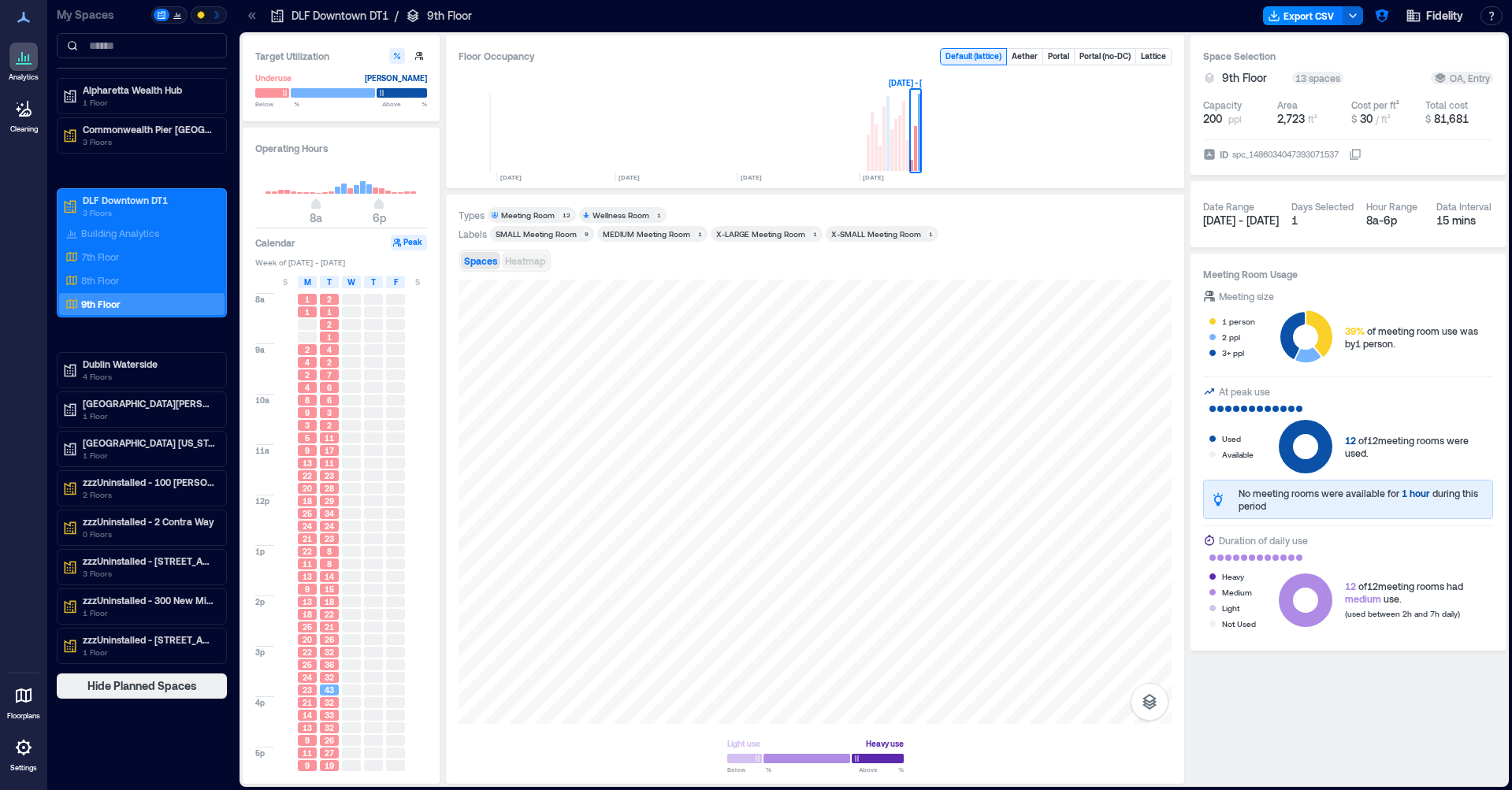
click at [548, 267] on button "Heatmap" at bounding box center [525, 261] width 47 height 18
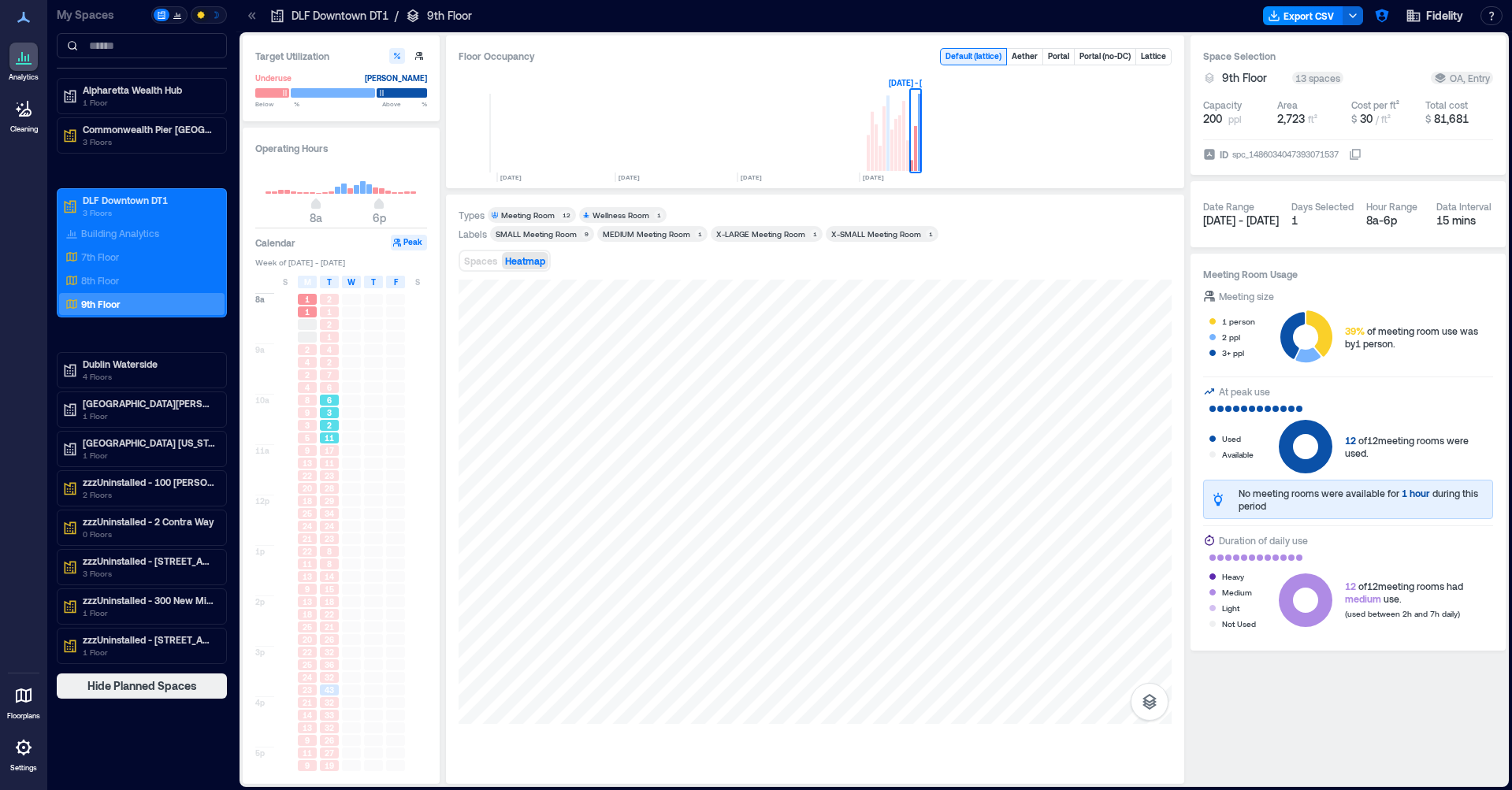
click at [330, 422] on span "2" at bounding box center [329, 425] width 5 height 11
click at [309, 426] on span "3" at bounding box center [308, 425] width 5 height 11
click at [311, 482] on div "22" at bounding box center [307, 476] width 22 height 13
click at [310, 518] on span "25" at bounding box center [307, 513] width 9 height 11
click at [310, 565] on span "11" at bounding box center [307, 563] width 9 height 11
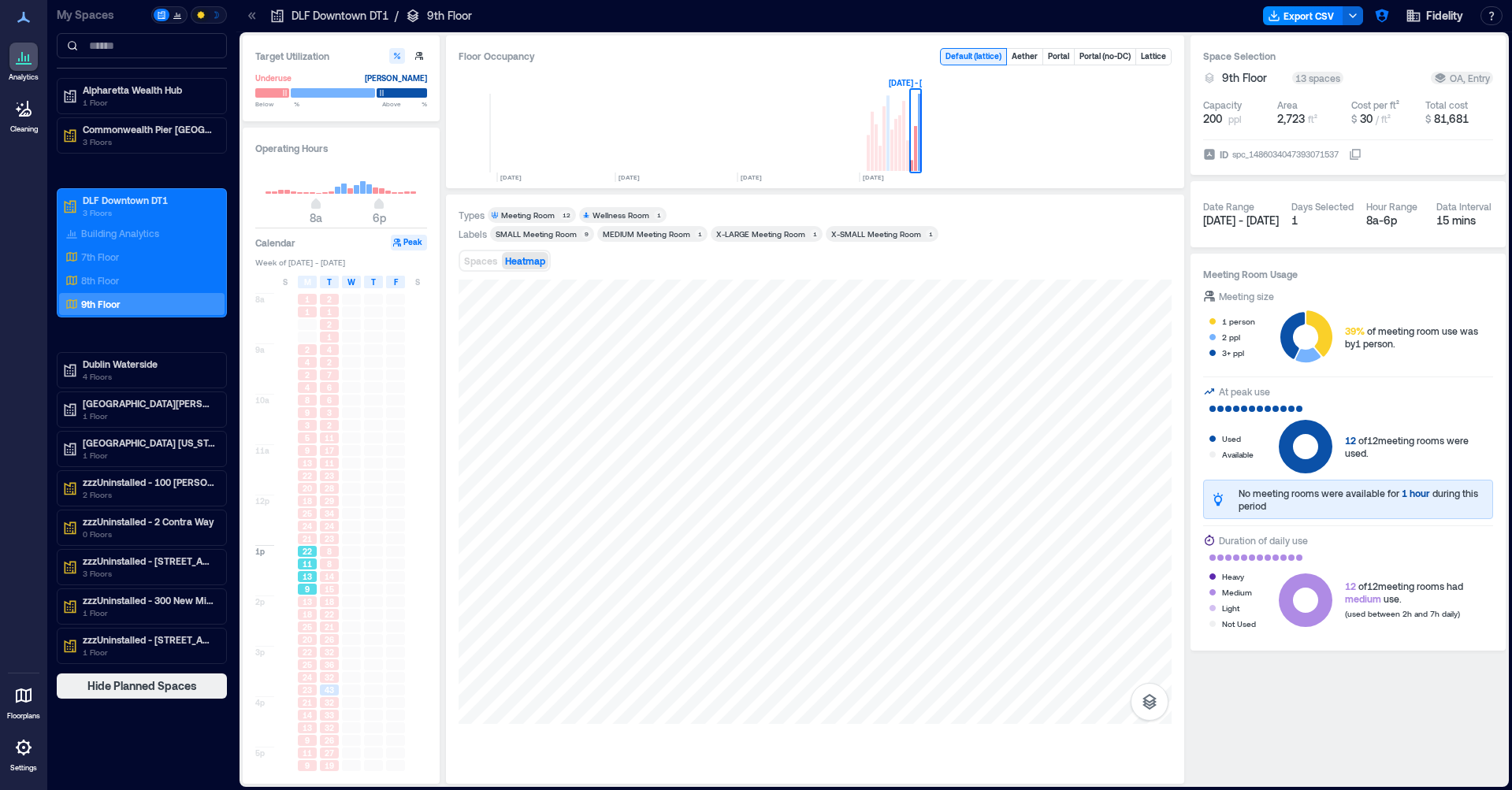
click at [314, 590] on div "9" at bounding box center [307, 589] width 19 height 11
click at [318, 628] on div "25" at bounding box center [307, 627] width 22 height 13
drag, startPoint x: 330, startPoint y: 624, endPoint x: 329, endPoint y: 580, distance: 44.0
click at [330, 624] on span "21" at bounding box center [328, 627] width 9 height 11
drag, startPoint x: 329, startPoint y: 573, endPoint x: 334, endPoint y: 516, distance: 57.2
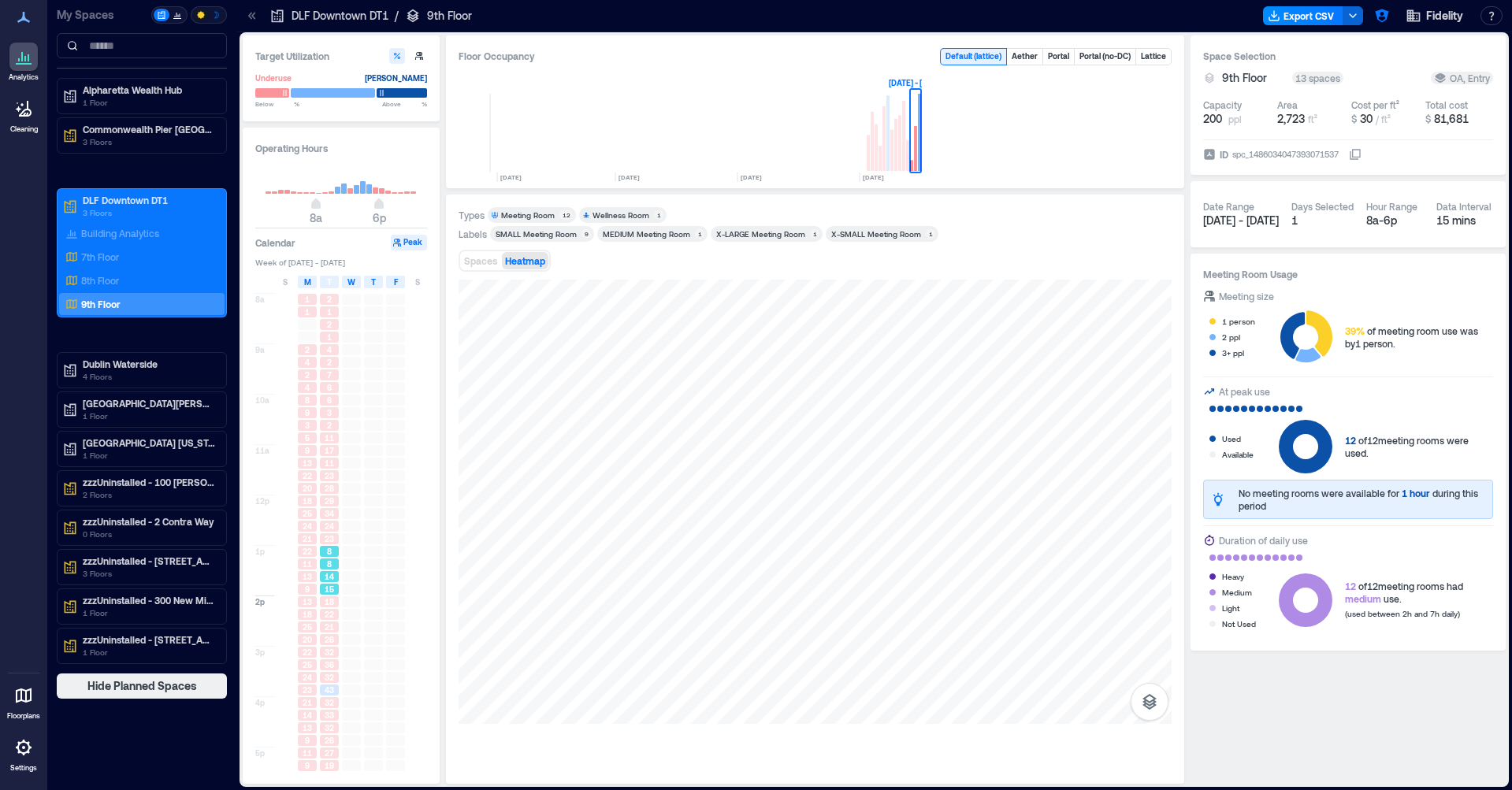
click at [329, 573] on span "14" at bounding box center [328, 576] width 9 height 11
drag, startPoint x: 334, startPoint y: 516, endPoint x: 338, endPoint y: 475, distance: 41.2
click at [334, 516] on span "34" at bounding box center [328, 513] width 9 height 11
click at [338, 468] on div "11" at bounding box center [329, 463] width 19 height 11
click at [316, 415] on div "9" at bounding box center [307, 412] width 19 height 11
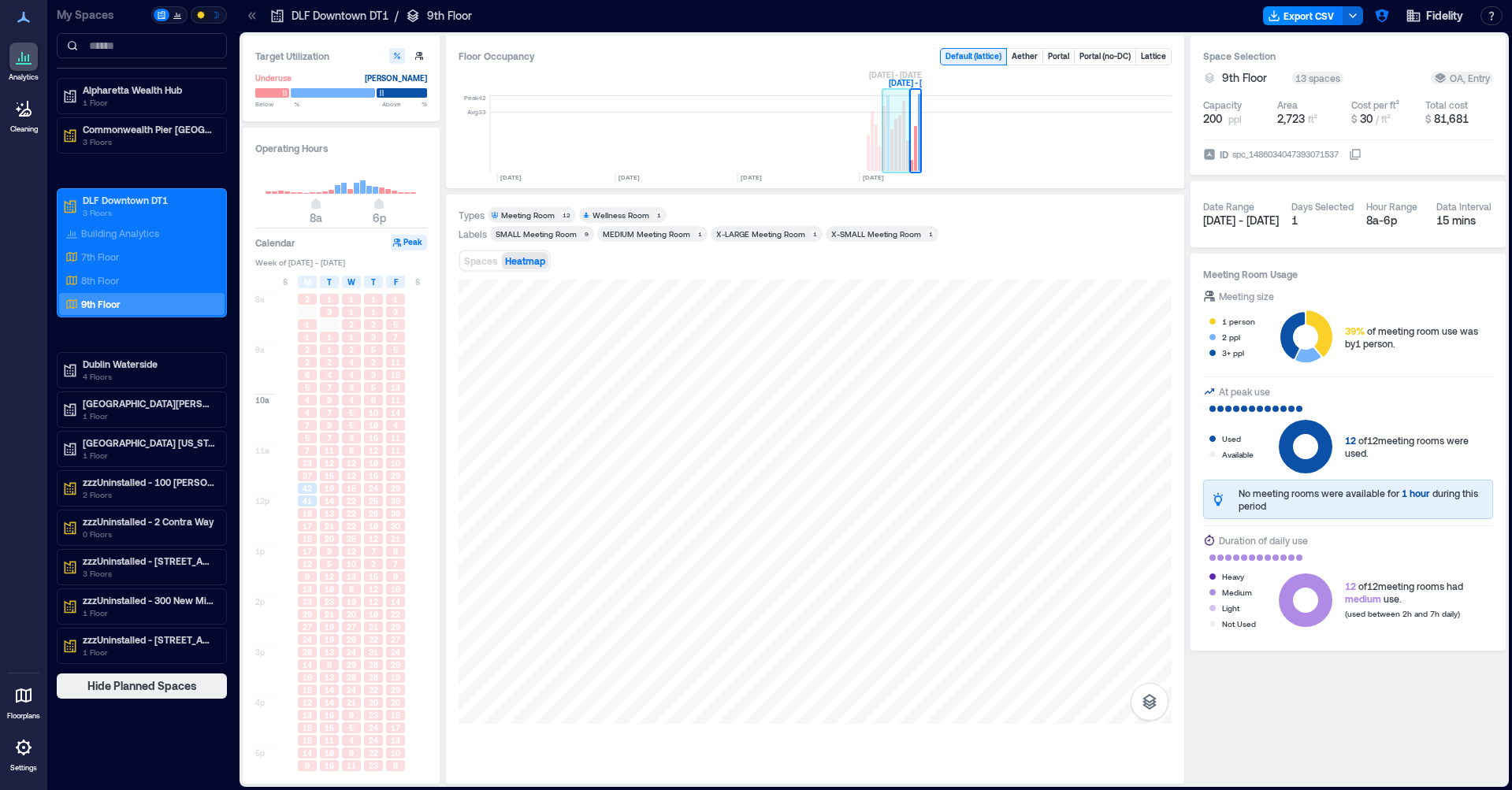
click at [893, 144] on rect at bounding box center [892, 150] width 3 height 41
click at [308, 493] on span "42" at bounding box center [307, 488] width 9 height 11
click at [305, 503] on span "41" at bounding box center [307, 501] width 9 height 11
drag, startPoint x: 310, startPoint y: 565, endPoint x: 308, endPoint y: 583, distance: 18.1
click at [311, 565] on span "12" at bounding box center [307, 563] width 9 height 11
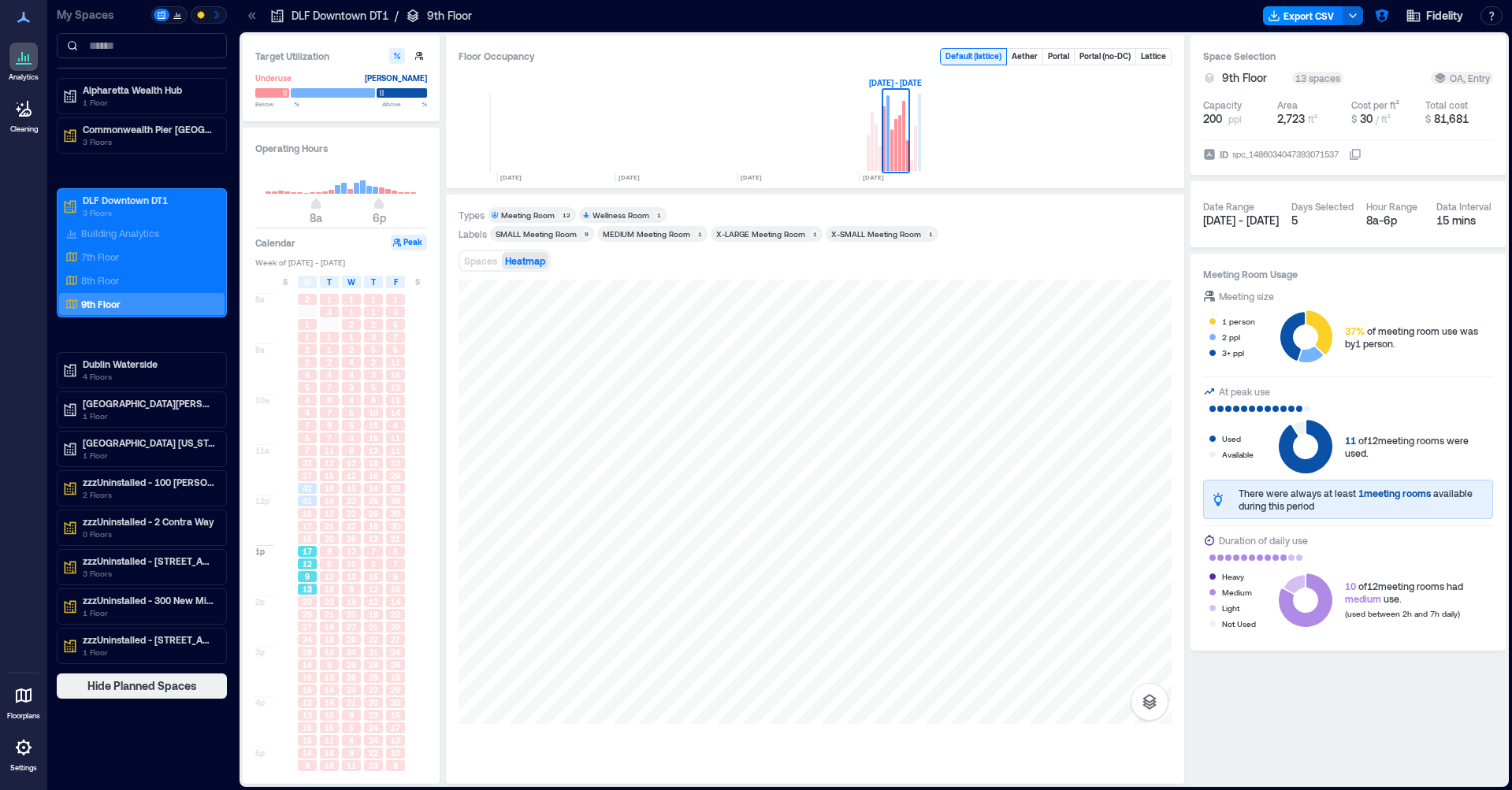
click at [308, 594] on span "13" at bounding box center [307, 589] width 9 height 11
click at [305, 619] on span "29" at bounding box center [307, 614] width 9 height 11
click at [307, 658] on span "28" at bounding box center [307, 652] width 9 height 11
click at [308, 629] on span "27" at bounding box center [307, 627] width 9 height 11
click at [347, 541] on span "25" at bounding box center [351, 538] width 9 height 11
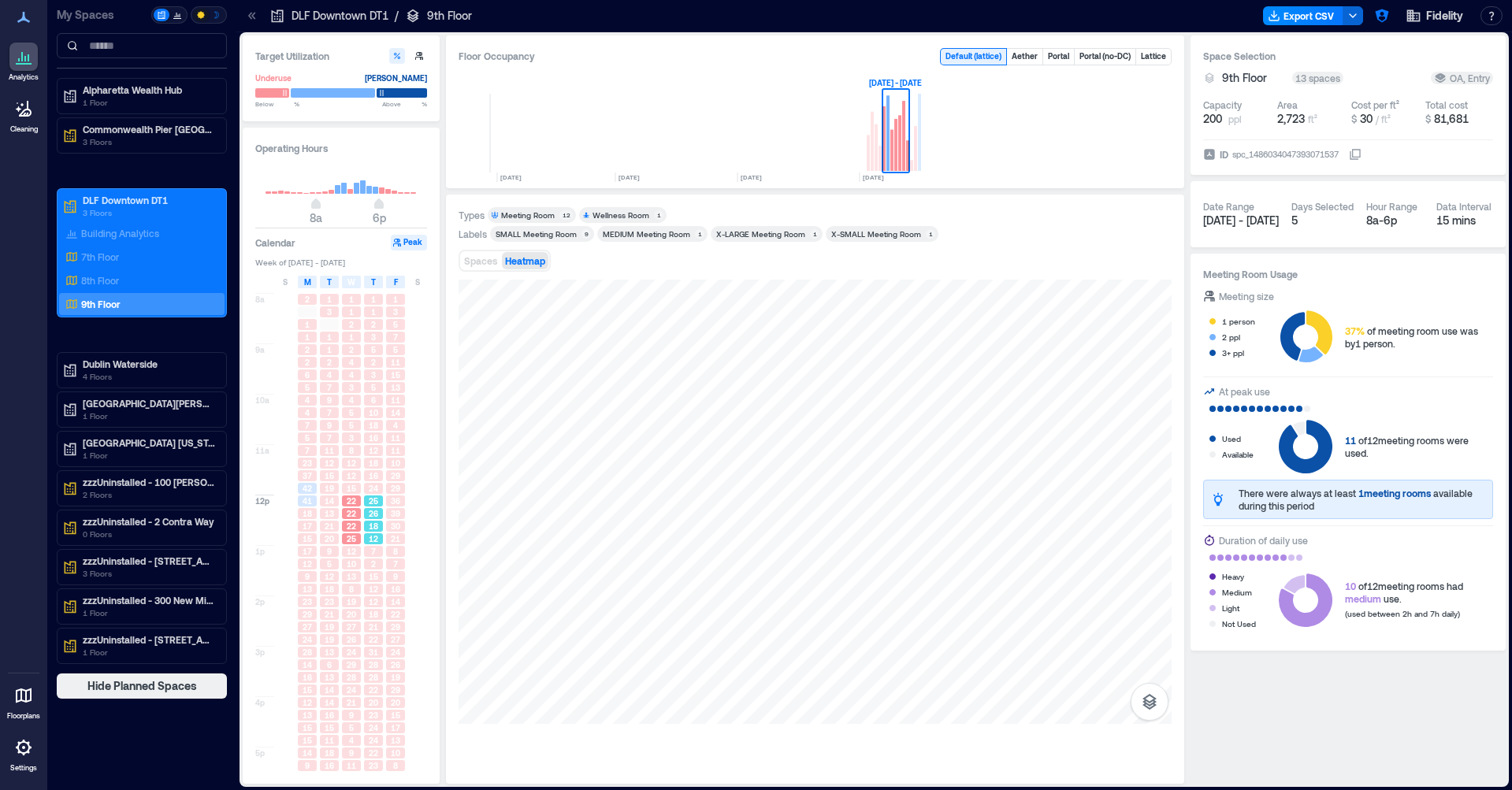
click at [369, 545] on div "12" at bounding box center [374, 538] width 22 height 13
click at [368, 589] on div "12" at bounding box center [373, 589] width 19 height 11
click at [370, 617] on span "18" at bounding box center [373, 614] width 9 height 11
click at [358, 651] on div "24" at bounding box center [351, 652] width 19 height 11
drag, startPoint x: 393, startPoint y: 642, endPoint x: 392, endPoint y: 591, distance: 51.0
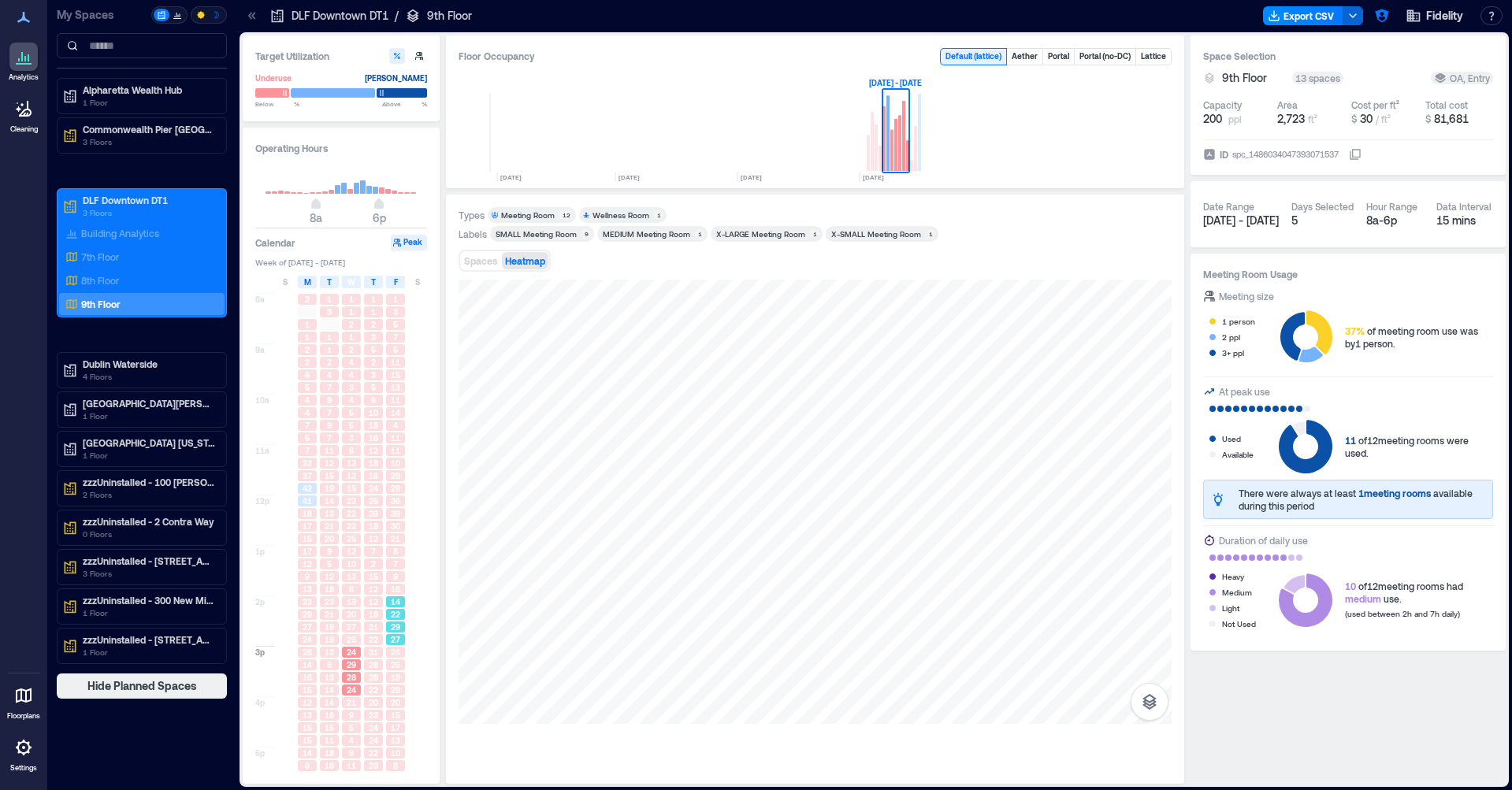
click at [394, 640] on span "27" at bounding box center [395, 640] width 9 height 11
drag, startPoint x: 389, startPoint y: 570, endPoint x: 389, endPoint y: 543, distance: 27.0
click at [390, 567] on div "7" at bounding box center [395, 563] width 22 height 13
drag, startPoint x: 389, startPoint y: 540, endPoint x: 375, endPoint y: 476, distance: 65.5
click at [389, 540] on div "21" at bounding box center [395, 538] width 19 height 11
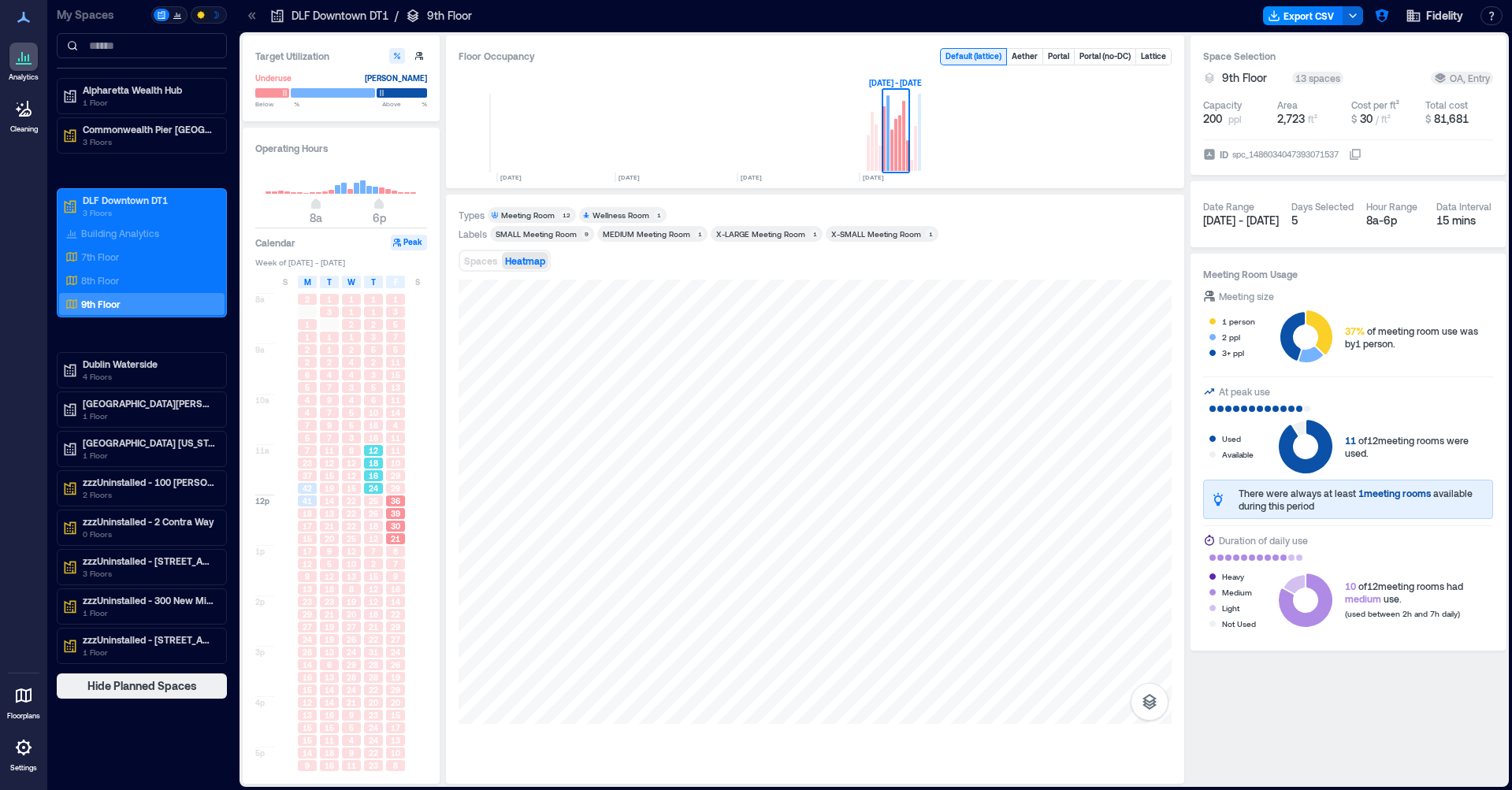
click at [374, 471] on span "16" at bounding box center [373, 476] width 9 height 11
click at [356, 473] on div "12" at bounding box center [351, 476] width 19 height 11
click at [333, 535] on span "20" at bounding box center [328, 538] width 9 height 11
drag, startPoint x: 334, startPoint y: 605, endPoint x: 333, endPoint y: 641, distance: 36.0
click at [334, 605] on div "23" at bounding box center [329, 601] width 19 height 11
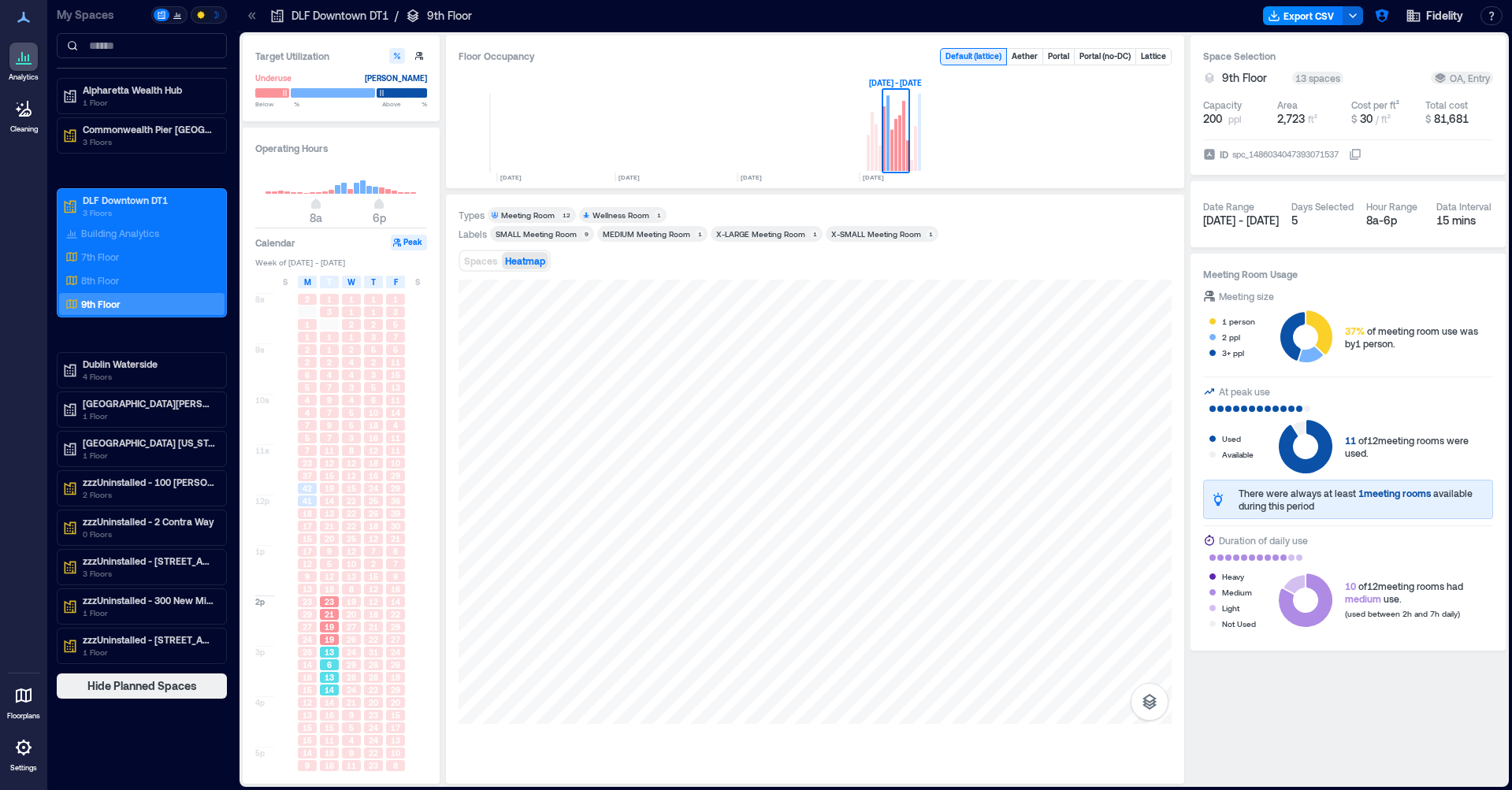
drag, startPoint x: 335, startPoint y: 649, endPoint x: 308, endPoint y: 565, distance: 88.2
click at [336, 648] on div "13" at bounding box center [329, 652] width 19 height 11
drag, startPoint x: 307, startPoint y: 557, endPoint x: 328, endPoint y: 526, distance: 37.4
click at [309, 556] on span "17" at bounding box center [307, 551] width 9 height 11
drag, startPoint x: 333, startPoint y: 501, endPoint x: 364, endPoint y: 474, distance: 41.1
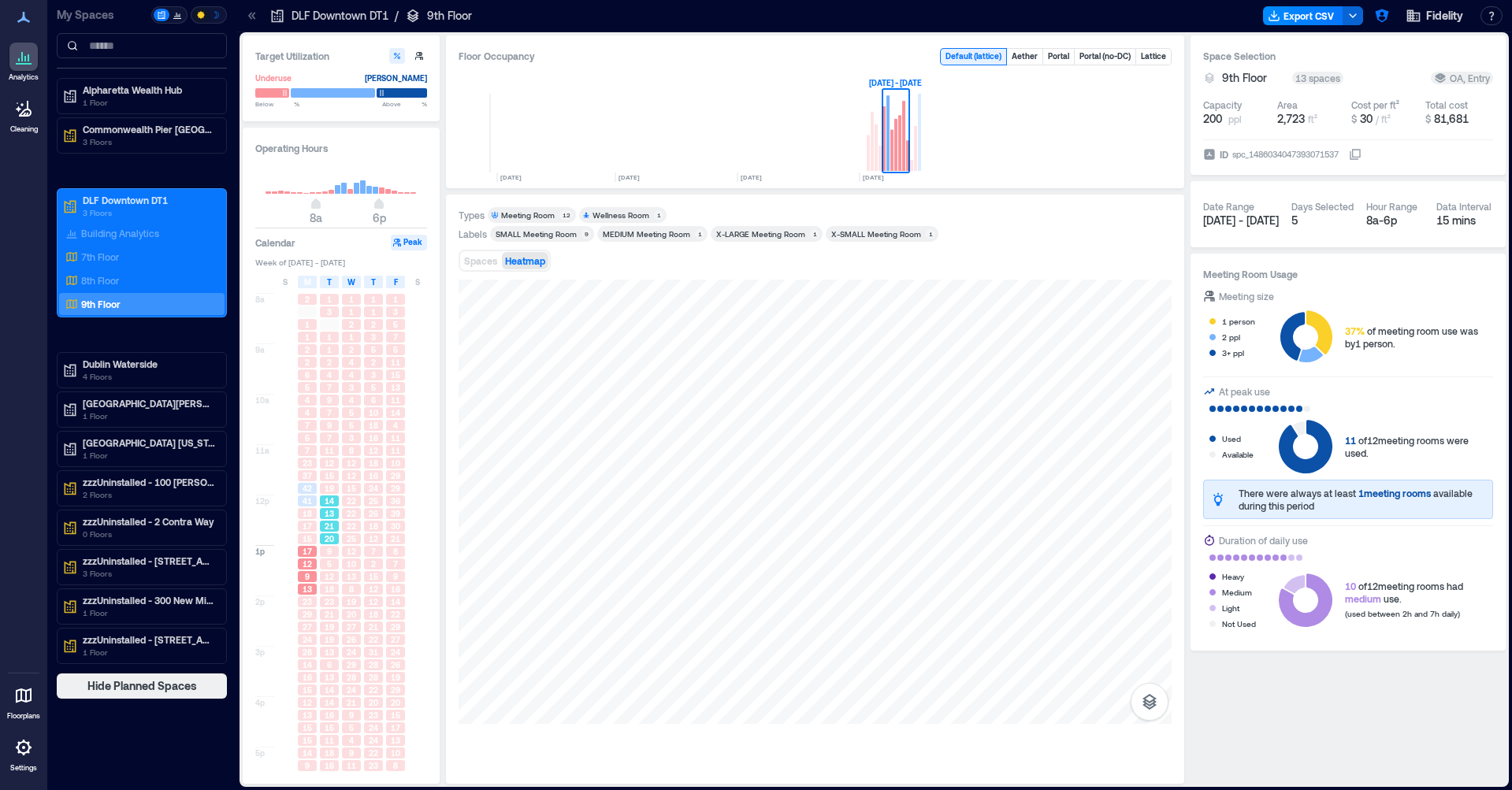
click at [341, 497] on div "8a 9a 10a 11a 12p 1p 2p 3p 4p 5p 2 1 1 2 2 6 5 4 4 7 5 7 23 37 42 41 18 17 15 1…" at bounding box center [341, 543] width 173 height 507
click at [364, 472] on div "16" at bounding box center [373, 476] width 19 height 11
click at [376, 418] on span "10" at bounding box center [373, 412] width 9 height 11
